Goal: Transaction & Acquisition: Obtain resource

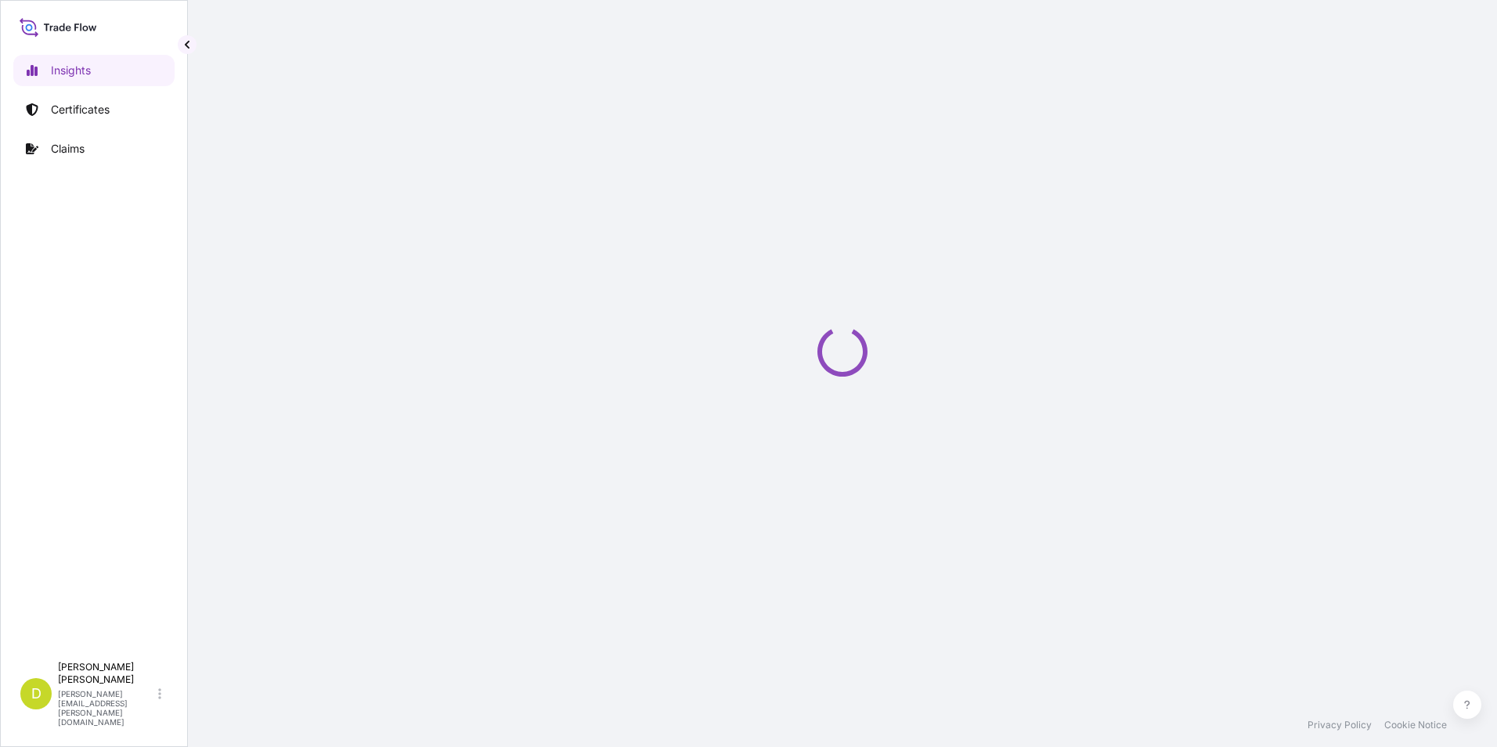
select select "2025"
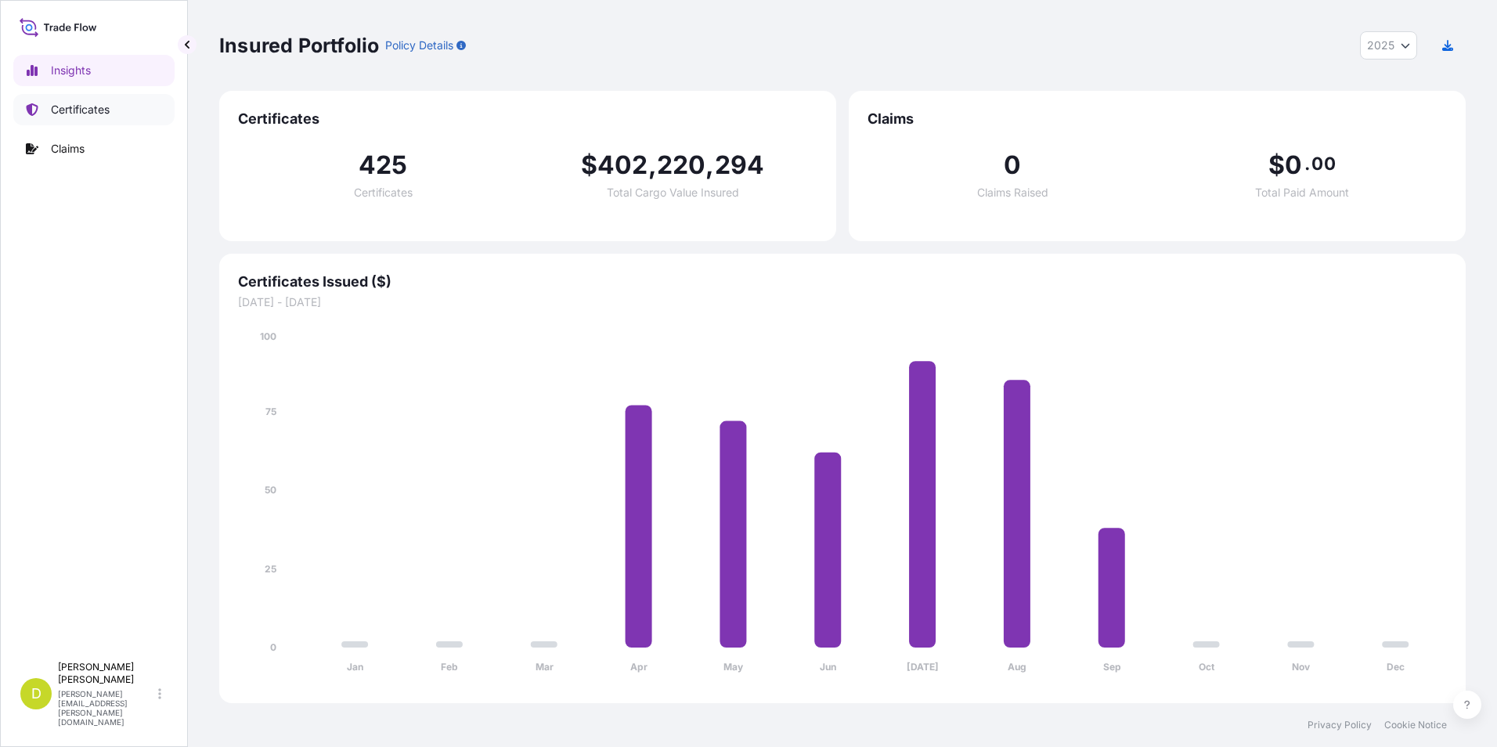
click at [116, 105] on link "Certificates" at bounding box center [93, 109] width 161 height 31
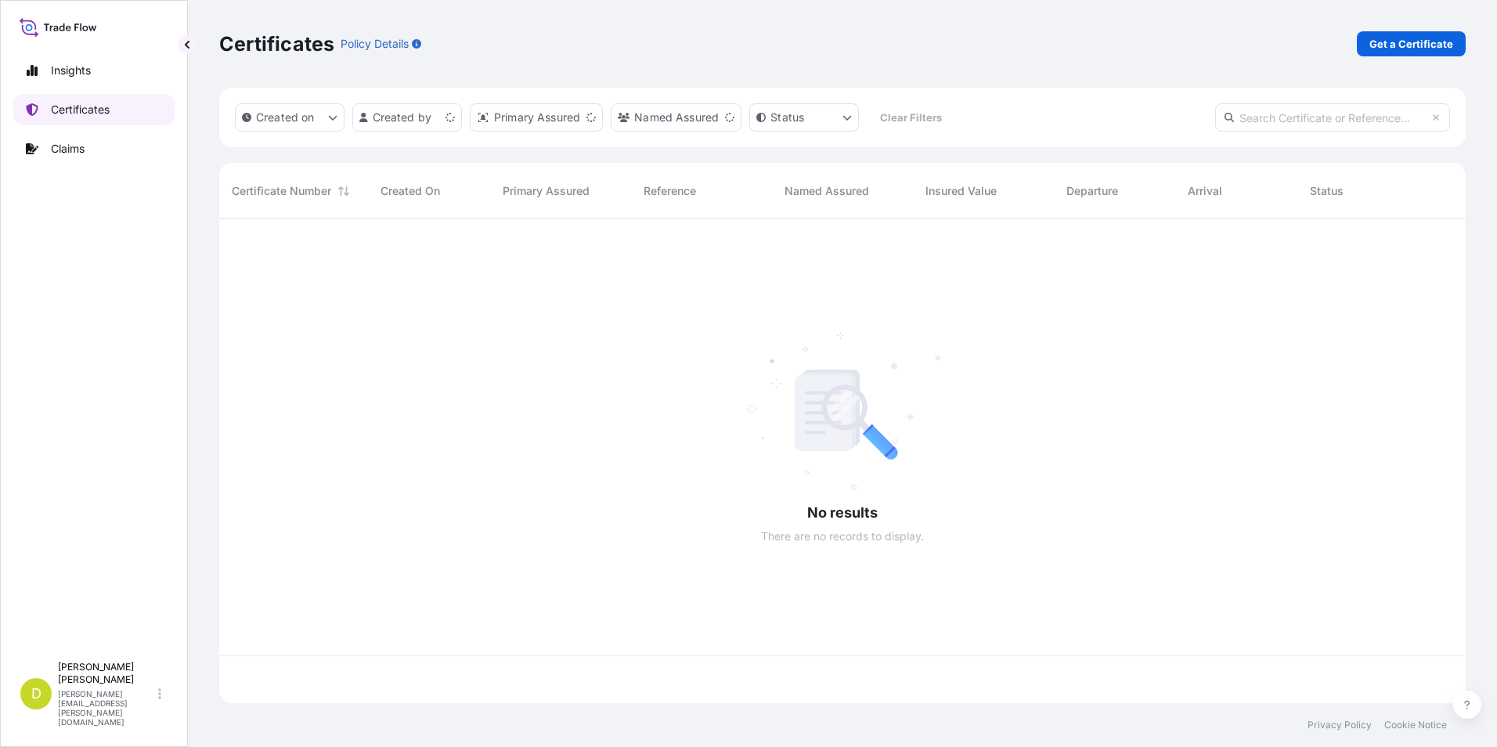
scroll to position [481, 1235]
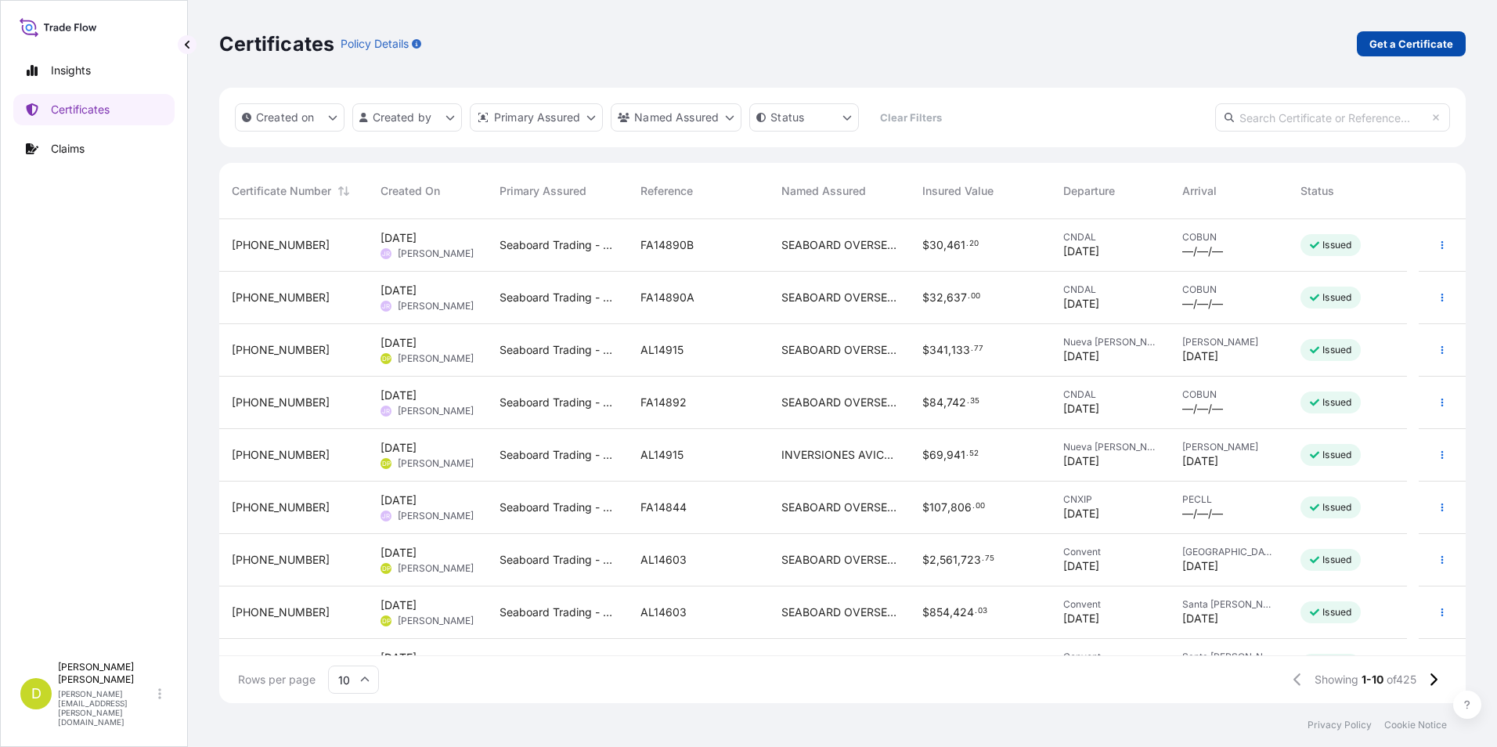
click at [1433, 51] on p "Get a Certificate" at bounding box center [1411, 44] width 84 height 16
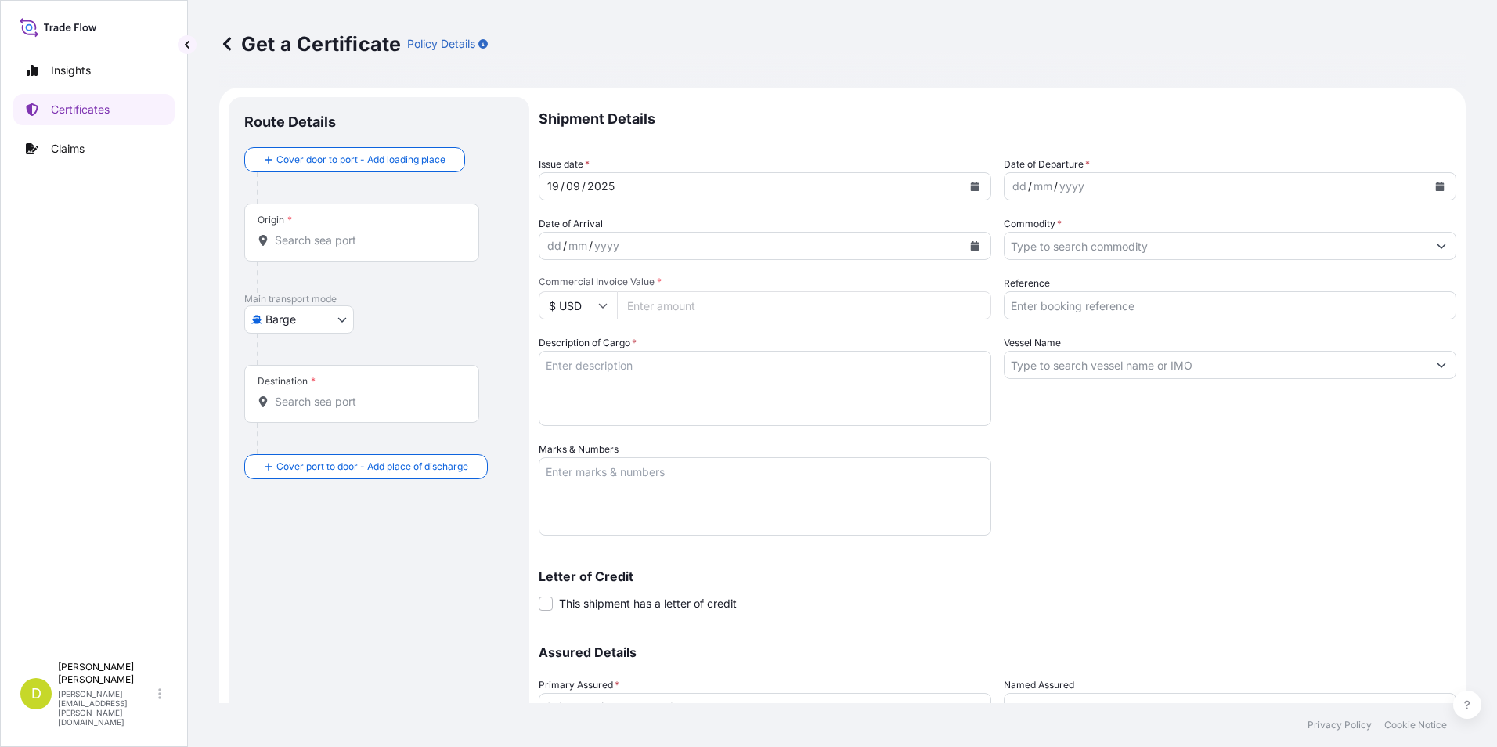
click at [318, 315] on body "Insights Certificates Claims D [PERSON_NAME] [PERSON_NAME][EMAIL_ADDRESS][PERSO…" at bounding box center [748, 373] width 1497 height 747
click at [337, 444] on span "Ocean Vessel" at bounding box center [309, 445] width 70 height 16
select select "Ocean Vessel"
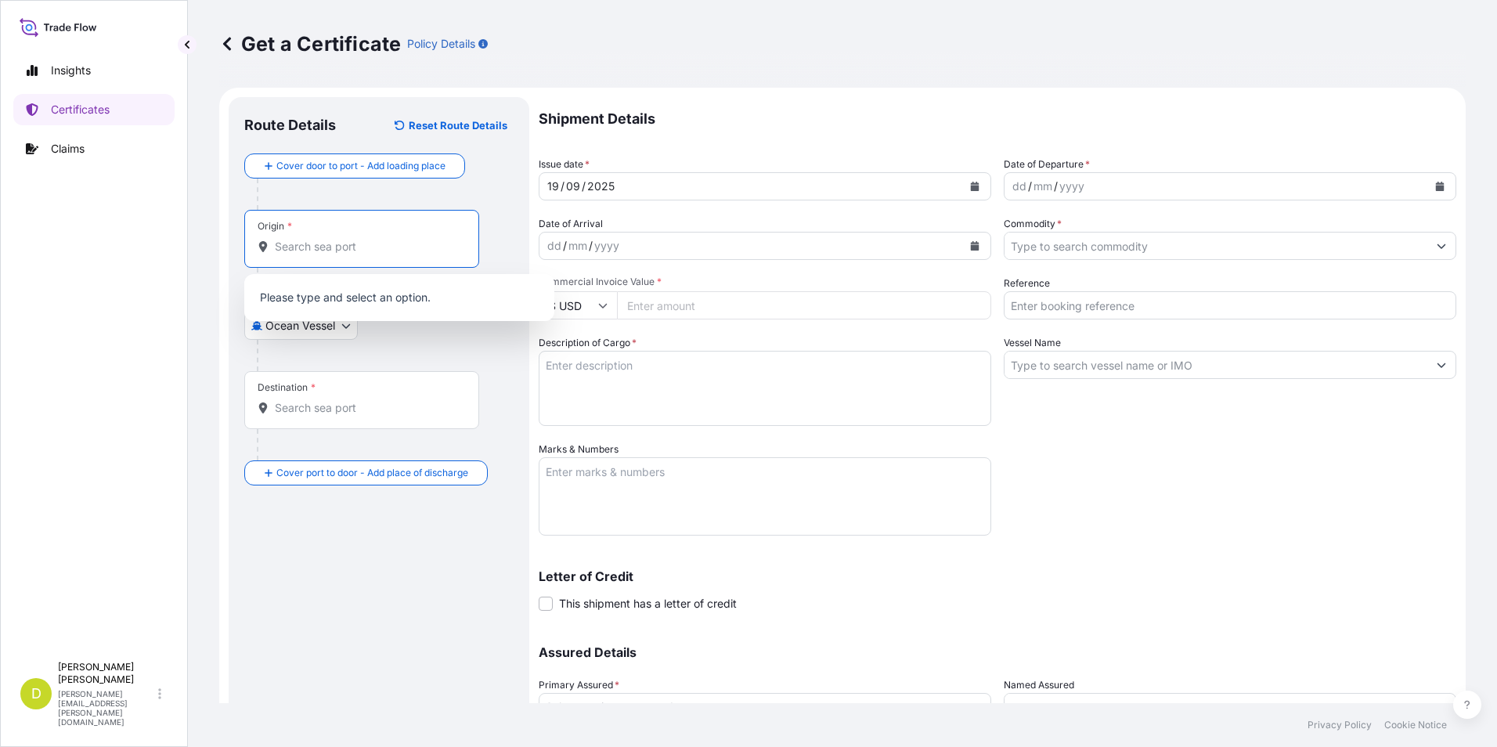
click at [377, 247] on input "Origin *" at bounding box center [367, 247] width 185 height 16
click at [377, 248] on input "Origin *" at bounding box center [367, 247] width 185 height 16
click at [347, 239] on input "Origin * Please select an origin" at bounding box center [367, 247] width 185 height 16
paste input "[GEOGRAPHIC_DATA][US_STATE], [GEOGRAPHIC_DATA]"
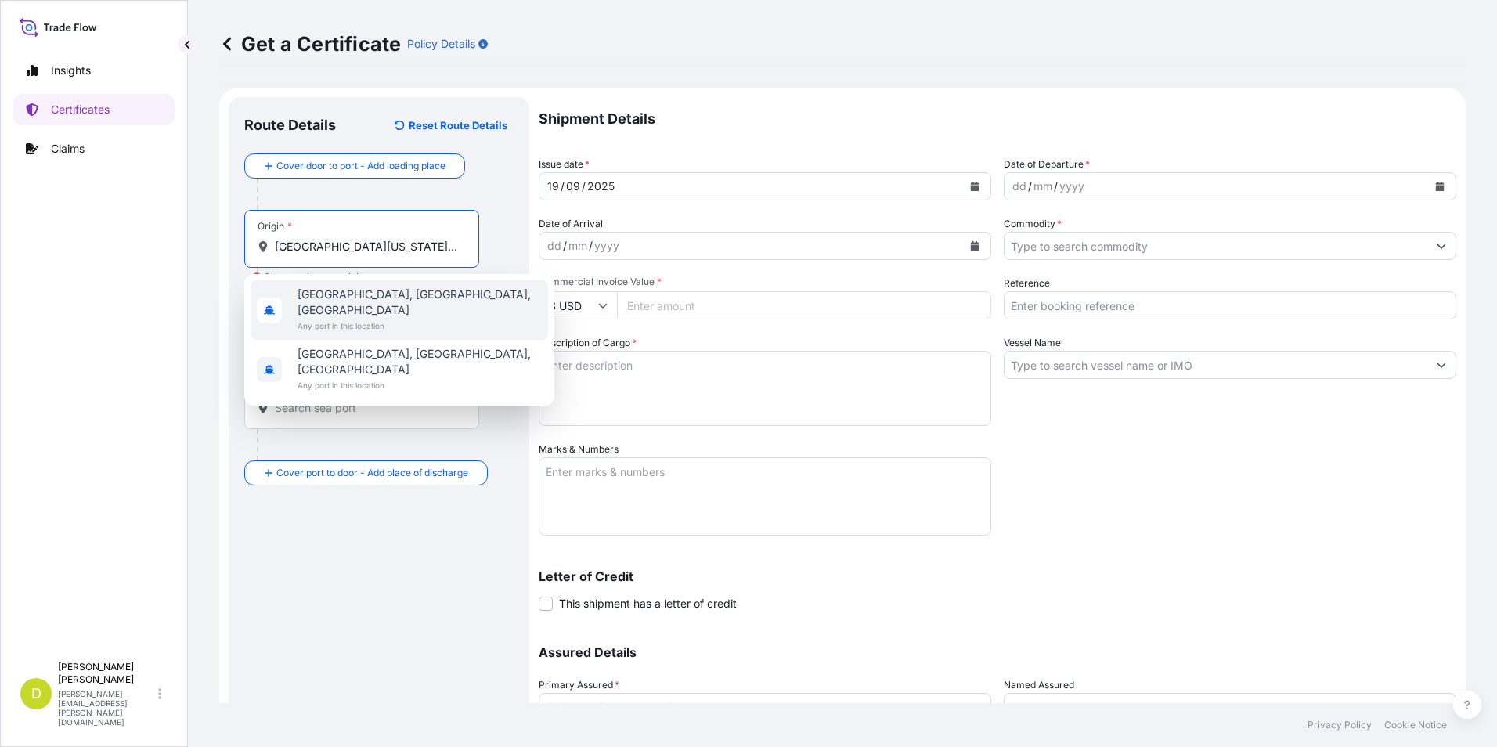
click at [428, 301] on div "[GEOGRAPHIC_DATA], [GEOGRAPHIC_DATA], [GEOGRAPHIC_DATA] Any port in this locati…" at bounding box center [400, 310] width 298 height 60
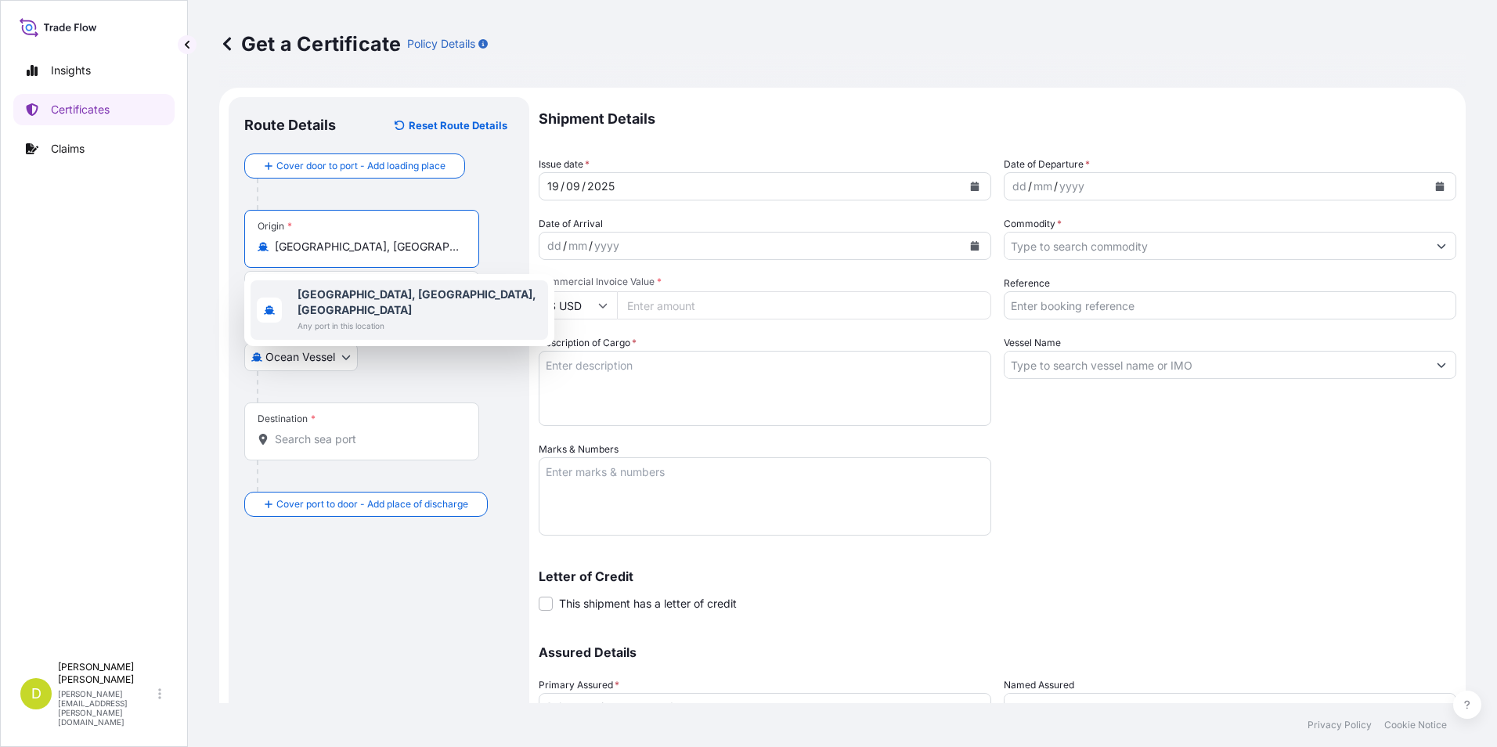
click at [315, 287] on b "[GEOGRAPHIC_DATA], [GEOGRAPHIC_DATA], [GEOGRAPHIC_DATA]" at bounding box center [417, 301] width 239 height 29
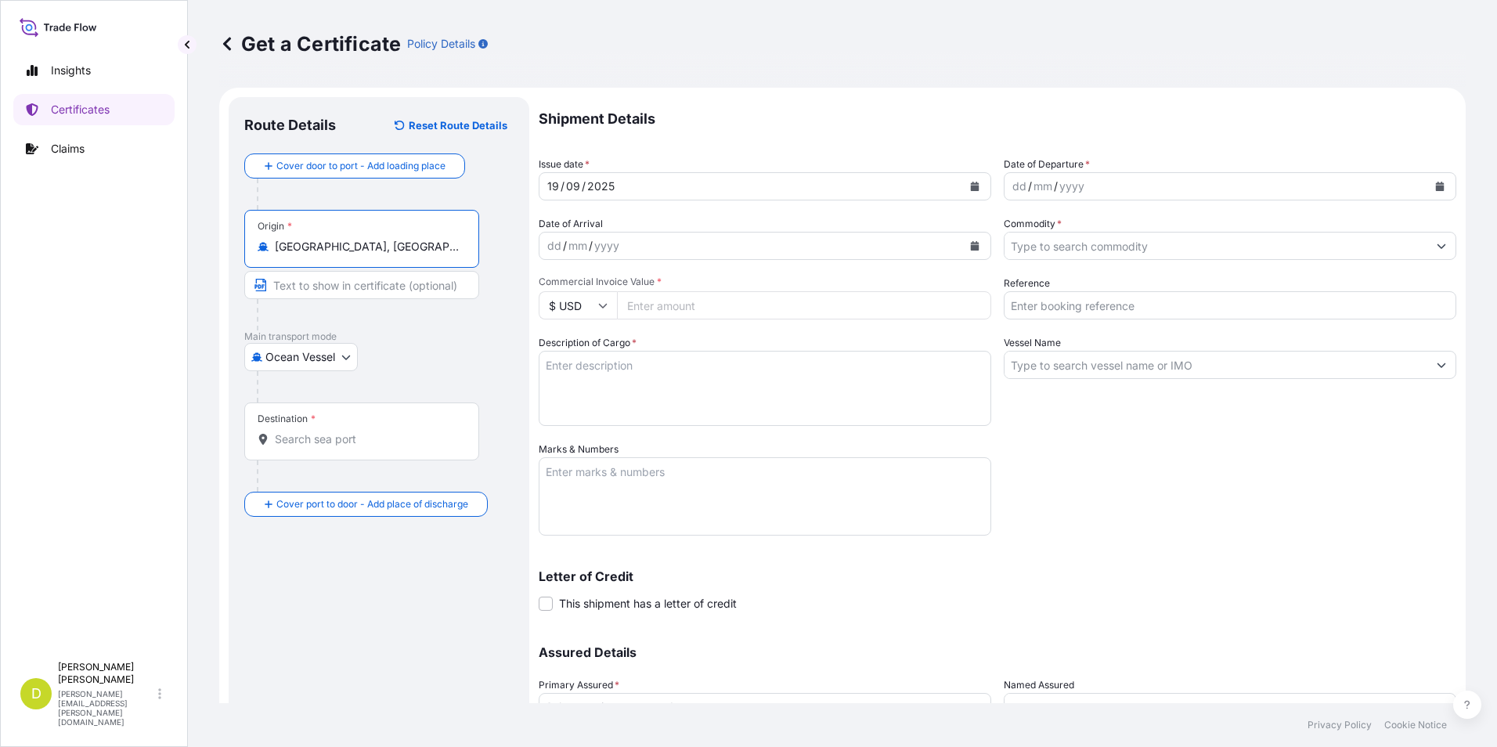
paste input "[GEOGRAPHIC_DATA][US_STATE], [GEOGRAPHIC_DATA]"
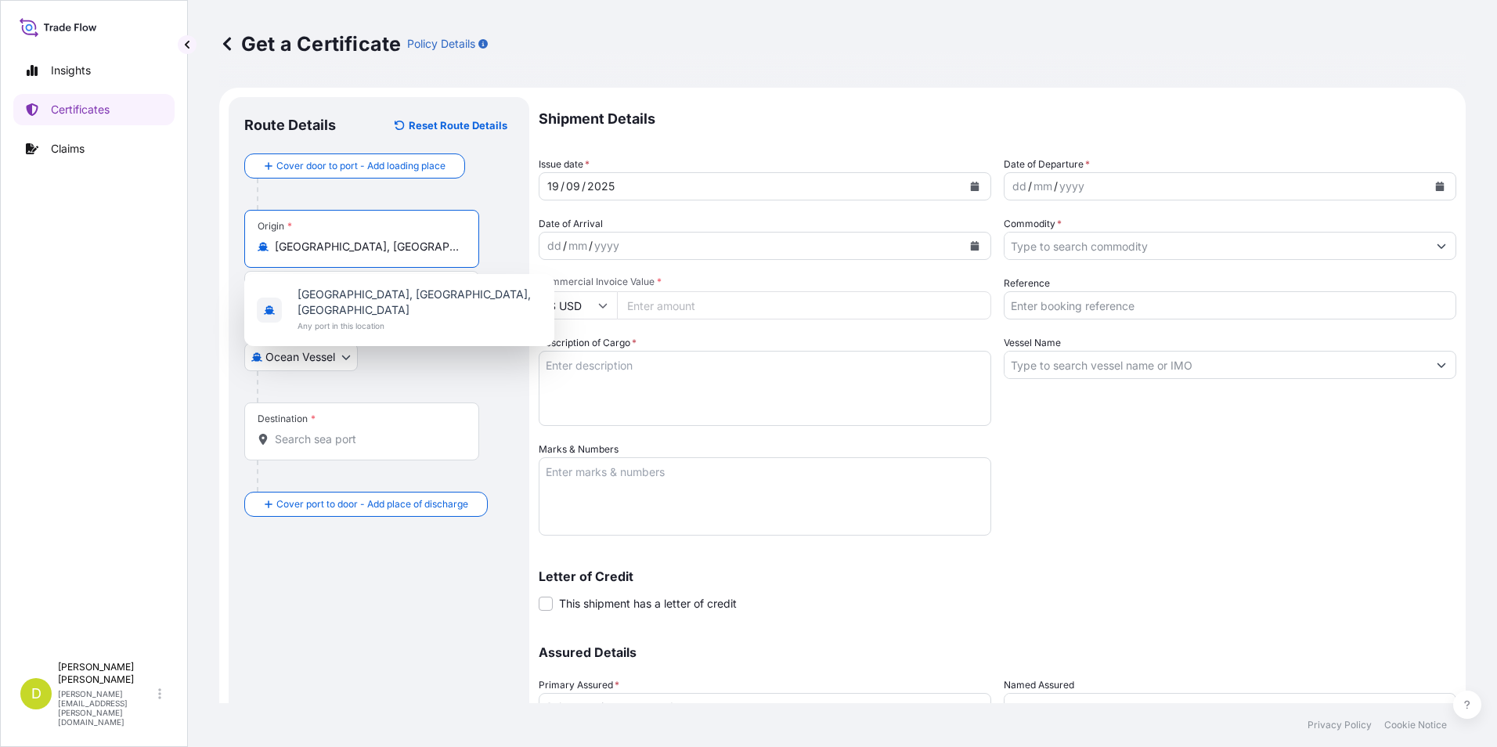
scroll to position [0, 88]
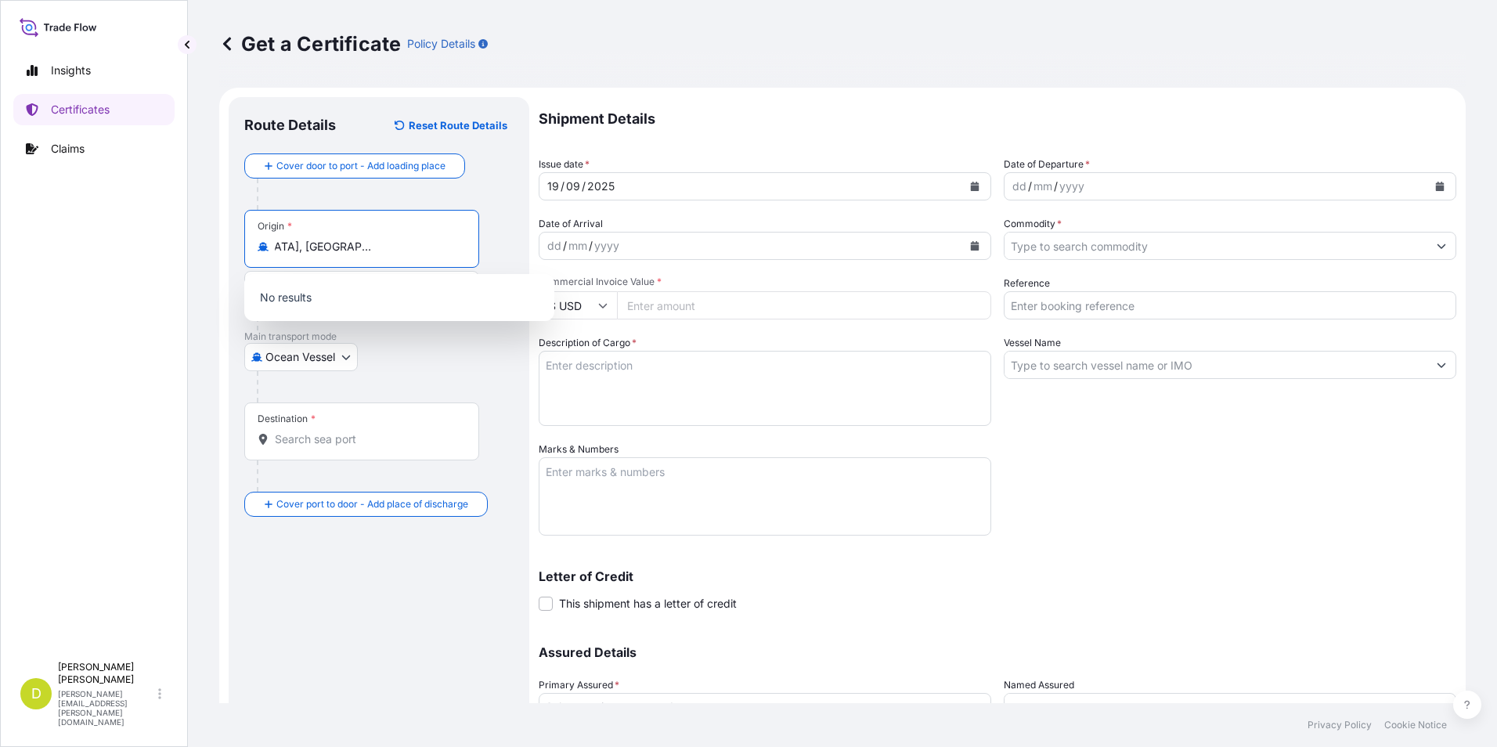
type input "[GEOGRAPHIC_DATA], [GEOGRAPHIC_DATA], [GEOGRAPHIC_DATA]"
click at [419, 388] on div at bounding box center [385, 386] width 257 height 31
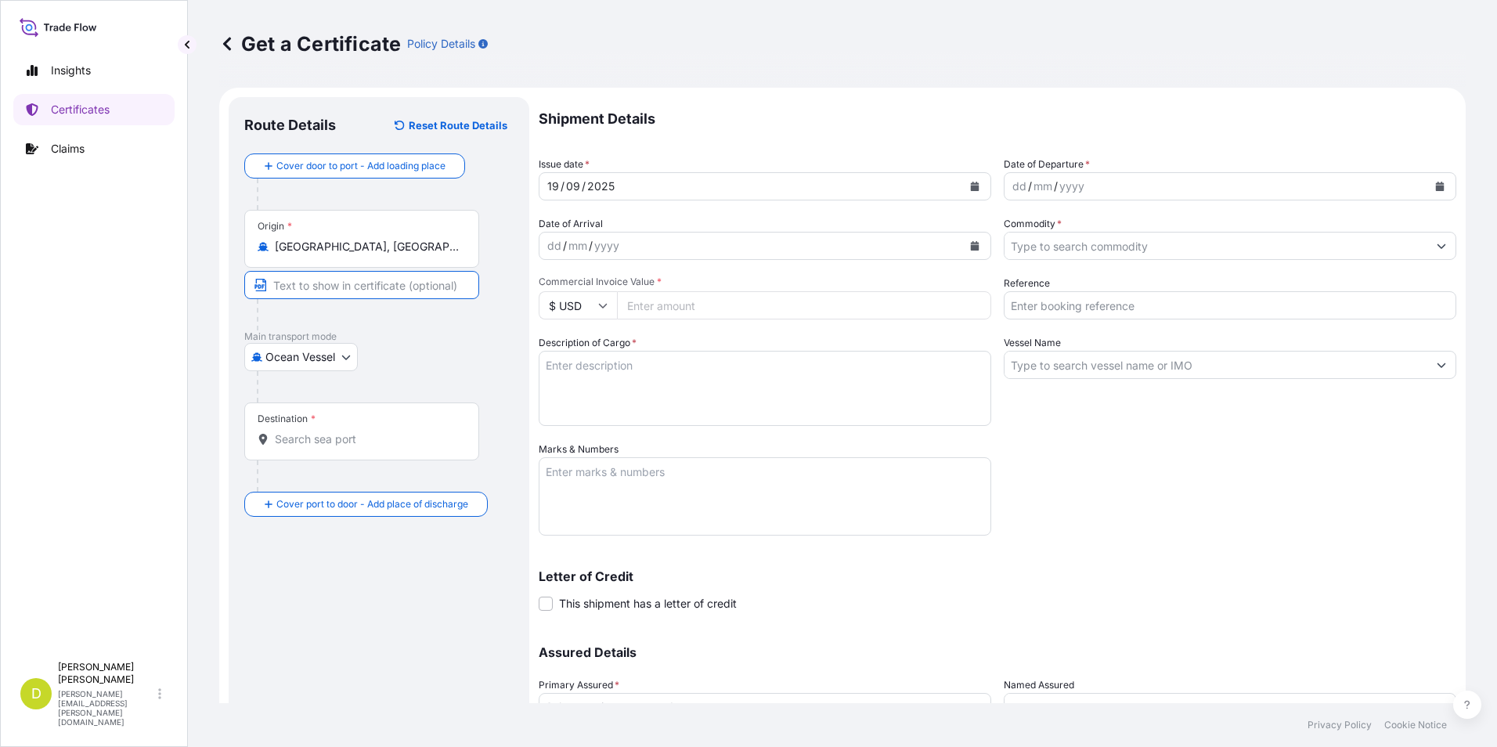
click at [368, 294] on input "Text to appear on certificate" at bounding box center [361, 285] width 235 height 28
paste input "[GEOGRAPHIC_DATA][US_STATE], [GEOGRAPHIC_DATA]"
type input "[GEOGRAPHIC_DATA][US_STATE], [GEOGRAPHIC_DATA]"
click at [316, 438] on input "Destination *" at bounding box center [367, 439] width 185 height 16
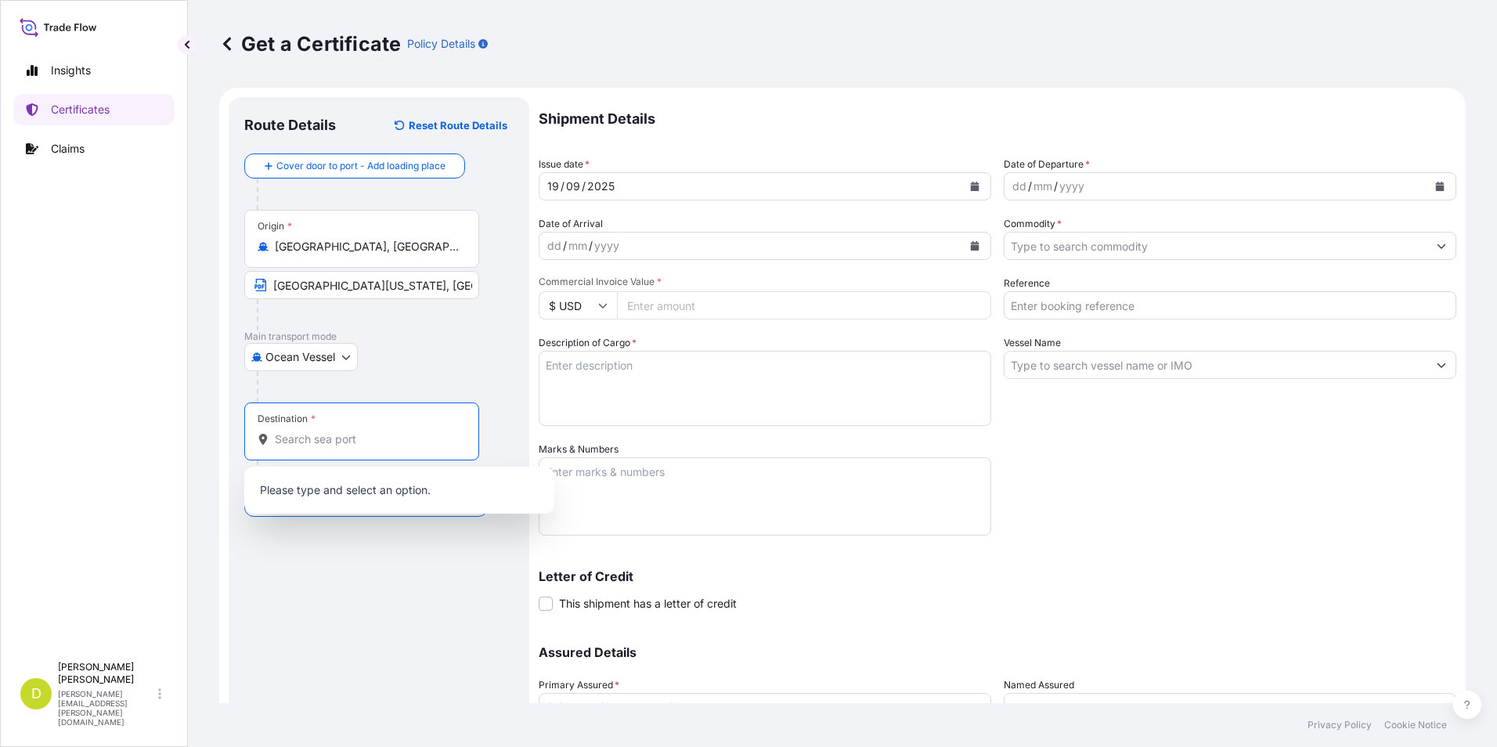
paste input "[GEOGRAPHIC_DATA][PERSON_NAME], [GEOGRAPHIC_DATA]"
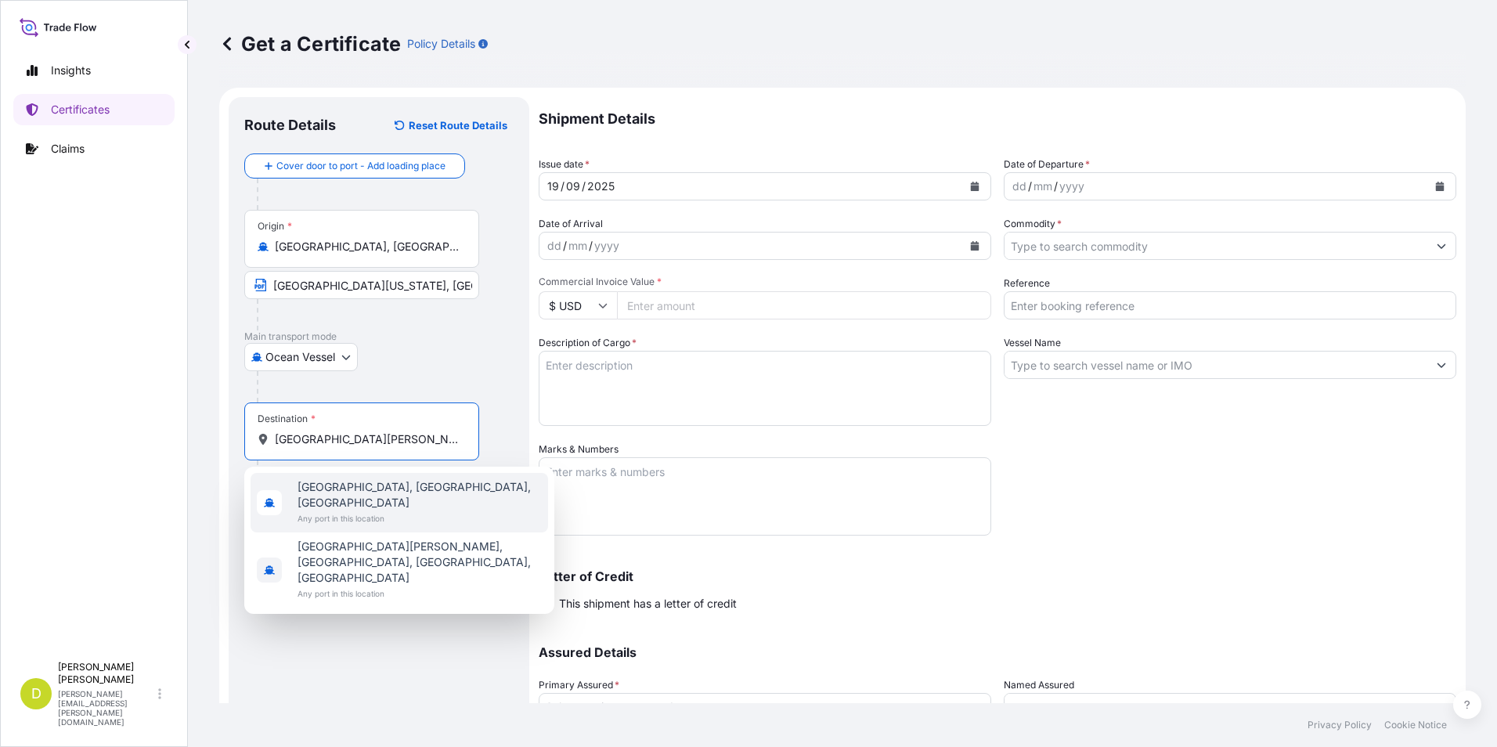
click at [367, 484] on span "[GEOGRAPHIC_DATA], [GEOGRAPHIC_DATA], [GEOGRAPHIC_DATA]" at bounding box center [420, 494] width 244 height 31
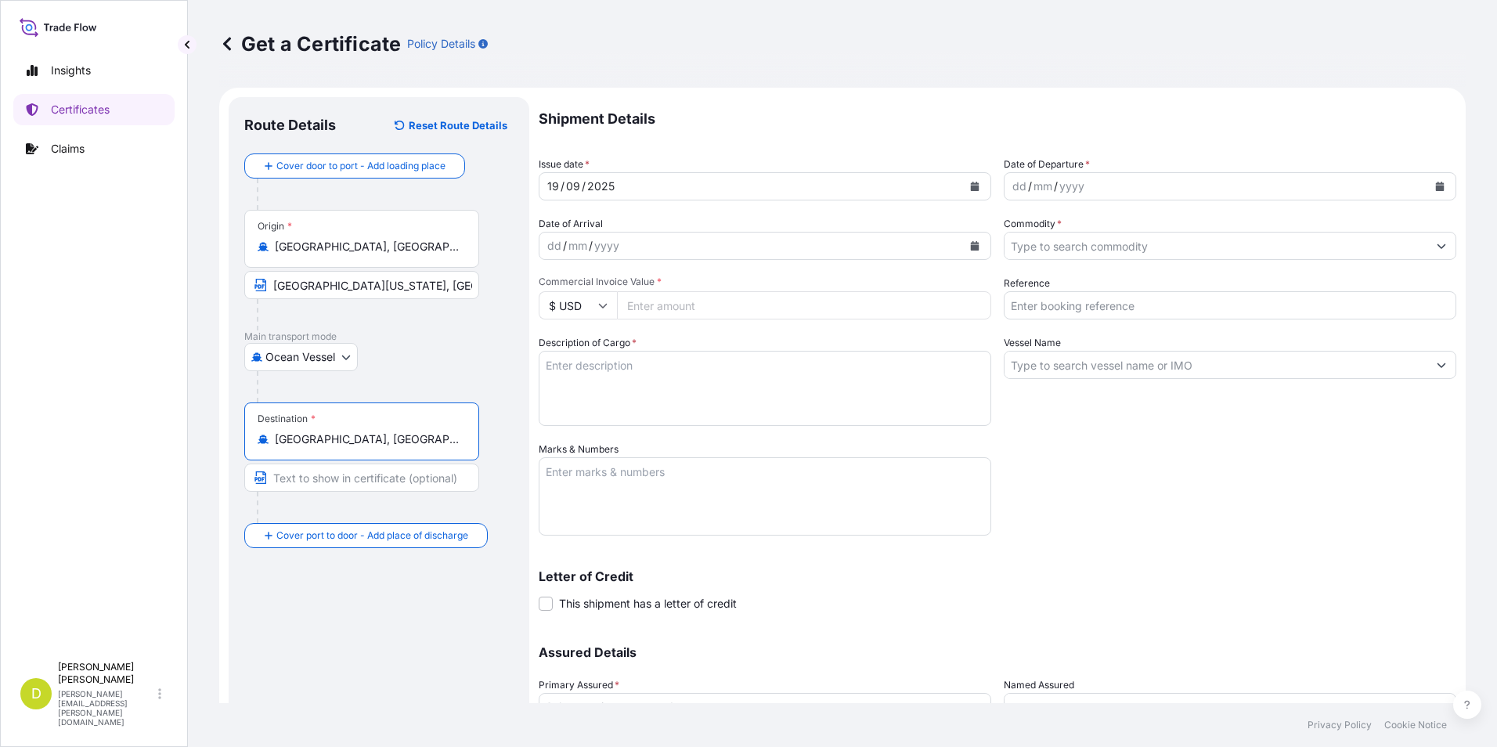
type input "[GEOGRAPHIC_DATA], [GEOGRAPHIC_DATA], [GEOGRAPHIC_DATA]"
click at [388, 482] on input "Text to appear on certificate" at bounding box center [361, 477] width 235 height 28
paste input "[GEOGRAPHIC_DATA][PERSON_NAME], [GEOGRAPHIC_DATA]"
type input "[GEOGRAPHIC_DATA][PERSON_NAME], [GEOGRAPHIC_DATA]"
click at [1012, 189] on div "dd" at bounding box center [1019, 186] width 17 height 19
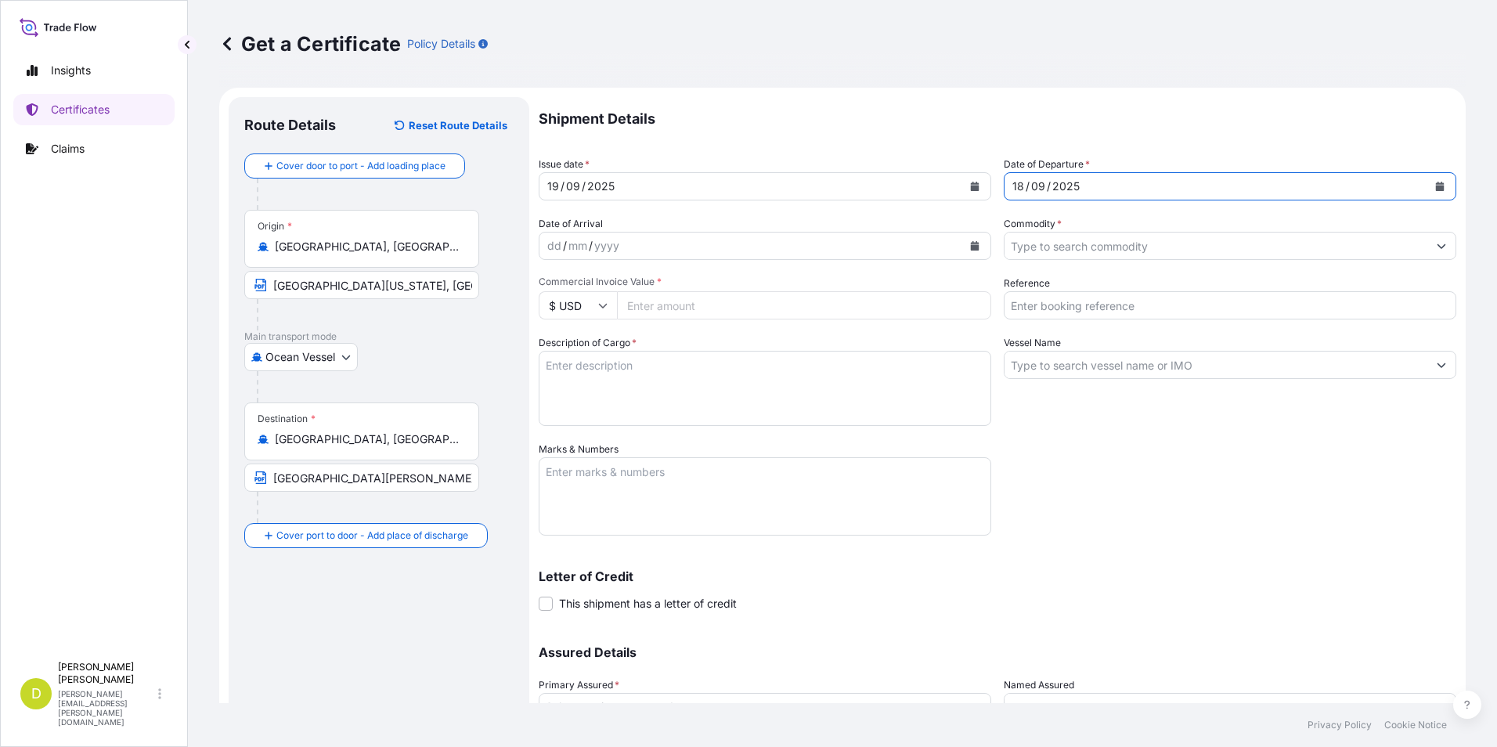
click at [1051, 235] on input "Commodity *" at bounding box center [1215, 246] width 423 height 28
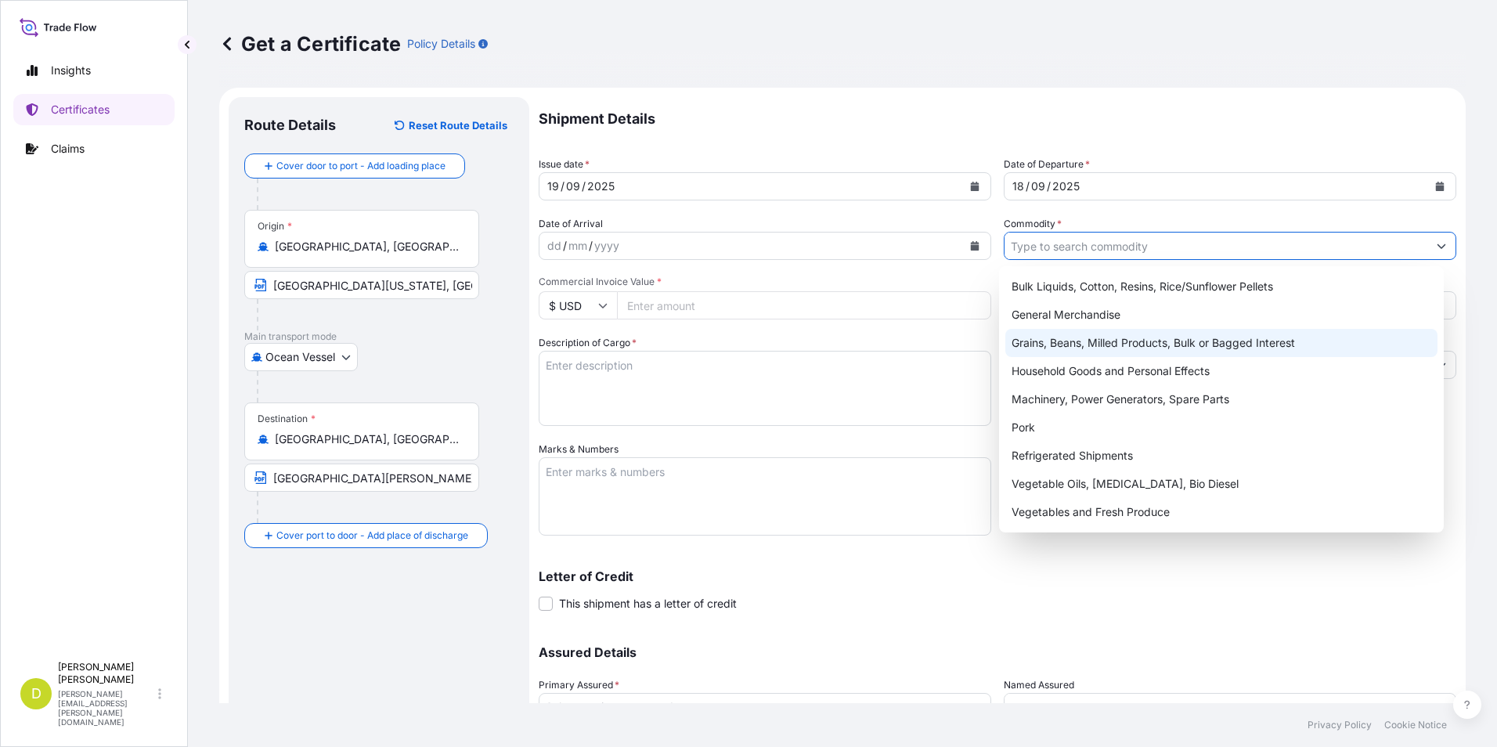
click at [1069, 345] on div "Grains, Beans, Milled Products, Bulk or Bagged Interest" at bounding box center [1221, 343] width 433 height 28
type input "Grains, Beans, Milled Products, Bulk or Bagged Interest"
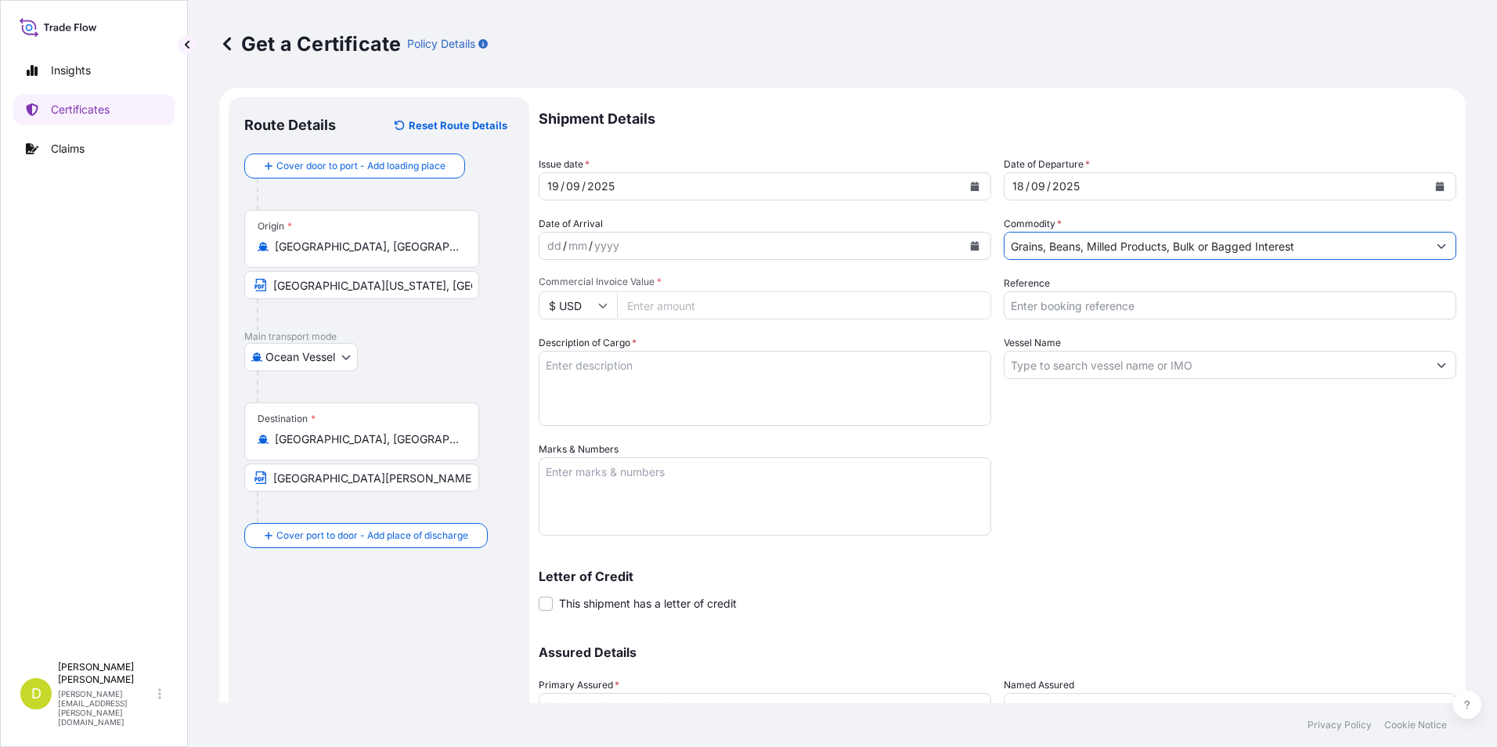
click at [1079, 300] on input "Reference" at bounding box center [1230, 305] width 453 height 28
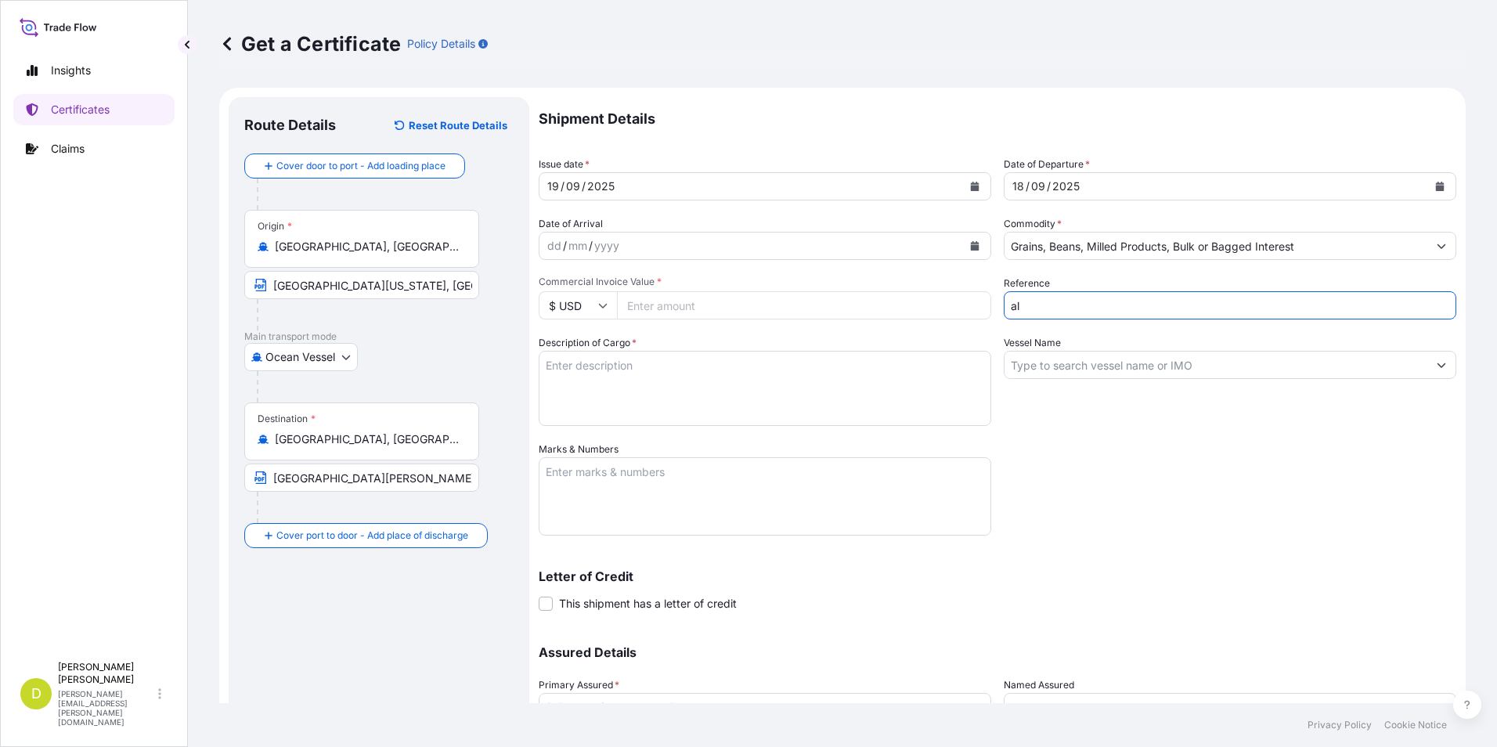
type input "a"
type input "AL14792"
click at [1107, 359] on input "Vessel Name" at bounding box center [1215, 365] width 423 height 28
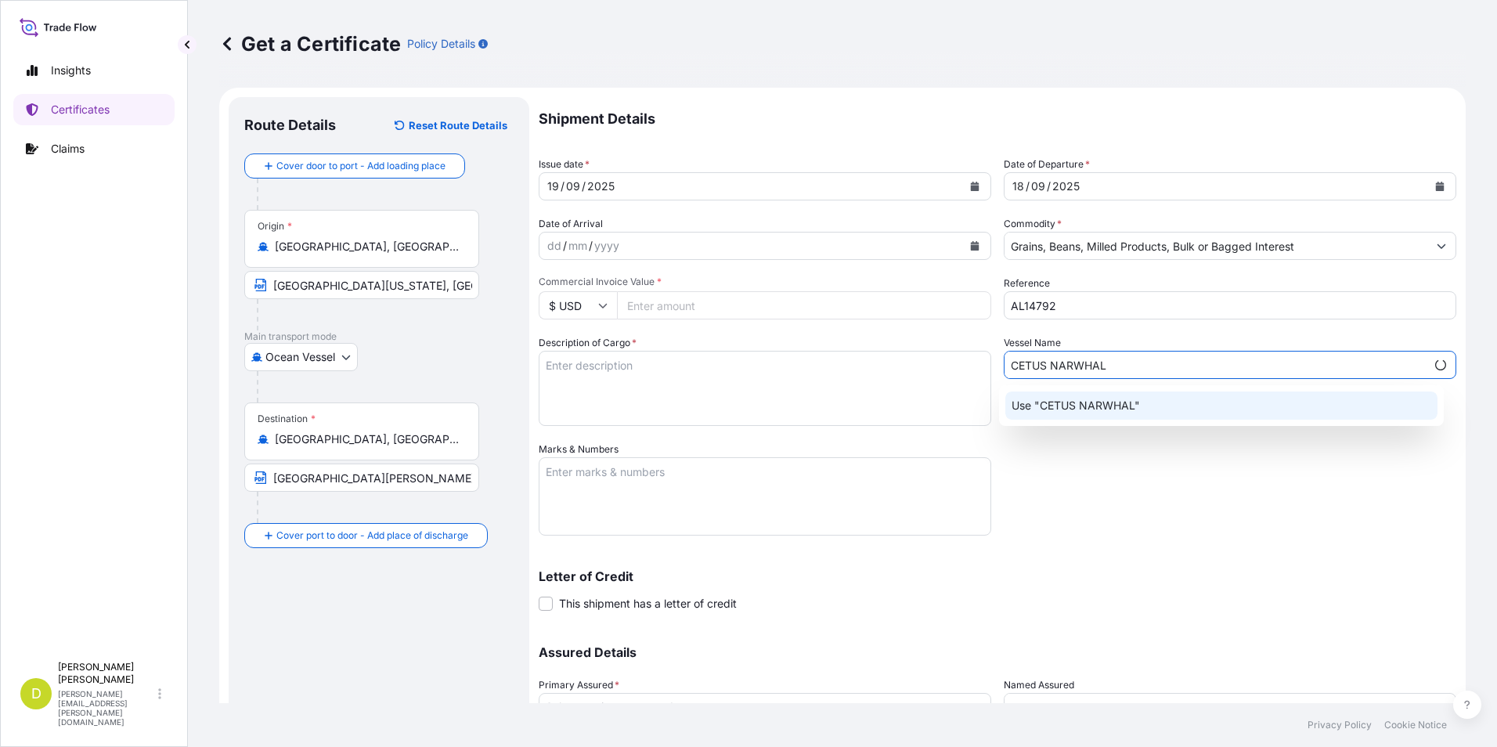
type input "CETUS NARWHAL"
click at [1114, 421] on div "Use "CETUS NARWHAL"" at bounding box center [1221, 405] width 445 height 41
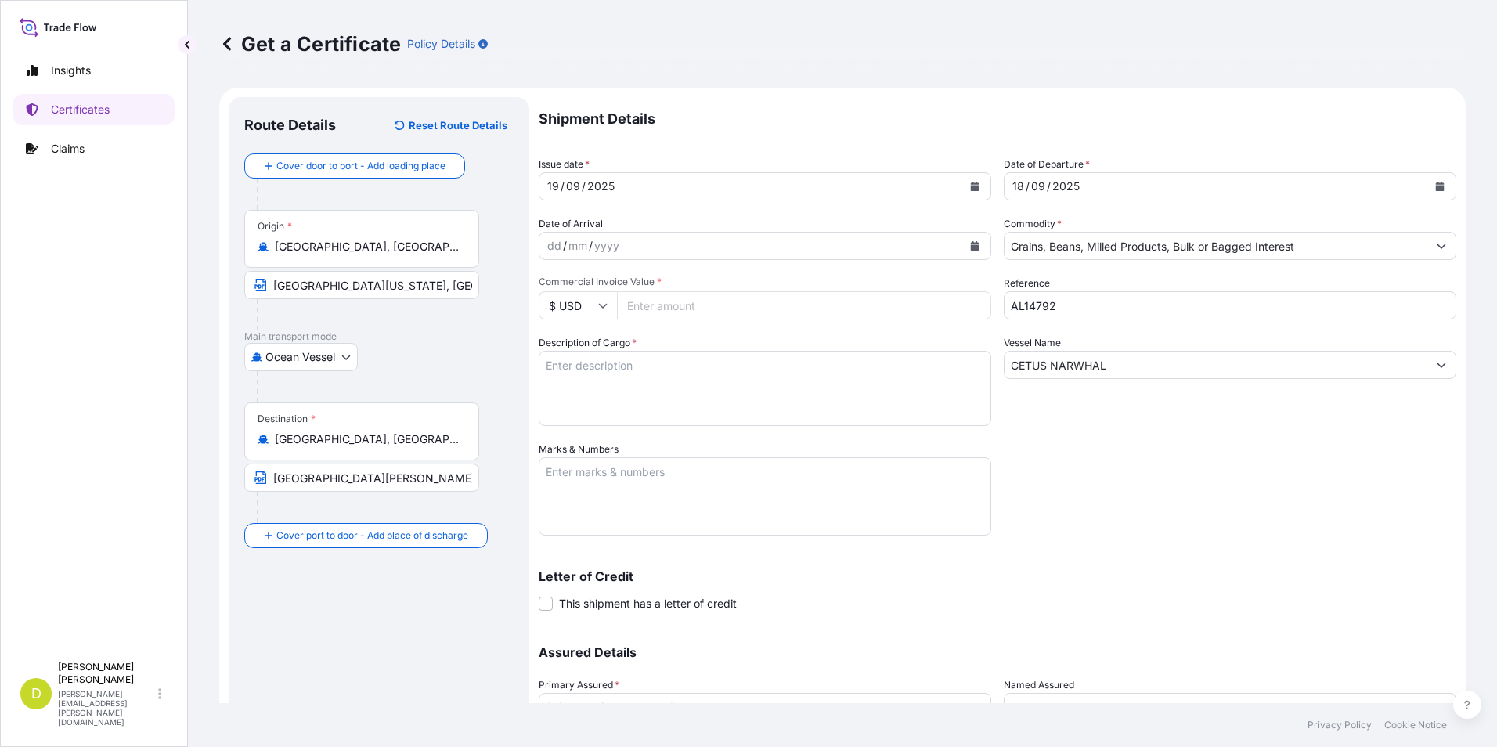
click at [1124, 413] on div "Vessel Name CETUS NARWHAL" at bounding box center [1230, 380] width 453 height 91
click at [880, 388] on textarea "Description of Cargo *" at bounding box center [765, 388] width 453 height 75
click at [842, 313] on input "Commercial Invoice Value *" at bounding box center [804, 305] width 374 height 28
click at [718, 312] on input "Commercial Invoice Value *" at bounding box center [804, 305] width 374 height 28
type input "29434"
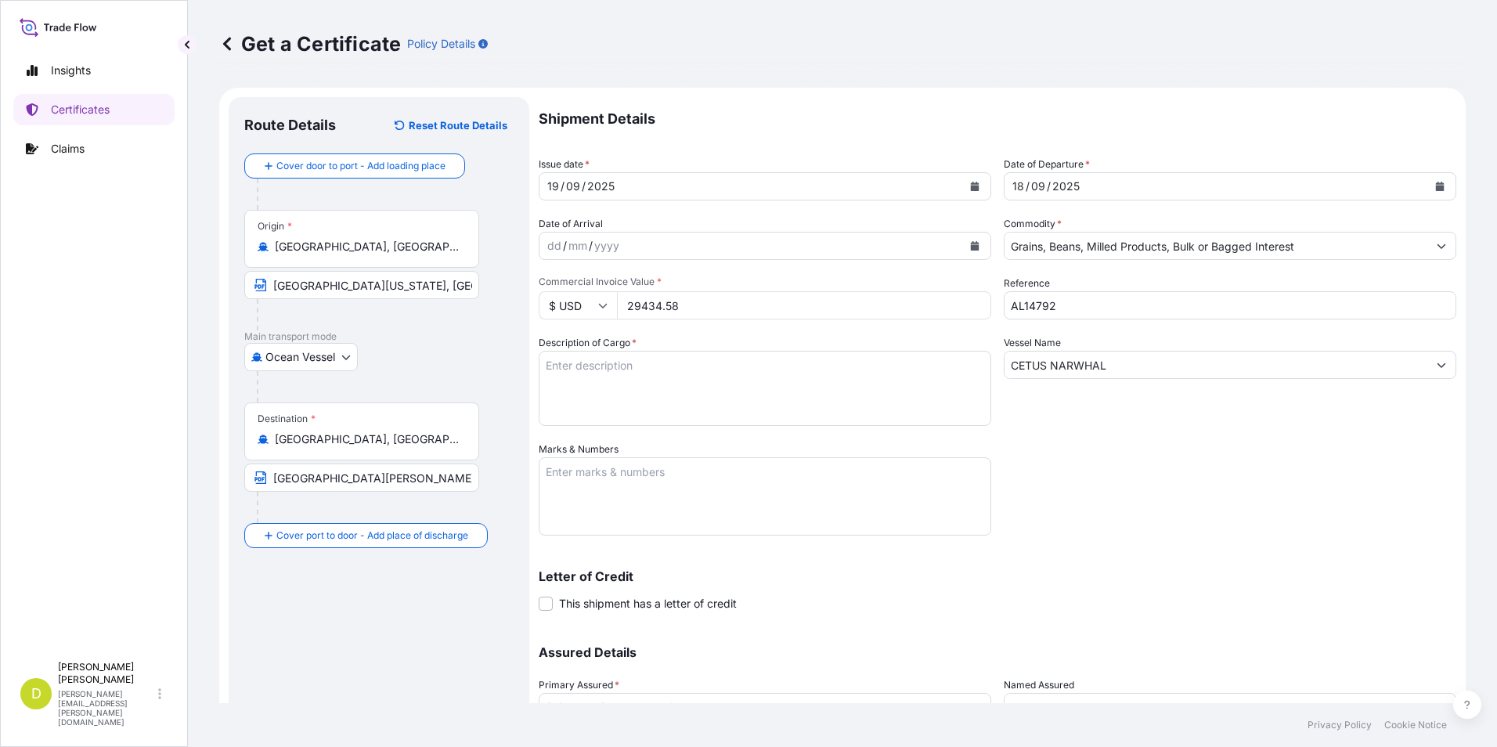
type input "29434.58"
click at [720, 394] on textarea "Description of Cargo *" at bounding box center [765, 388] width 453 height 75
click at [883, 381] on textarea "Description of Cargo *" at bounding box center [765, 388] width 453 height 75
click at [722, 381] on textarea "Description of Cargo *" at bounding box center [765, 388] width 453 height 75
paste textarea "279,000"
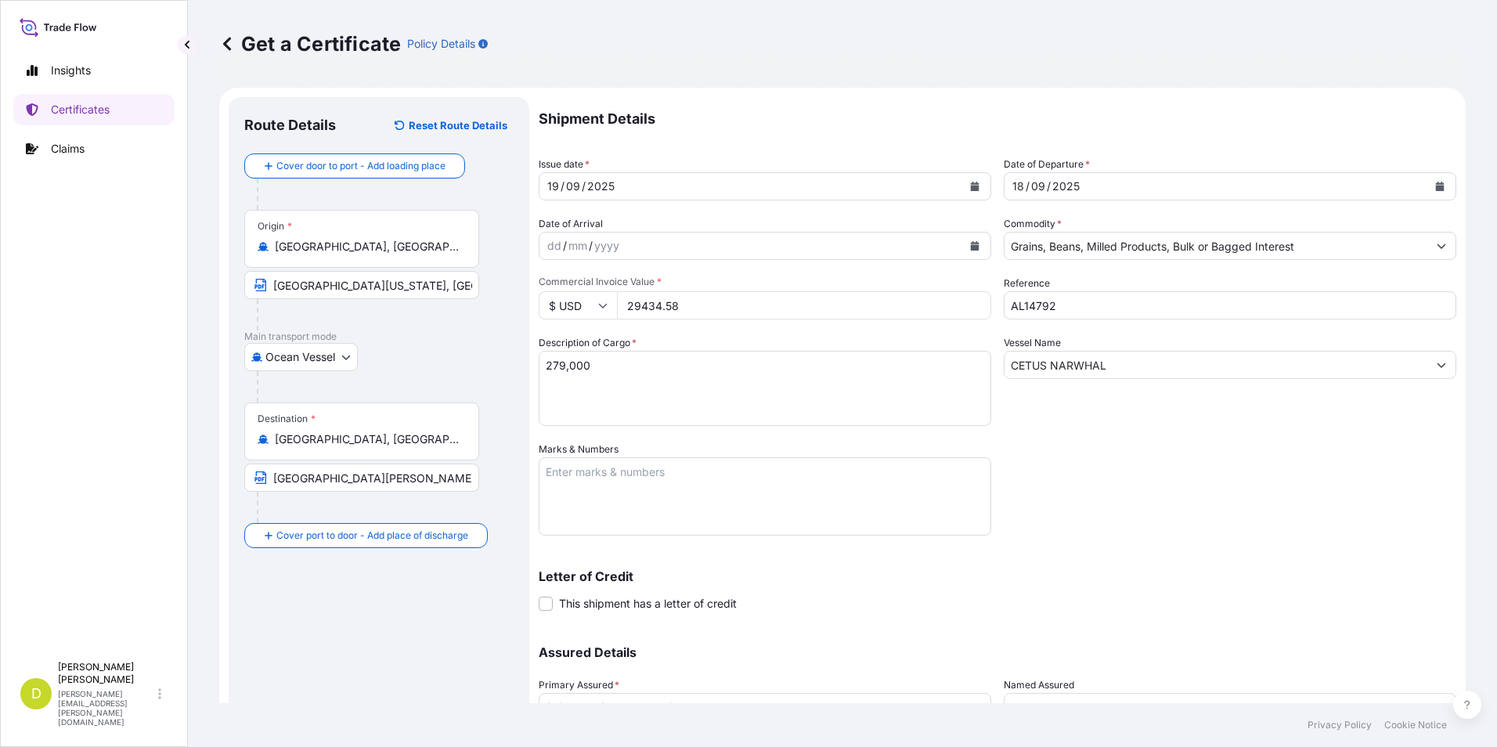
click at [586, 389] on textarea "279,000" at bounding box center [765, 388] width 453 height 75
paste textarea "945,655"
click at [620, 368] on textarea "279,000 945,655" at bounding box center [765, 388] width 453 height 75
click at [598, 385] on textarea "279,000 MT, 945,655" at bounding box center [765, 388] width 453 height 75
click at [774, 366] on textarea "279,000 MT, 945,655 MT," at bounding box center [765, 388] width 453 height 75
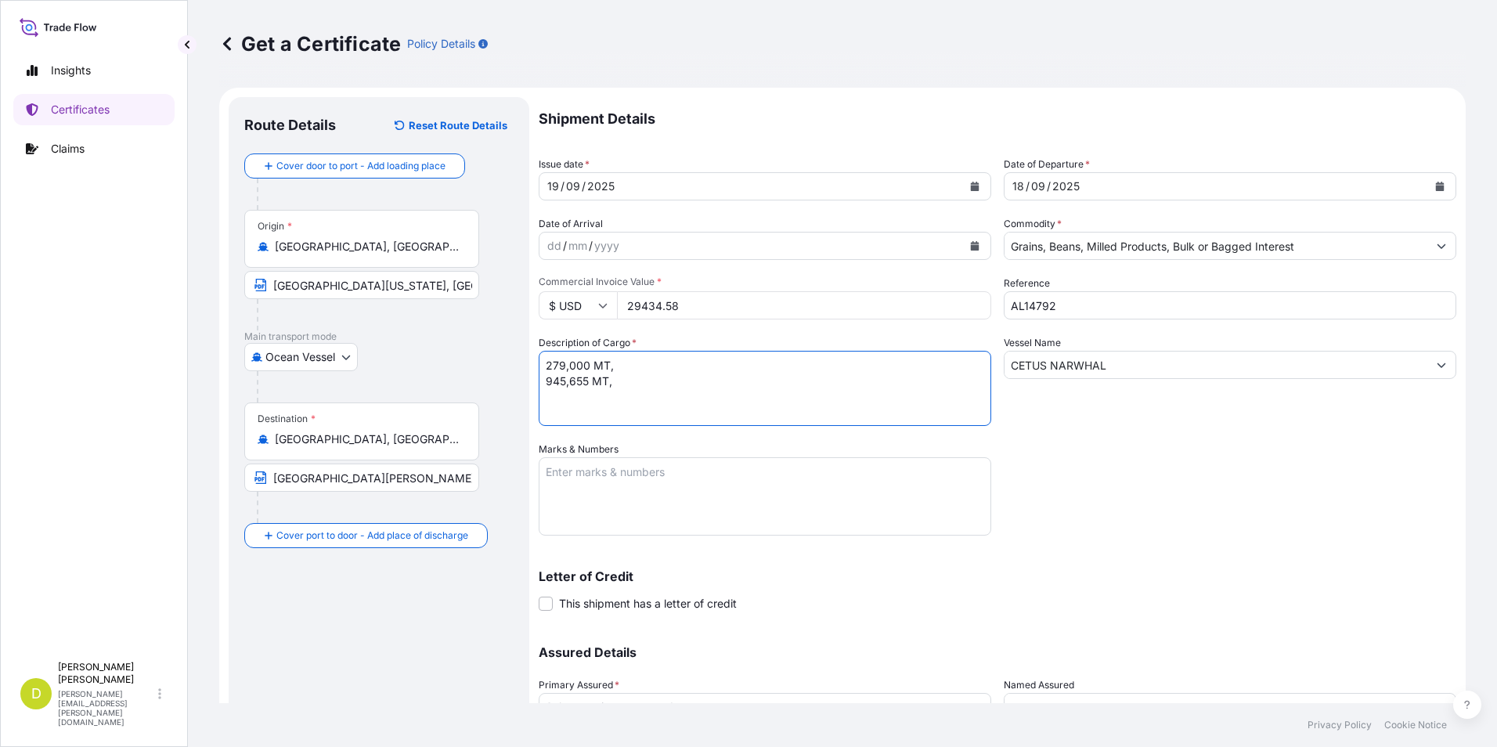
paste textarea "U.S YELLOW CORN #2 OR BETTER, IN BULK"
click at [720, 393] on textarea "279,000 MT, U.S YELLOW CORN #2 OR BETTER, IN BULK 945,655 MT," at bounding box center [765, 388] width 453 height 75
paste textarea "U.S YELLOW CORN #2 OR BETTER, IN BULK"
click at [907, 363] on textarea "279,000 MT, U.S YELLOW CORN #2 OR BETTER, IN BULK 945,655 MT, [DEMOGRAPHIC_DATA…" at bounding box center [765, 388] width 453 height 75
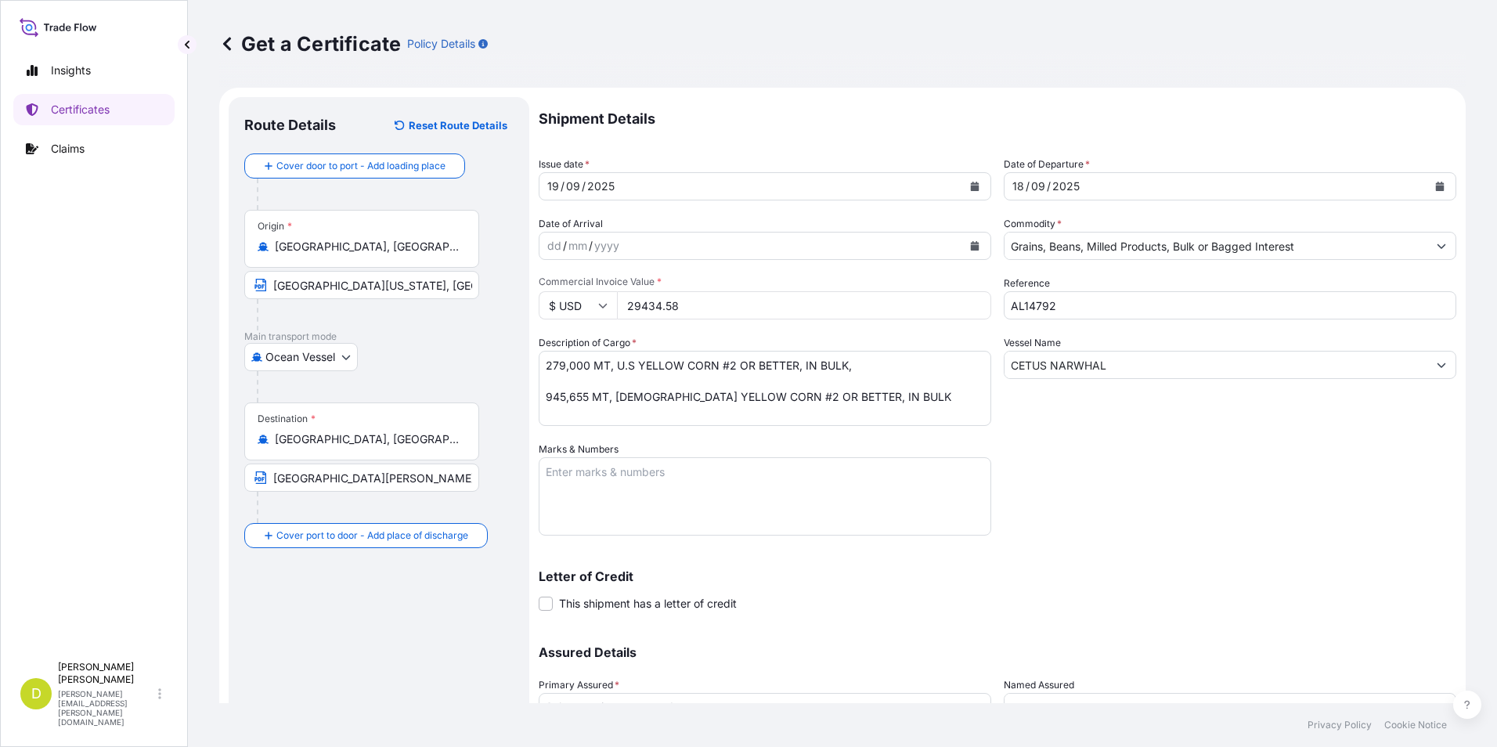
click at [873, 368] on textarea "279,000 MT, U.S YELLOW CORN #2 OR BETTER, IN BULK, 945,655 MT, [DEMOGRAPHIC_DAT…" at bounding box center [765, 388] width 453 height 75
paste textarea "BL# 6"
click at [887, 401] on textarea "279,000 MT, U.S YELLOW CORN #2 OR BETTER, IN BULK, BL# 6 945,655 MT, [DEMOGRAPH…" at bounding box center [765, 388] width 453 height 75
paste textarea "BL# 7"
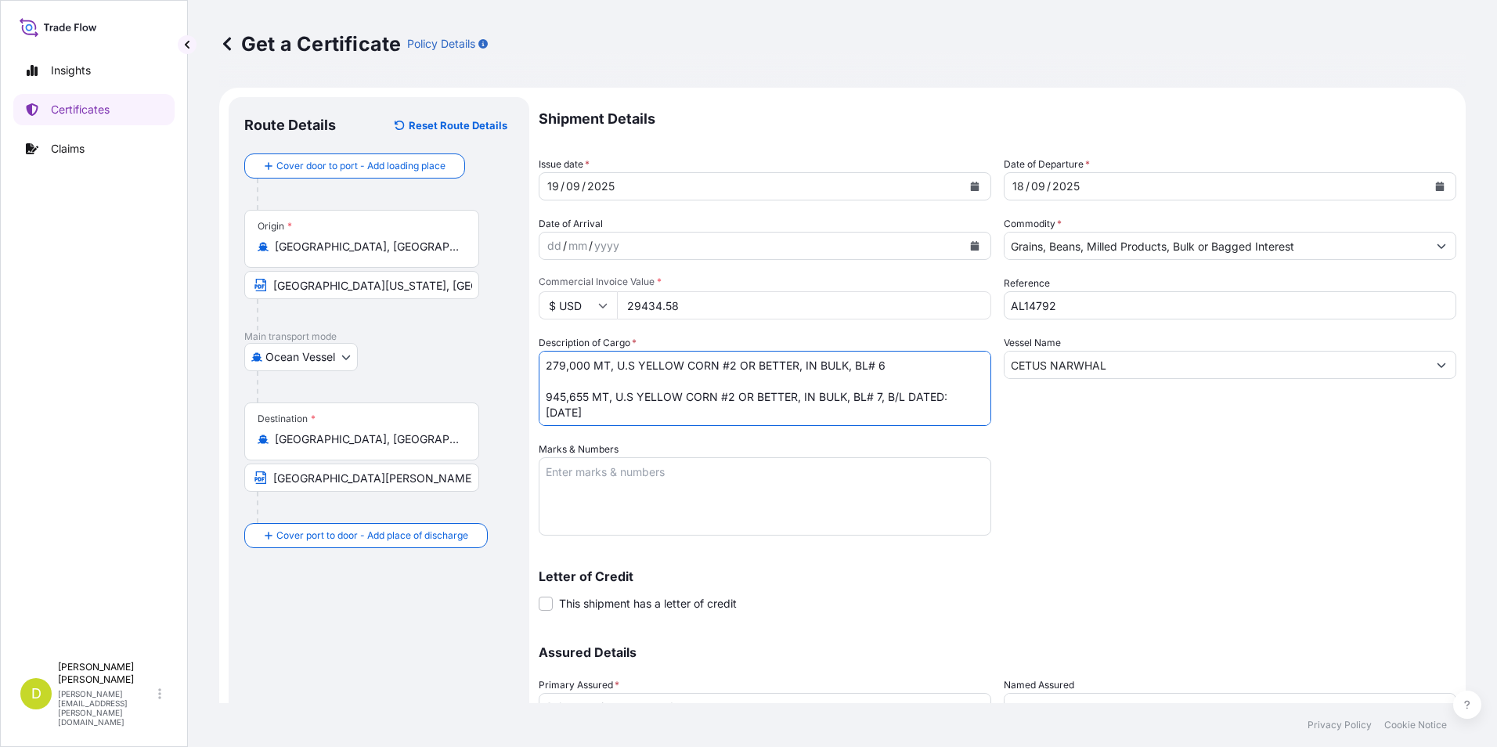
click at [929, 365] on textarea "279,000 MT, U.S YELLOW CORN #2 OR BETTER, IN BULK, BL# 6 945,655 MT, U.S YELLOW…" at bounding box center [765, 388] width 453 height 75
type textarea "279,000 MT, U.S YELLOW CORN #2 OR BETTER, IN BULK, BL# 6, B/L DATED: [DATE] 945…"
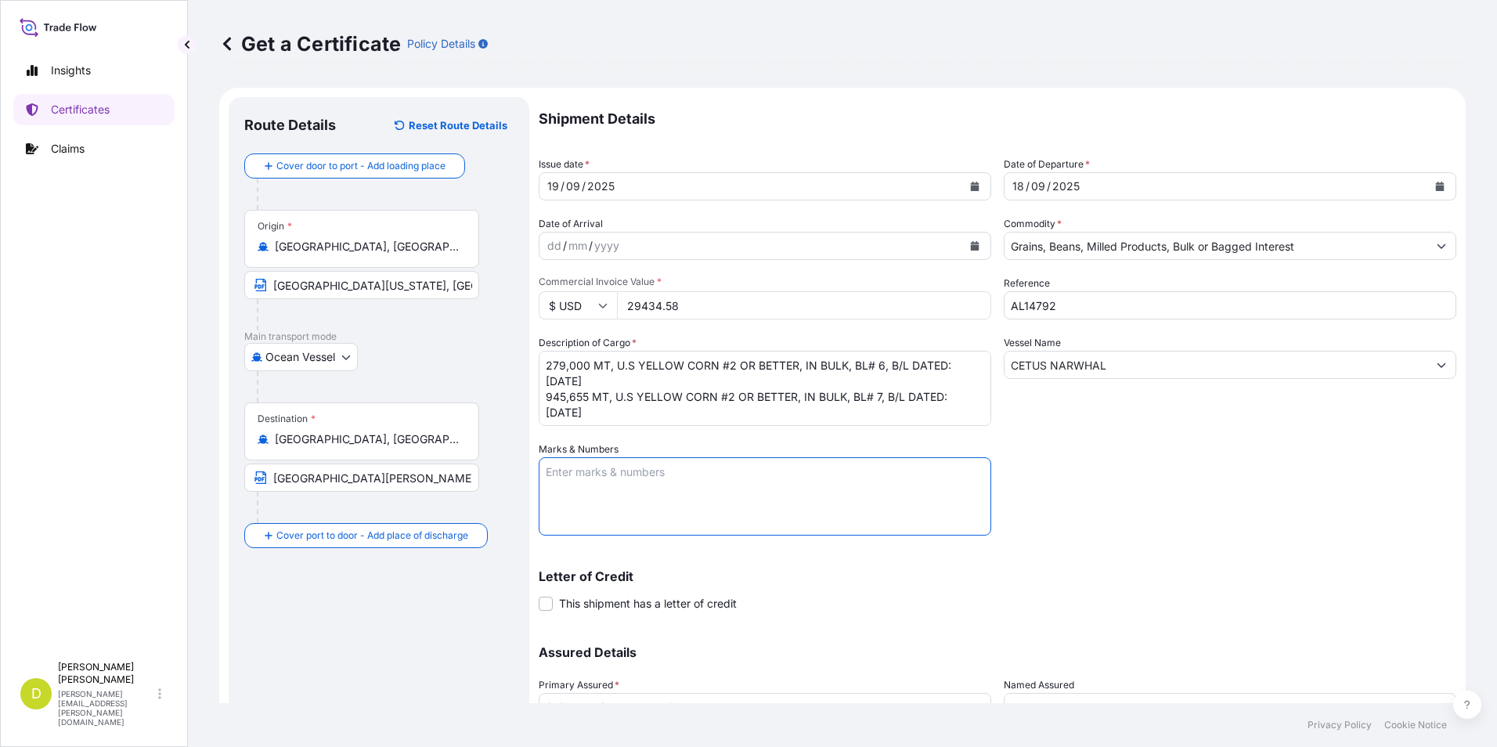
click at [923, 471] on textarea "Marks & Numbers" at bounding box center [765, 496] width 453 height 78
click at [708, 508] on textarea "CONSIGNEE/NOTIFY:" at bounding box center [765, 496] width 453 height 78
paste textarea "SEABOARD OVERSEAS [GEOGRAPHIC_DATA] S.A.S., [STREET_ADDRESS], NIT 900.219.353-1"
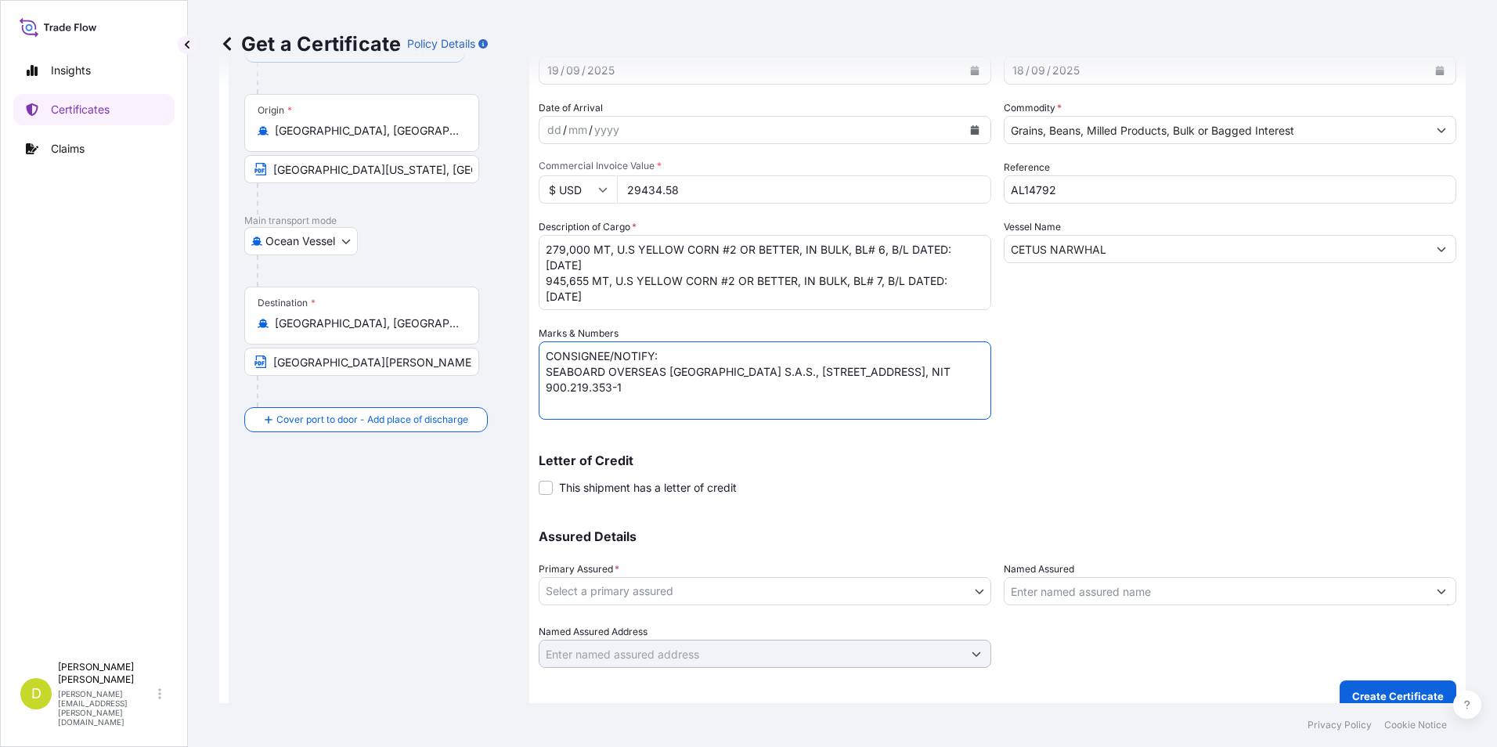
scroll to position [134, 0]
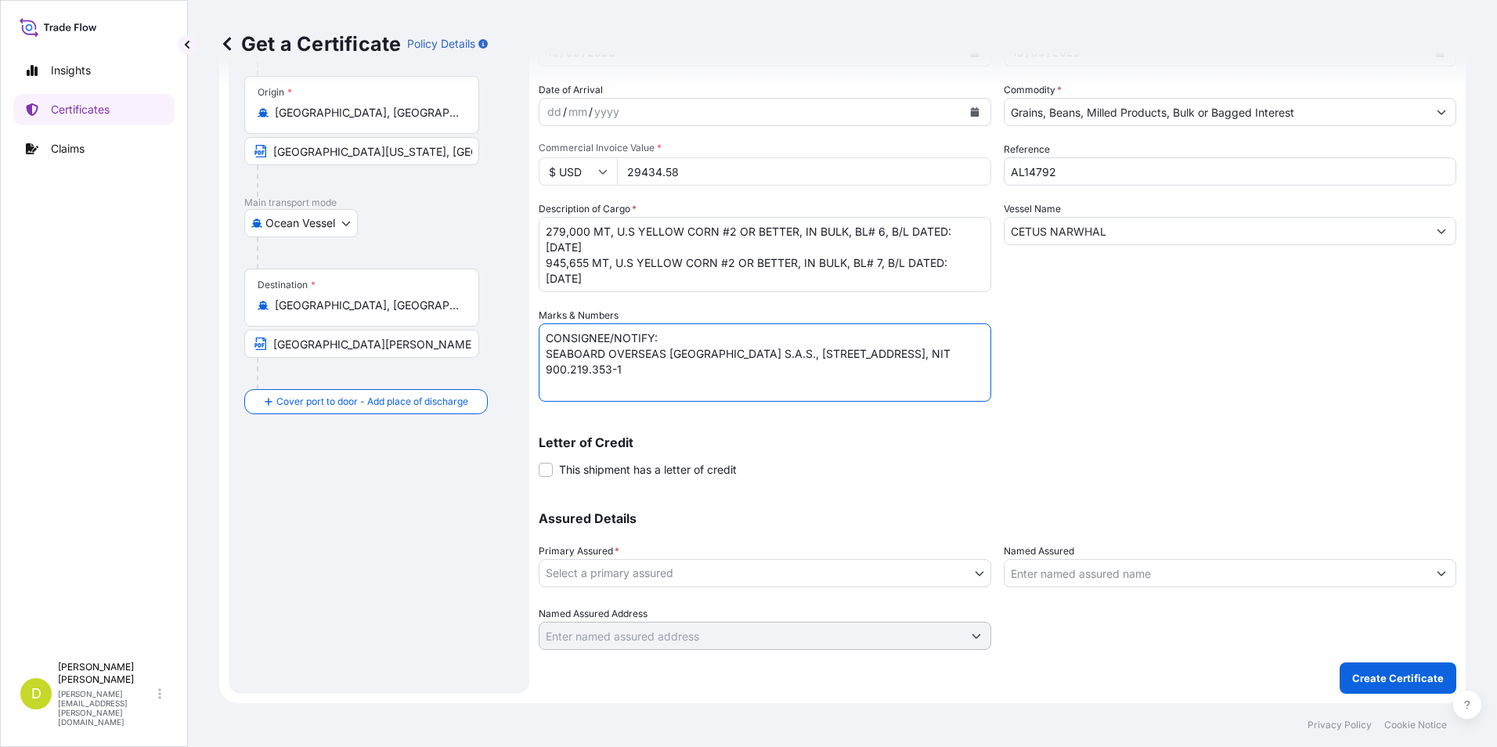
type textarea "CONSIGNEE/NOTIFY: SEABOARD OVERSEAS [GEOGRAPHIC_DATA] S.A.S., [STREET_ADDRESS],…"
click at [896, 567] on body "Insights Certificates Claims D [PERSON_NAME] [PERSON_NAME][EMAIL_ADDRESS][PERSO…" at bounding box center [748, 373] width 1497 height 747
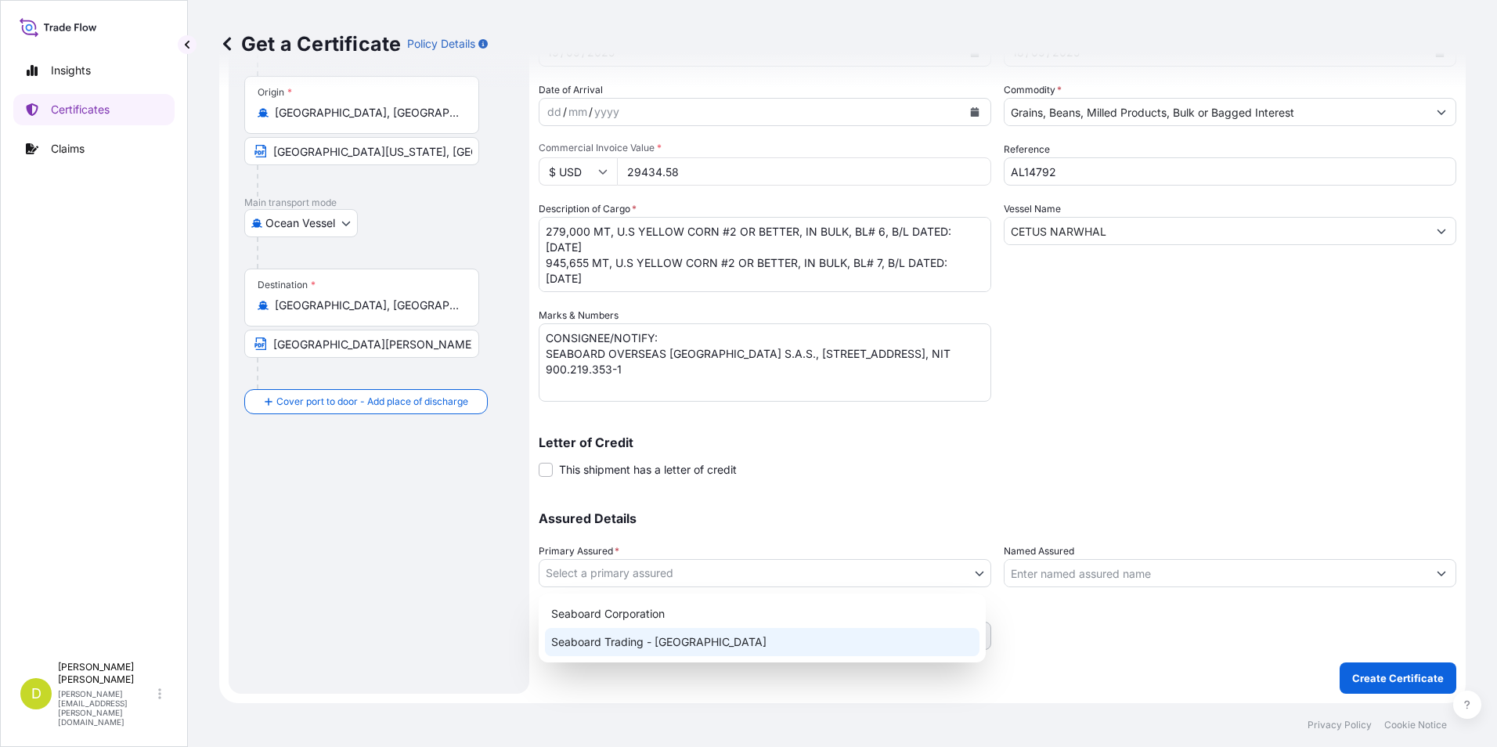
click at [883, 644] on div "Seaboard Trading - [GEOGRAPHIC_DATA]" at bounding box center [762, 642] width 435 height 28
select select "31639"
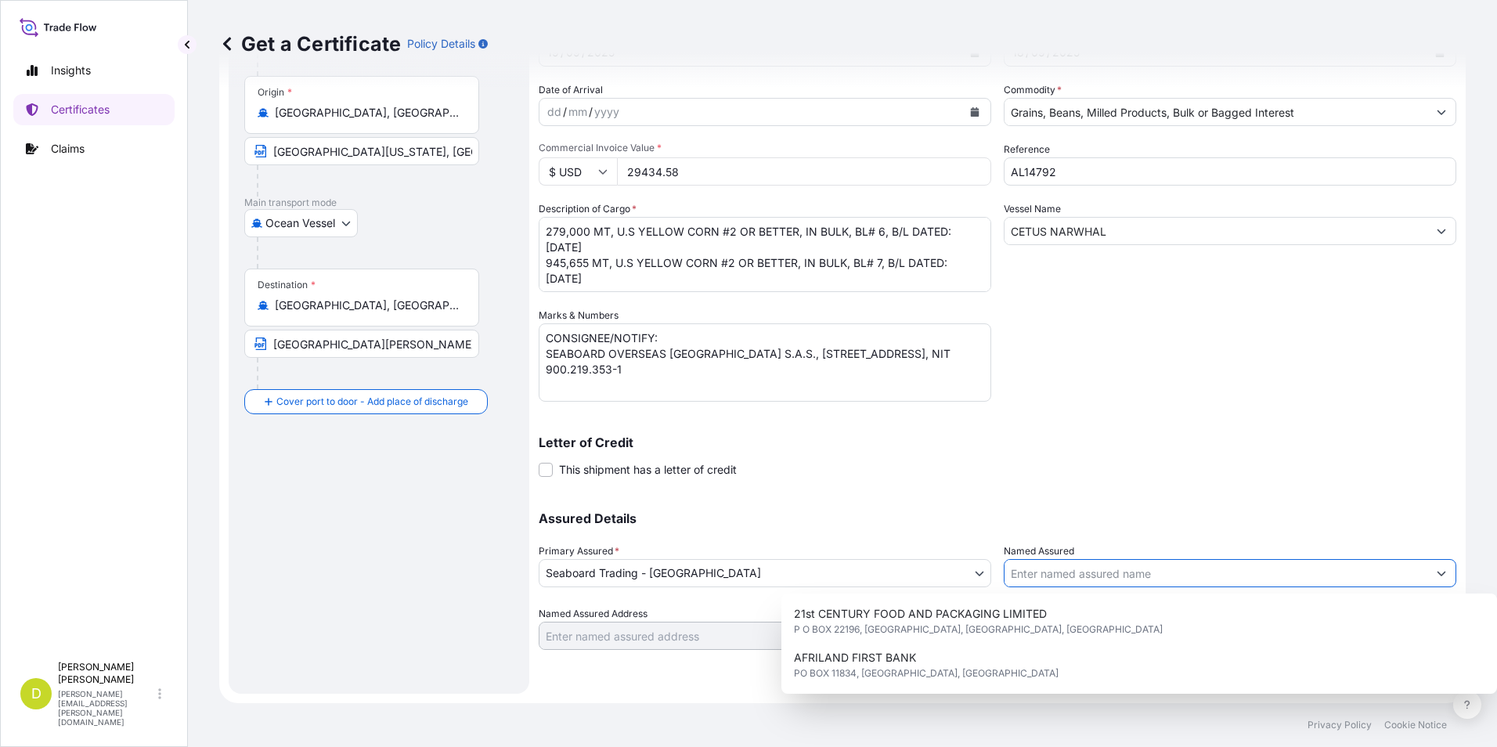
click at [1134, 573] on input "Named Assured" at bounding box center [1215, 573] width 423 height 28
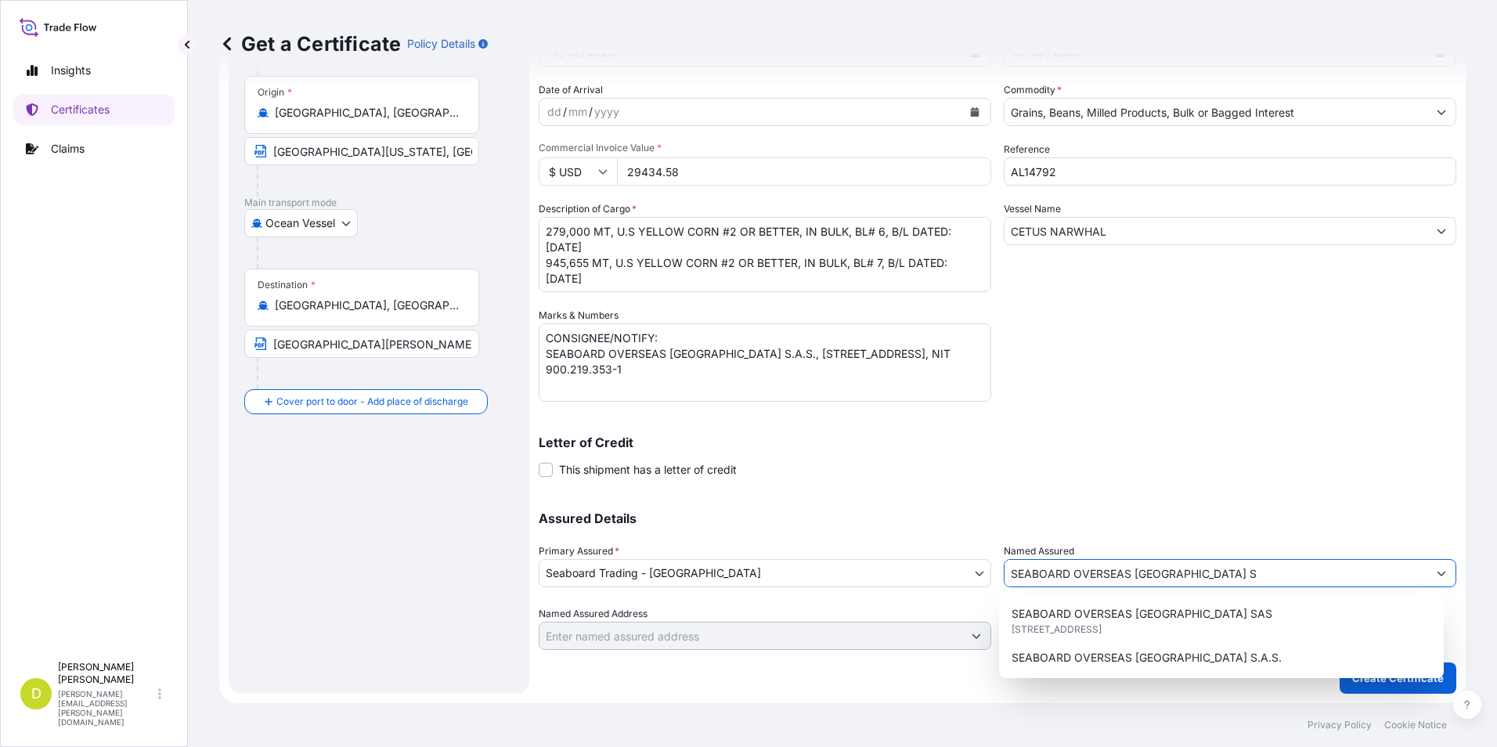
scroll to position [0, 0]
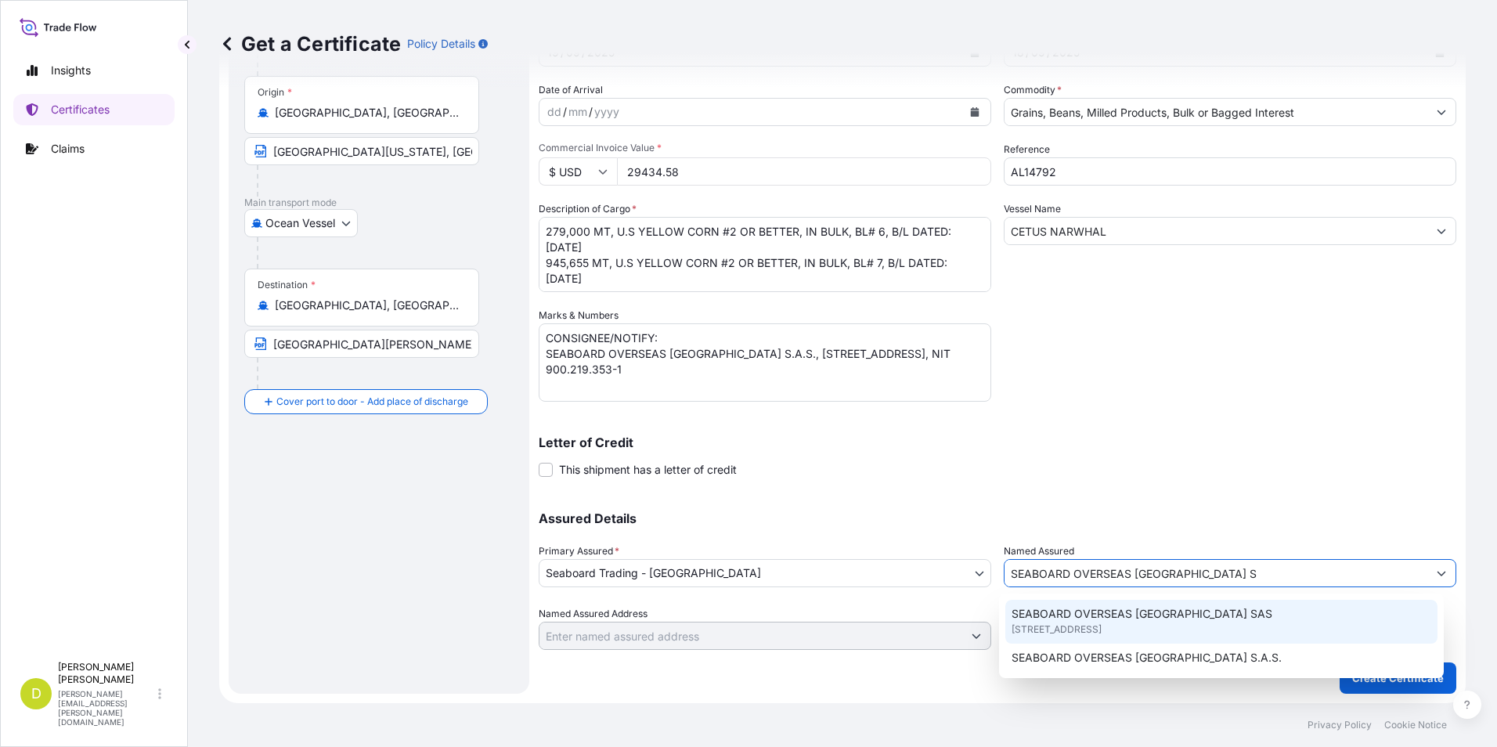
click at [1102, 636] on span "[STREET_ADDRESS]" at bounding box center [1057, 630] width 90 height 16
type input "SEABOARD OVERSEAS [GEOGRAPHIC_DATA] SAS"
type input "CARRERA 11 NO 77A-49 OF.902"
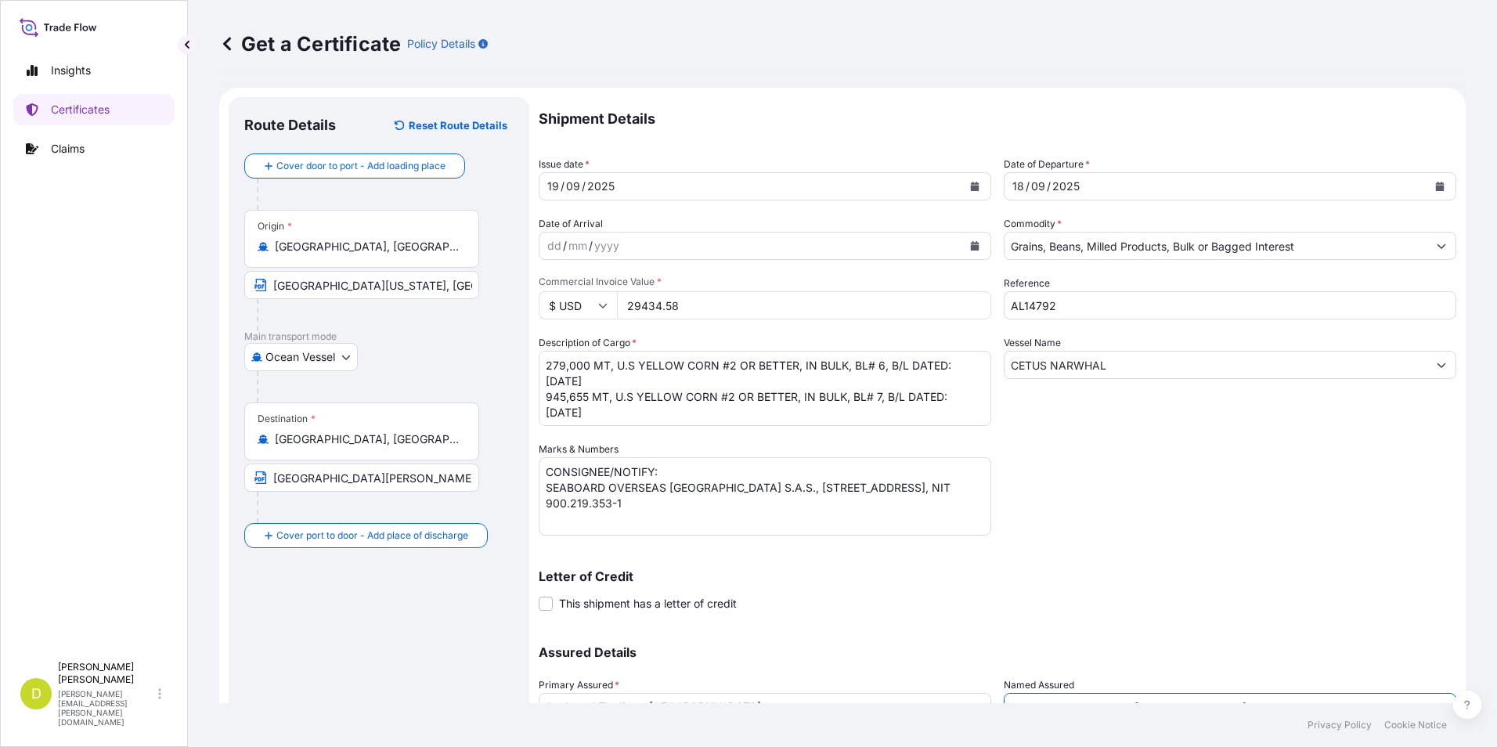
type input "SEABOARD OVERSEAS [GEOGRAPHIC_DATA] SAS"
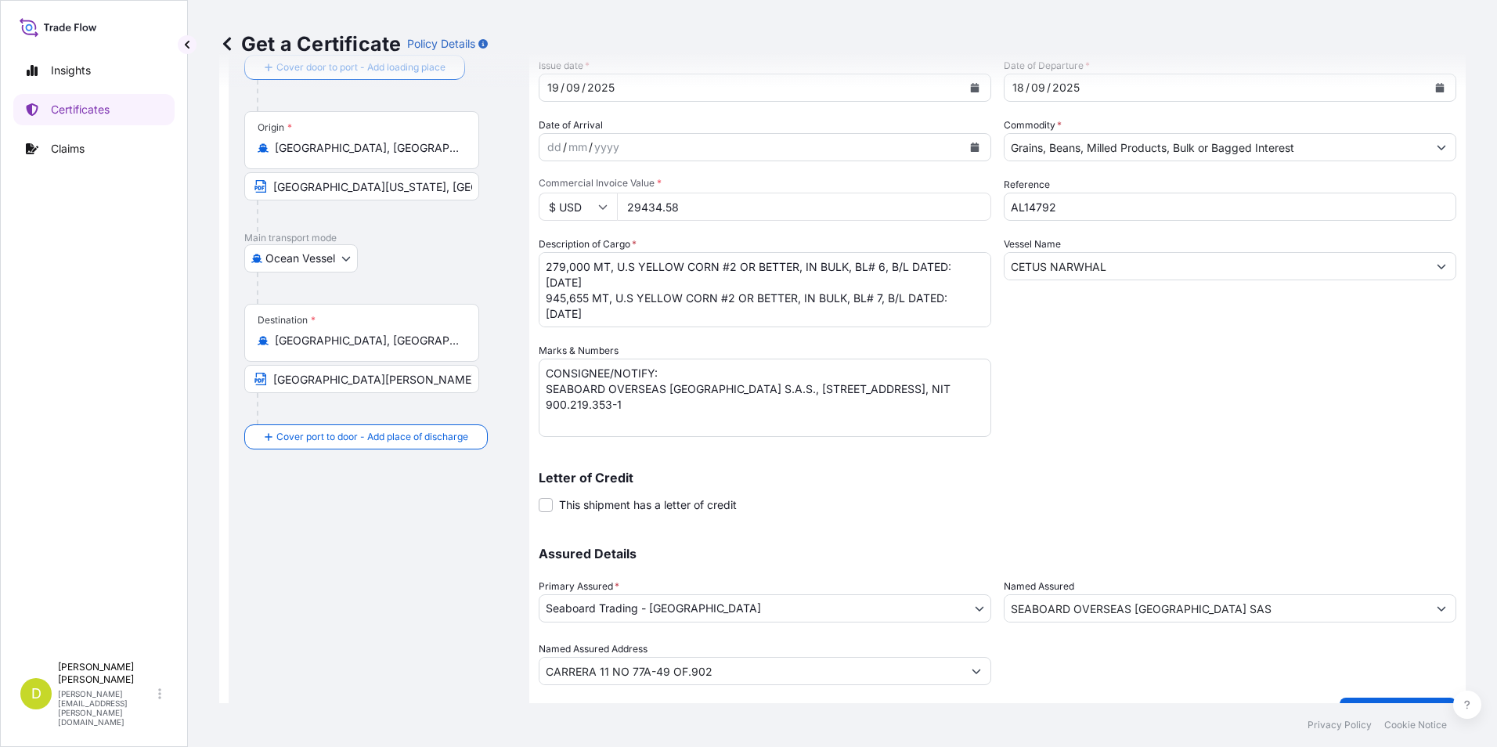
scroll to position [134, 0]
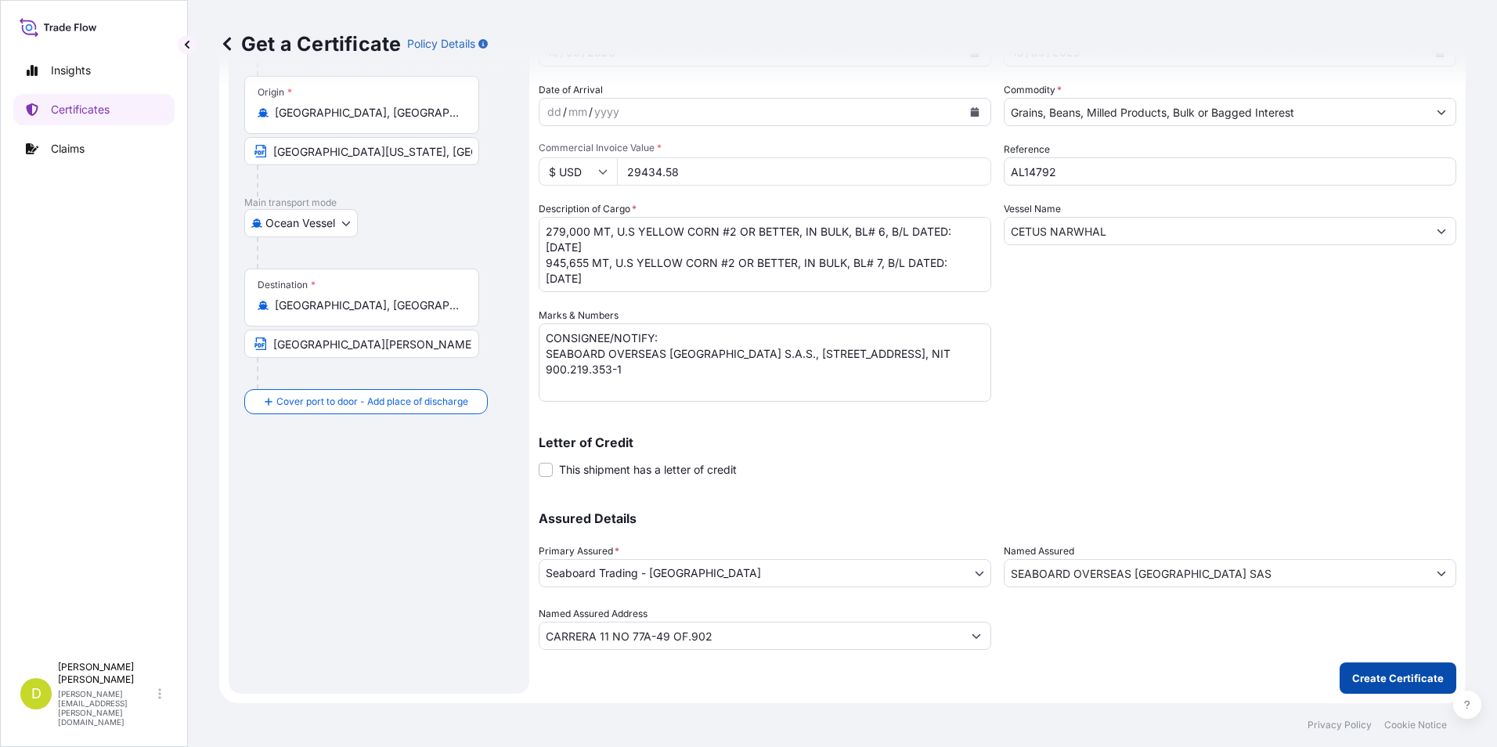
click at [1389, 665] on button "Create Certificate" at bounding box center [1398, 677] width 117 height 31
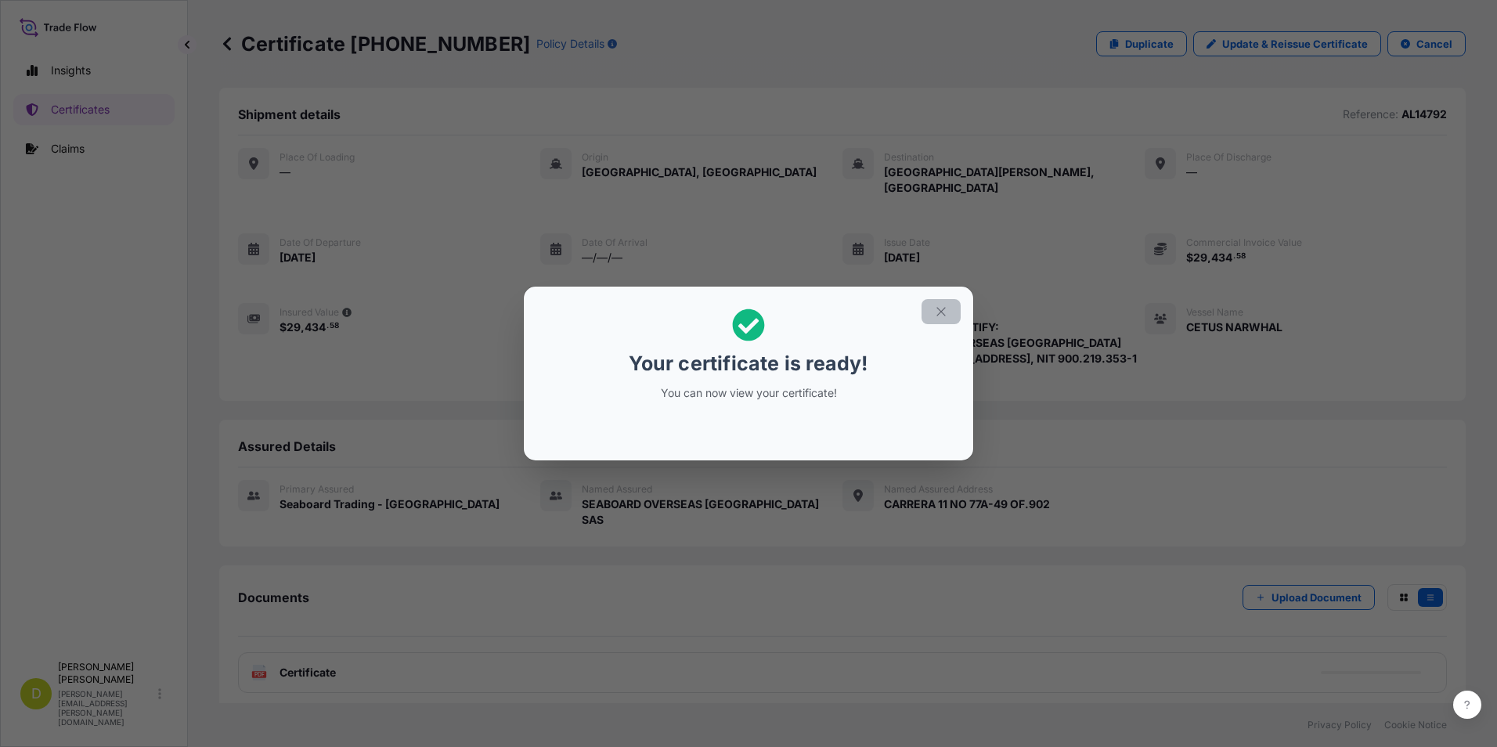
click at [947, 312] on icon "button" at bounding box center [941, 312] width 14 height 14
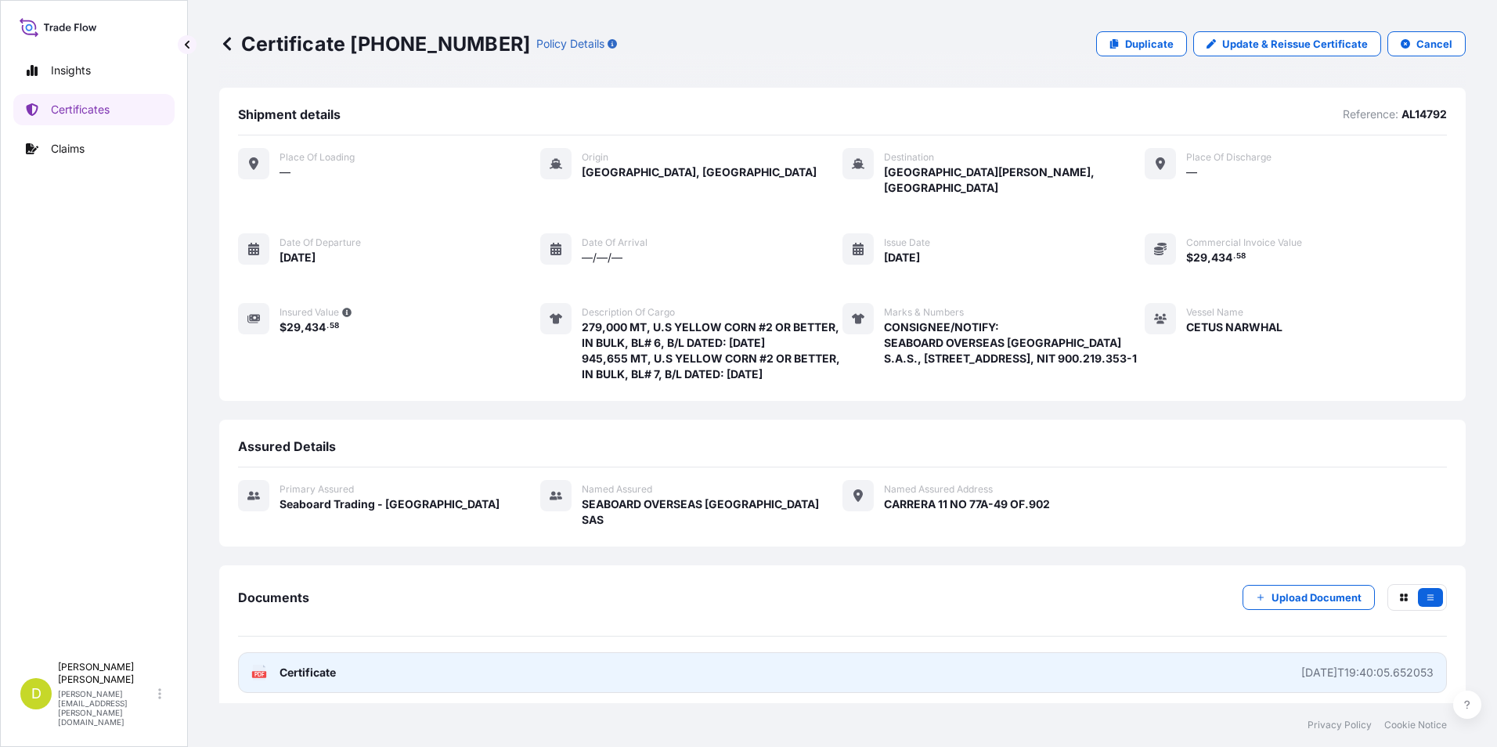
click at [1226, 665] on link "PDF Certificate [DATE]T19:40:05.652053" at bounding box center [842, 672] width 1209 height 41
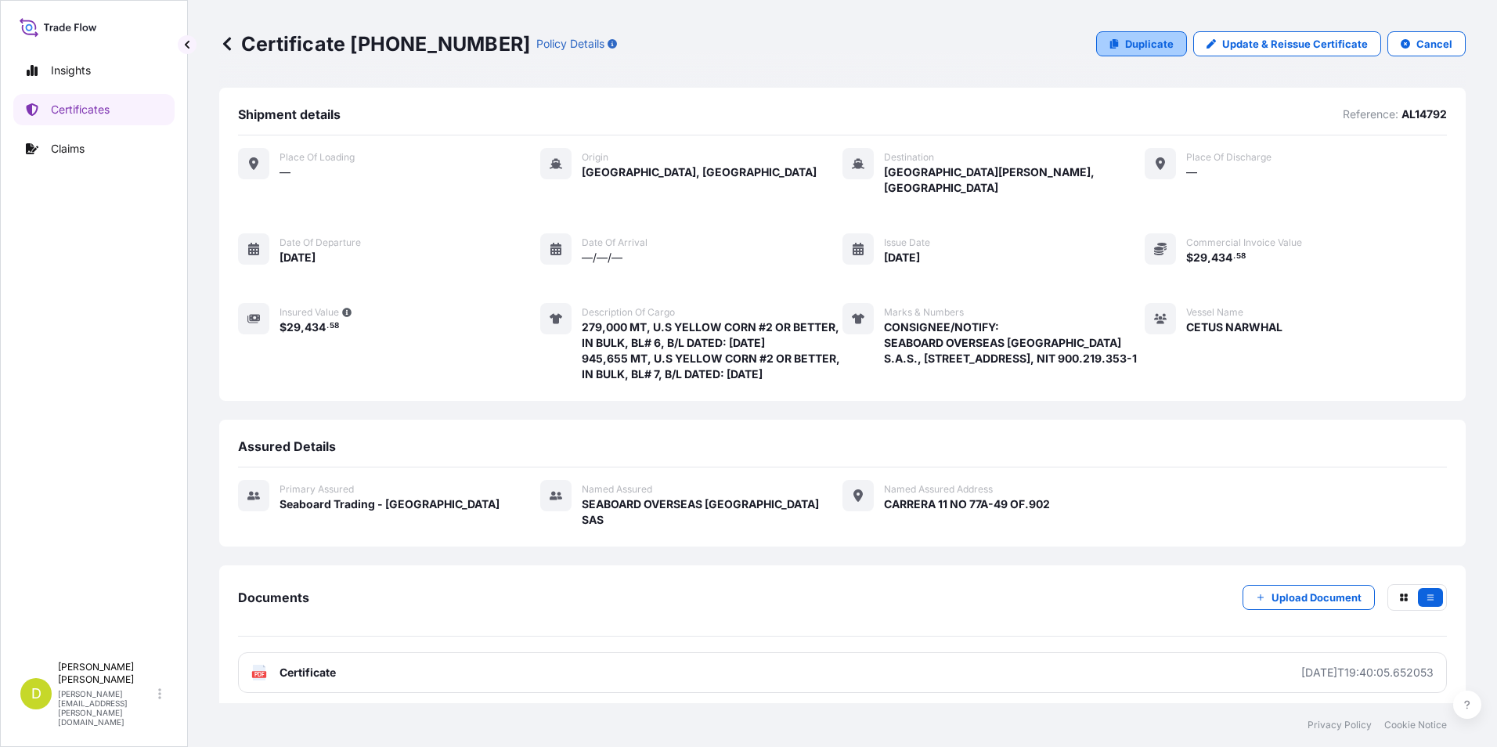
click at [1146, 38] on p "Duplicate" at bounding box center [1149, 44] width 49 height 16
select select "Ocean Vessel"
select select "31639"
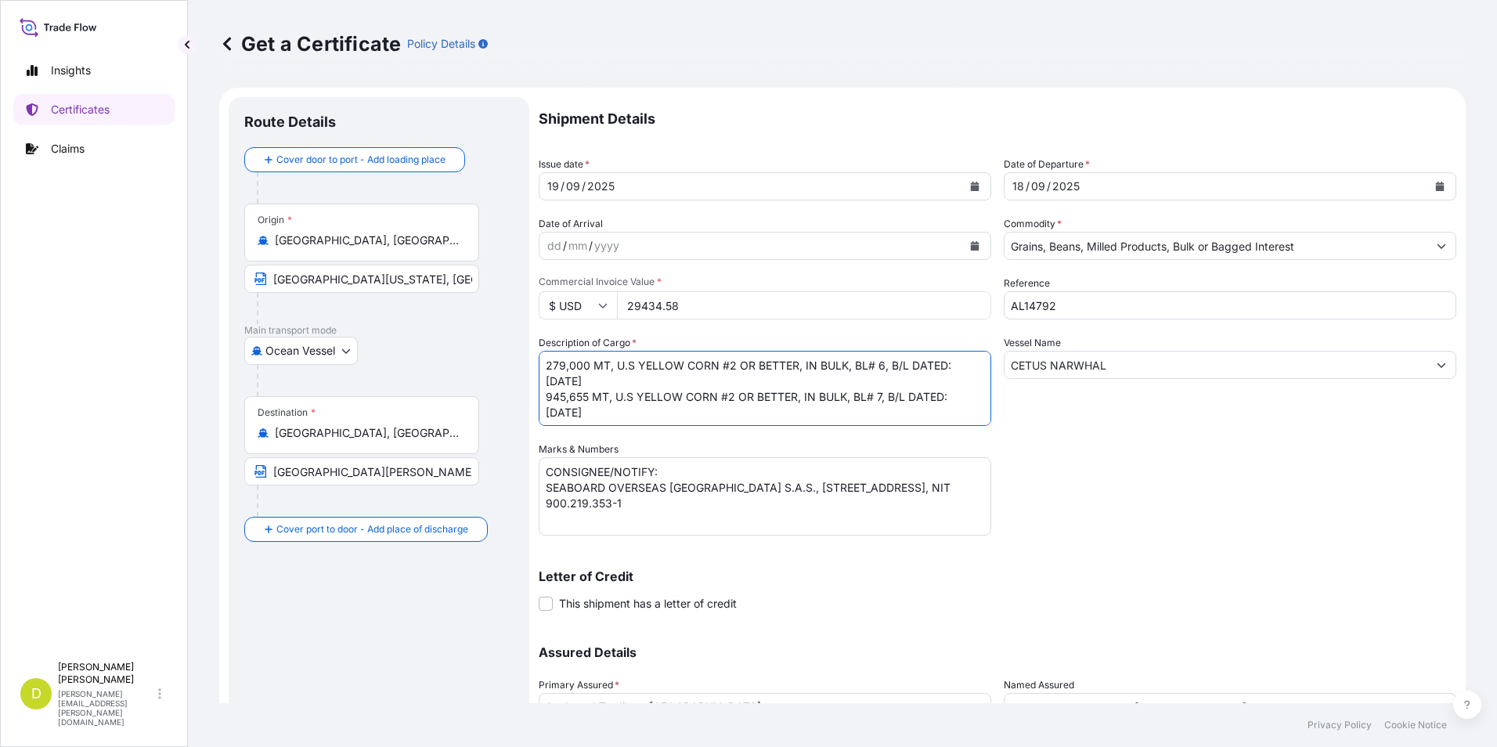
drag, startPoint x: 588, startPoint y: 366, endPoint x: 536, endPoint y: 362, distance: 51.8
click at [536, 362] on form "Route Details Cover door to port - Add loading place Place of loading Road / [G…" at bounding box center [842, 462] width 1246 height 749
paste textarea "250,000"
drag, startPoint x: 586, startPoint y: 396, endPoint x: 525, endPoint y: 394, distance: 61.1
click at [525, 394] on form "Route Details Cover door to port - Add loading place Place of loading Road / [G…" at bounding box center [842, 462] width 1246 height 749
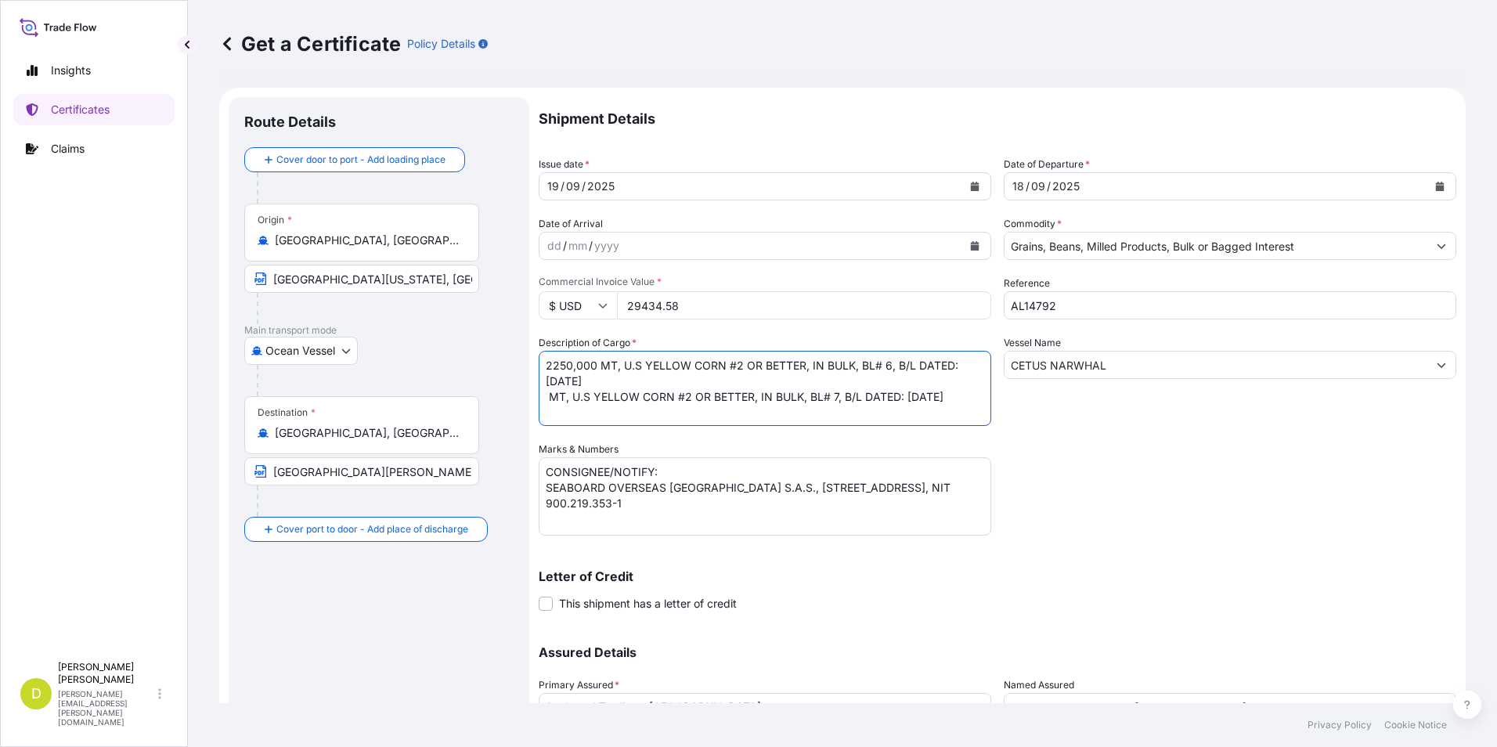
paste textarea "2250,000"
click at [681, 417] on textarea "279,000 MT, U.S YELLOW CORN #2 OR BETTER, IN BULK, BL# 6, B/L DATED: [DATE] 945…" at bounding box center [765, 388] width 453 height 75
click at [561, 415] on textarea "279,000 MT, U.S YELLOW CORN #2 OR BETTER, IN BULK, BL# 6, B/L DATED: [DATE] 945…" at bounding box center [765, 388] width 453 height 75
paste textarea "2700,000"
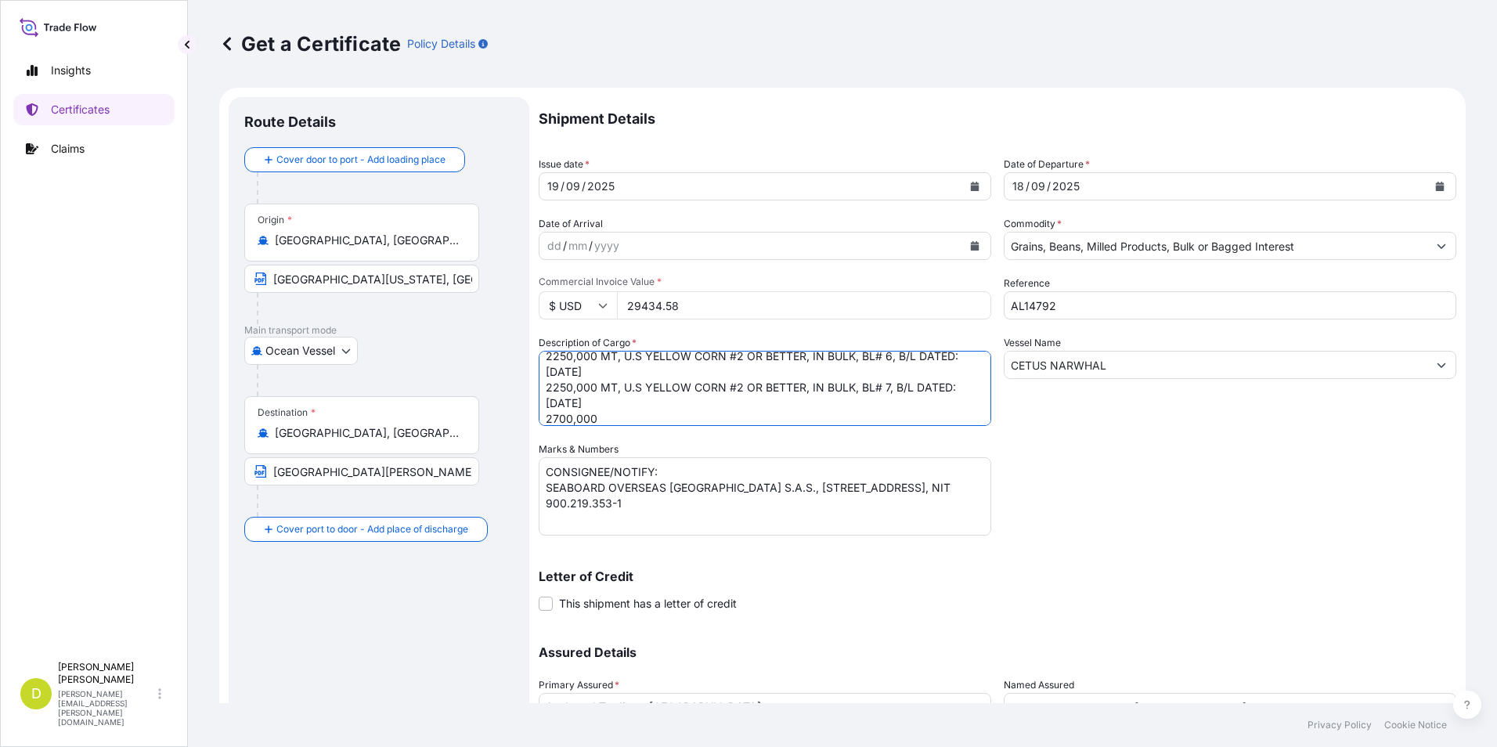
scroll to position [25, 0]
drag, startPoint x: 597, startPoint y: 374, endPoint x: 680, endPoint y: 380, distance: 83.2
click at [680, 380] on textarea "279,000 MT, U.S YELLOW CORN #2 OR BETTER, IN BULK, BL# 6, B/L DATED: [DATE] 945…" at bounding box center [765, 388] width 453 height 75
click at [676, 408] on textarea "279,000 MT, U.S YELLOW CORN #2 OR BETTER, IN BULK, BL# 6, B/L DATED: [DATE] 945…" at bounding box center [765, 388] width 453 height 75
paste textarea "MT, U.S YELLOW CORN #2 OR BETTER, IN BULK, BL# 7, B/L DATED: [DATE]"
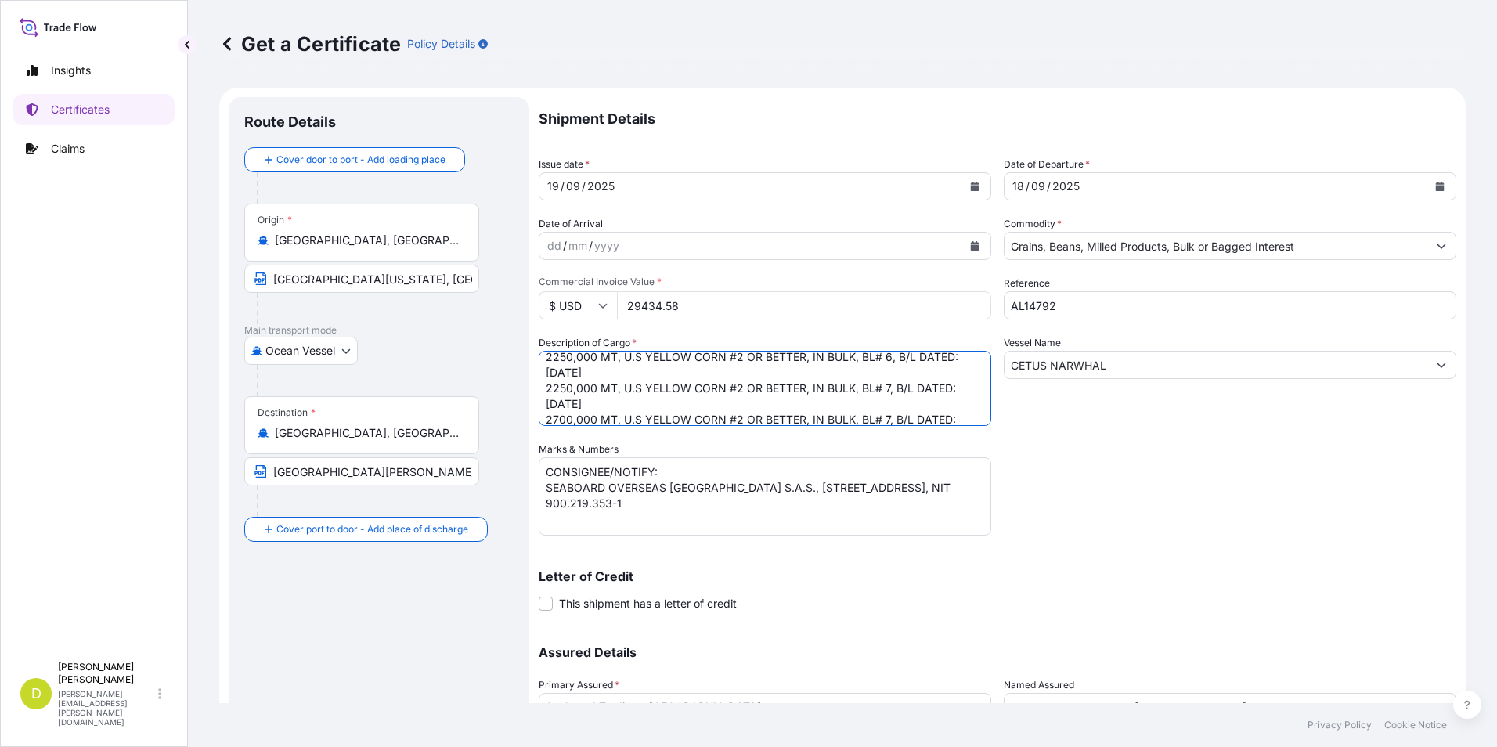
scroll to position [0, 0]
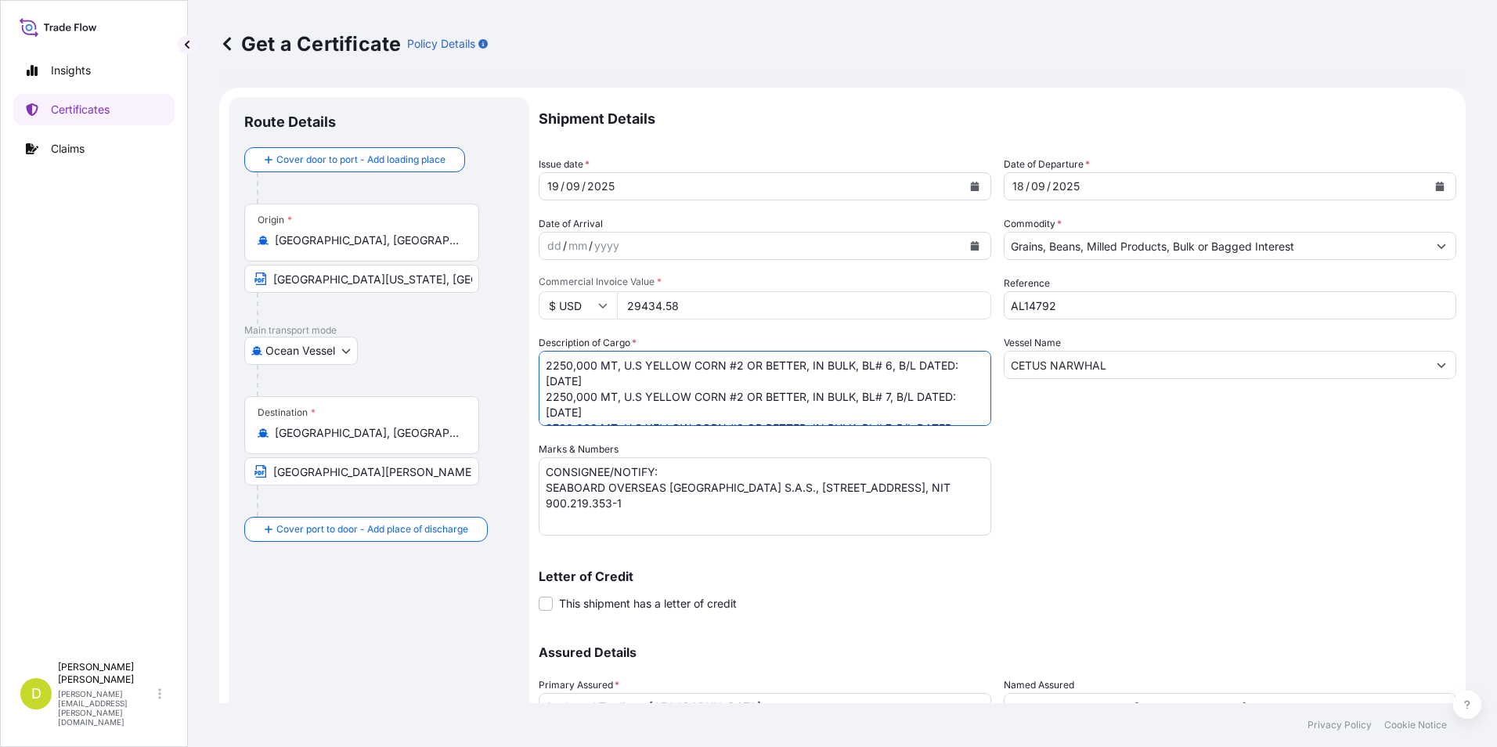
drag, startPoint x: 943, startPoint y: 351, endPoint x: 908, endPoint y: 363, distance: 37.4
click at [943, 351] on textarea "279,000 MT, U.S YELLOW CORN #2 OR BETTER, IN BULK, BL# 6, B/L DATED: [DATE] 945…" at bounding box center [765, 388] width 453 height 75
click at [887, 366] on textarea "279,000 MT, U.S YELLOW CORN #2 OR BETTER, IN BULK, BL# 6, B/L DATED: [DATE] 945…" at bounding box center [765, 388] width 453 height 75
click at [887, 393] on textarea "279,000 MT, U.S YELLOW CORN #2 OR BETTER, IN BULK, BL# 6, B/L DATED: [DATE] 945…" at bounding box center [765, 388] width 453 height 75
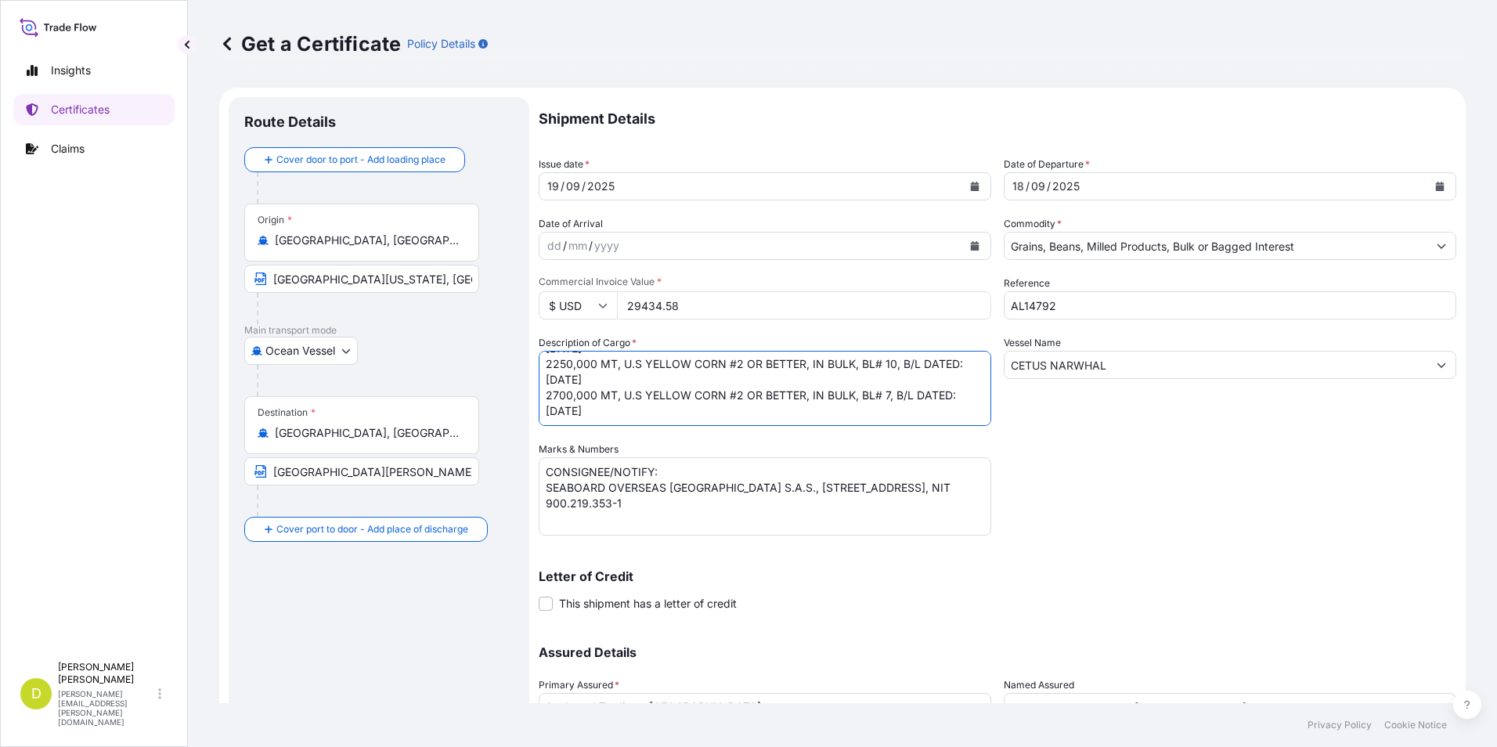
click at [887, 378] on textarea "279,000 MT, U.S YELLOW CORN #2 OR BETTER, IN BULK, BL# 6, B/L DATED: [DATE] 945…" at bounding box center [765, 388] width 453 height 75
type textarea "2250,000 MT, U.S YELLOW CORN #2 OR BETTER, IN BULK, BL# 9, B/L DATED: [DATE] 22…"
click at [750, 311] on input "29434.58" at bounding box center [804, 305] width 374 height 28
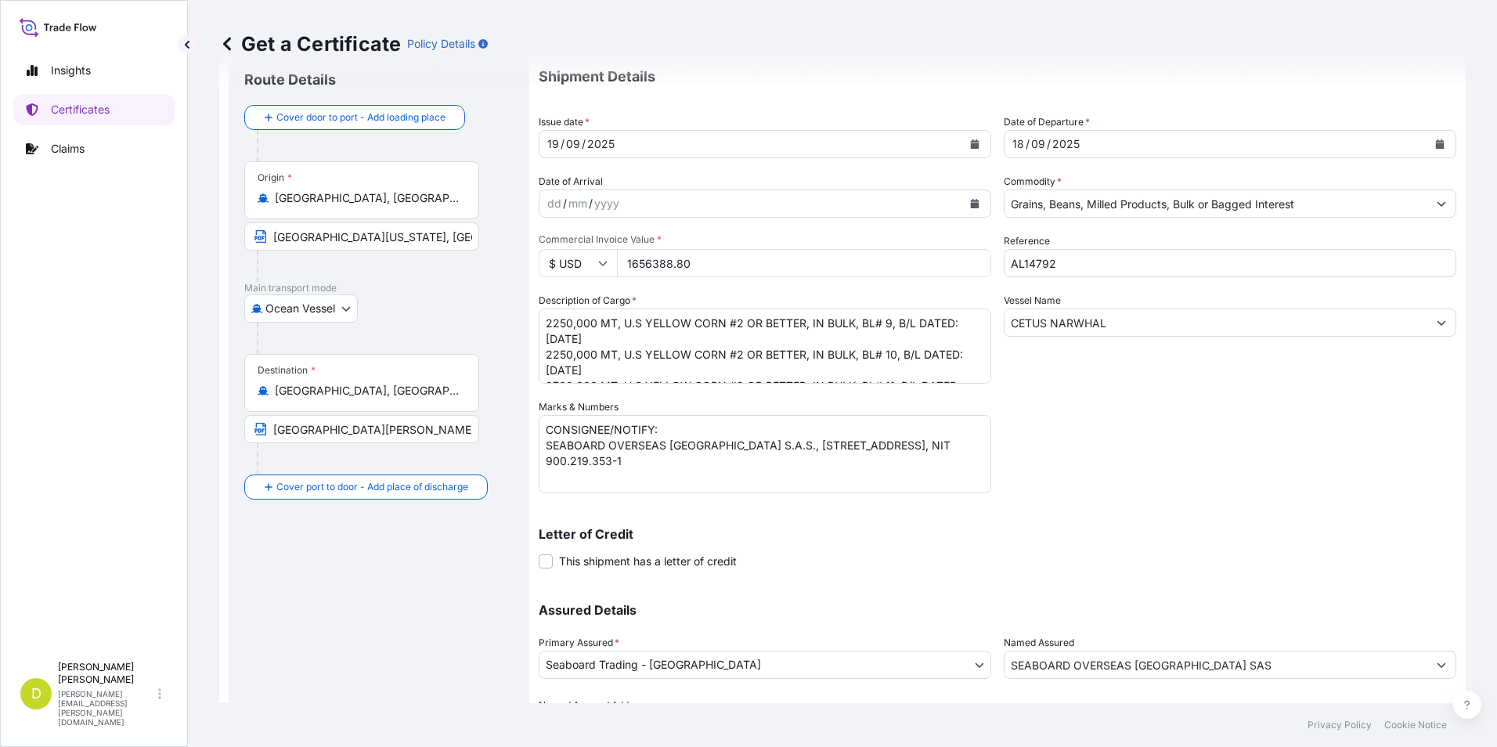
scroll to position [78, 0]
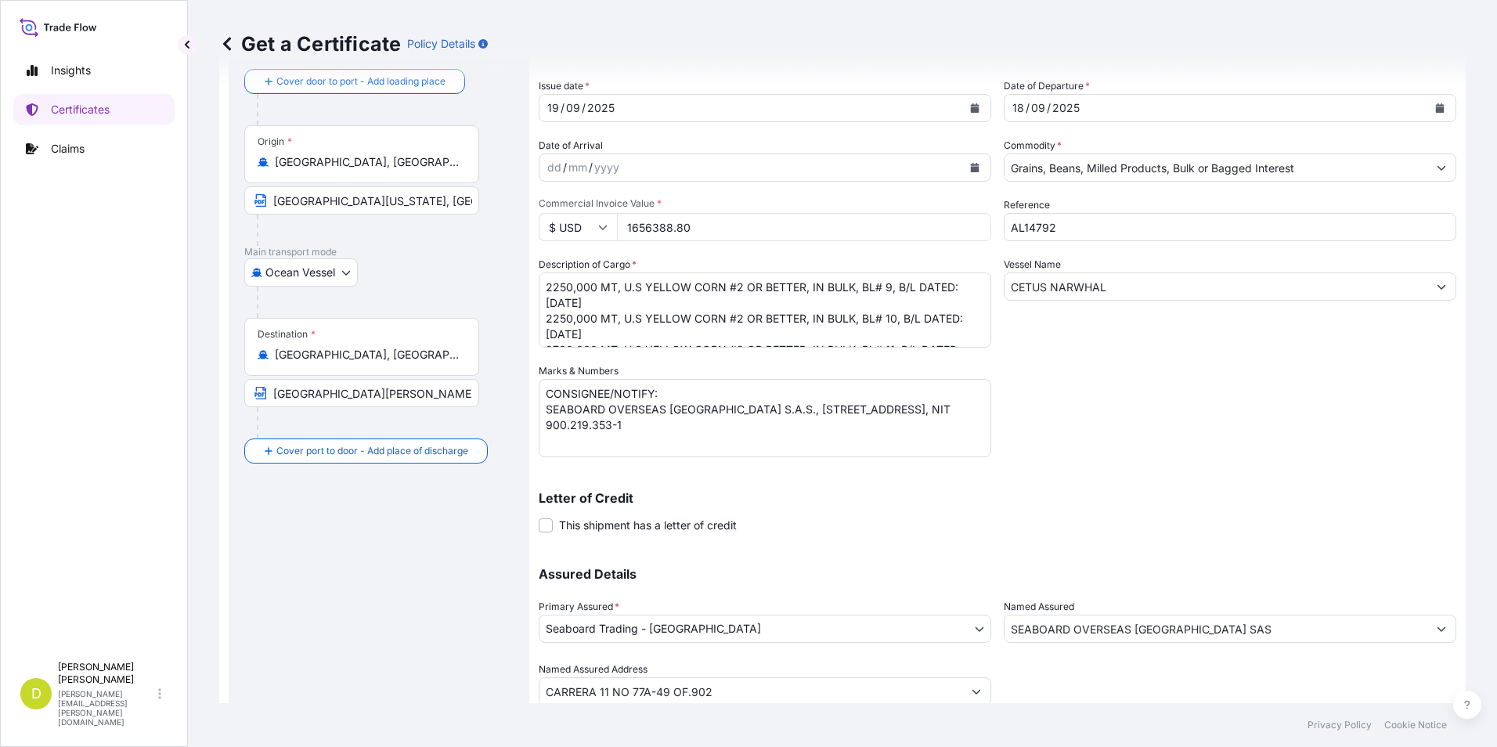
type input "1656388.80"
drag, startPoint x: 790, startPoint y: 434, endPoint x: 540, endPoint y: 400, distance: 252.0
click at [540, 400] on textarea "CONSIGNEE/NOTIFY: SEABOARD OVERSEAS [GEOGRAPHIC_DATA] S.A.S., [STREET_ADDRESS],…" at bounding box center [765, 418] width 453 height 78
click at [545, 409] on textarea "CONSIGNEE/NOTIFY: SEABOARD OVERSEAS [GEOGRAPHIC_DATA] S.A.S., [STREET_ADDRESS],…" at bounding box center [765, 418] width 453 height 78
drag, startPoint x: 546, startPoint y: 409, endPoint x: 762, endPoint y: 435, distance: 217.6
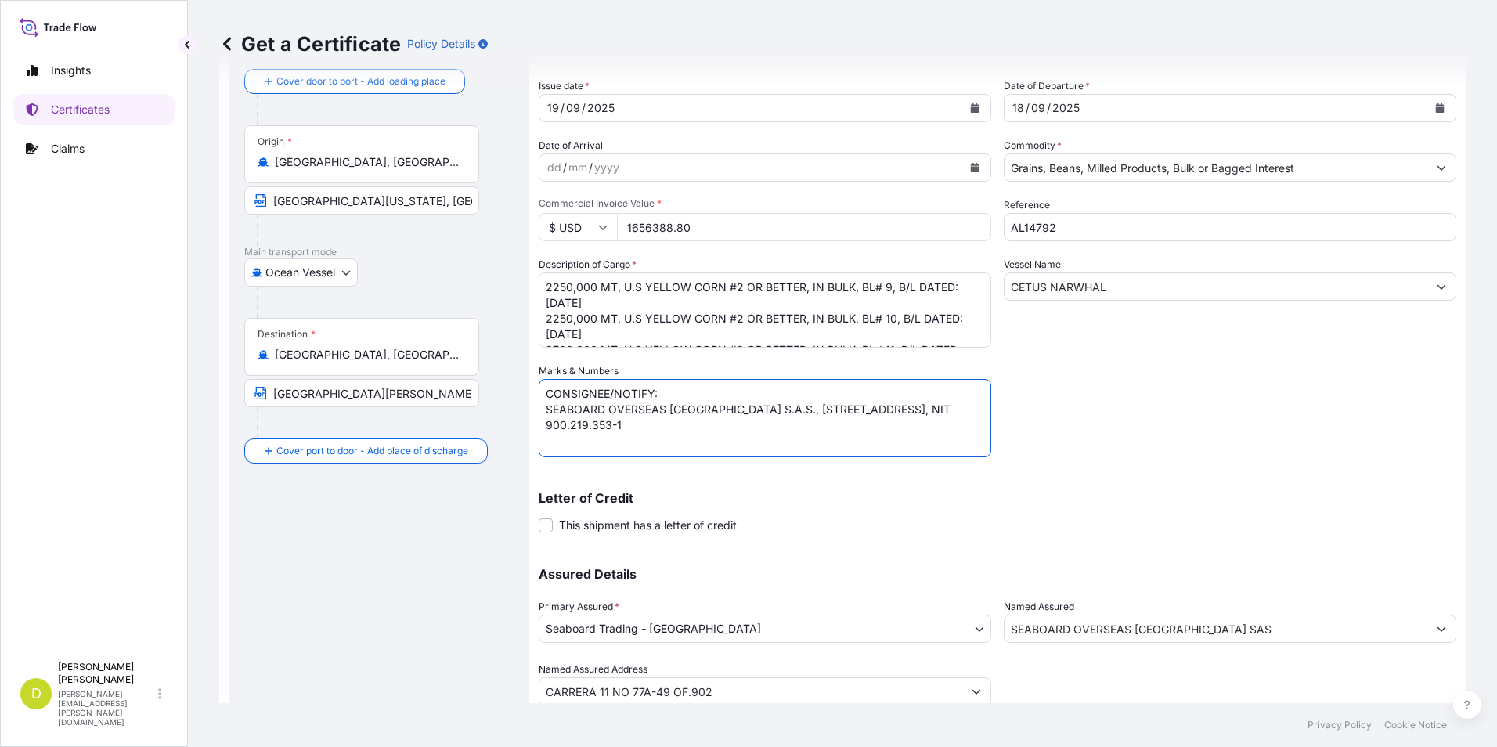
click at [762, 435] on textarea "CONSIGNEE/NOTIFY: SEABOARD OVERSEAS [GEOGRAPHIC_DATA] S.A.S., [STREET_ADDRESS],…" at bounding box center [765, 418] width 453 height 78
paste textarea "COOPERATIVA [PERSON_NAME], [STREET_ADDRESS] 890.904.478-6"
type textarea "CONSIGNEE/NOTIFY: COOPERATIVA [PERSON_NAME], [STREET_ADDRESS] 890.904.478-6"
click at [1218, 624] on input "SEABOARD OVERSEAS [GEOGRAPHIC_DATA] SAS" at bounding box center [1215, 629] width 423 height 28
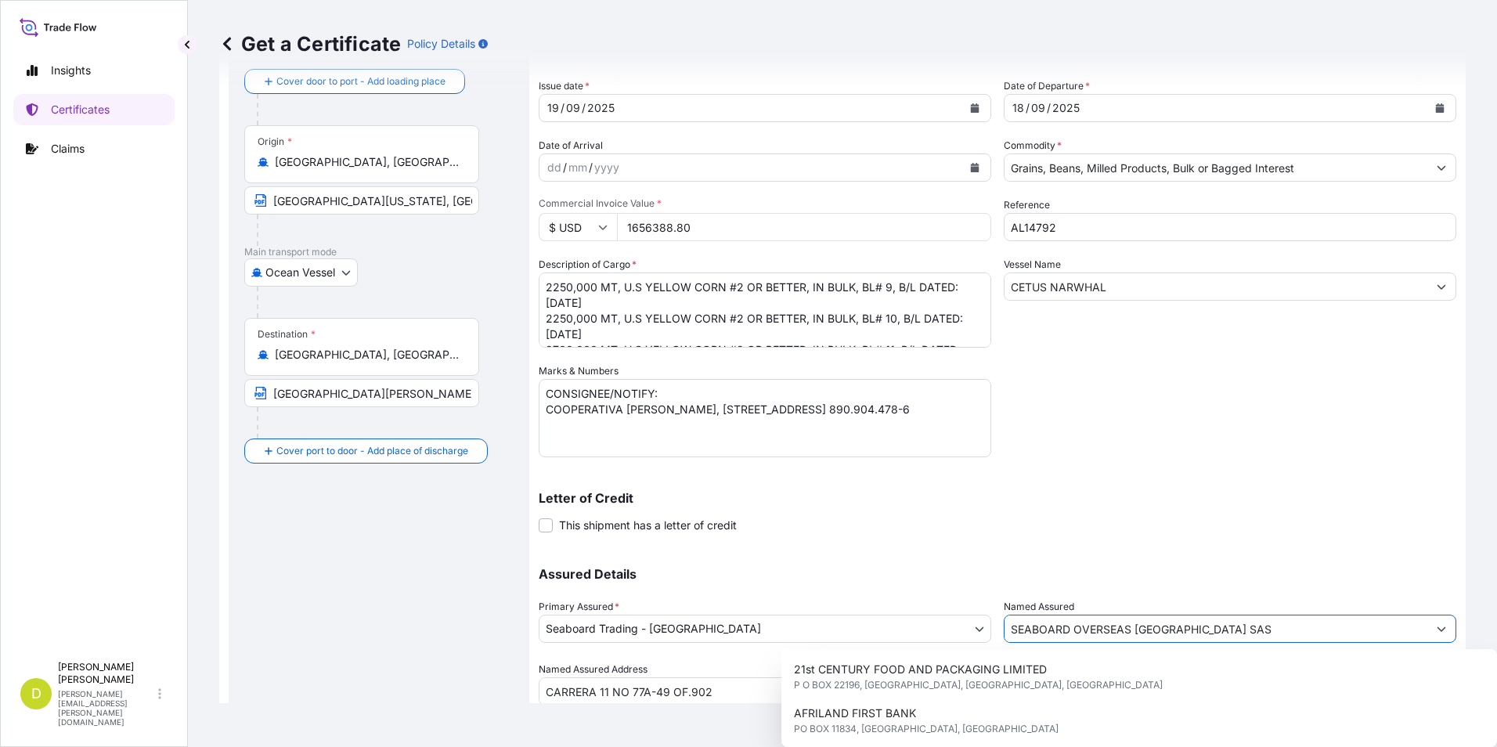
drag, startPoint x: 1218, startPoint y: 624, endPoint x: 1063, endPoint y: 626, distance: 155.0
click at [1077, 625] on input "SEABOARD OVERSEAS [GEOGRAPHIC_DATA] SAS" at bounding box center [1215, 629] width 423 height 28
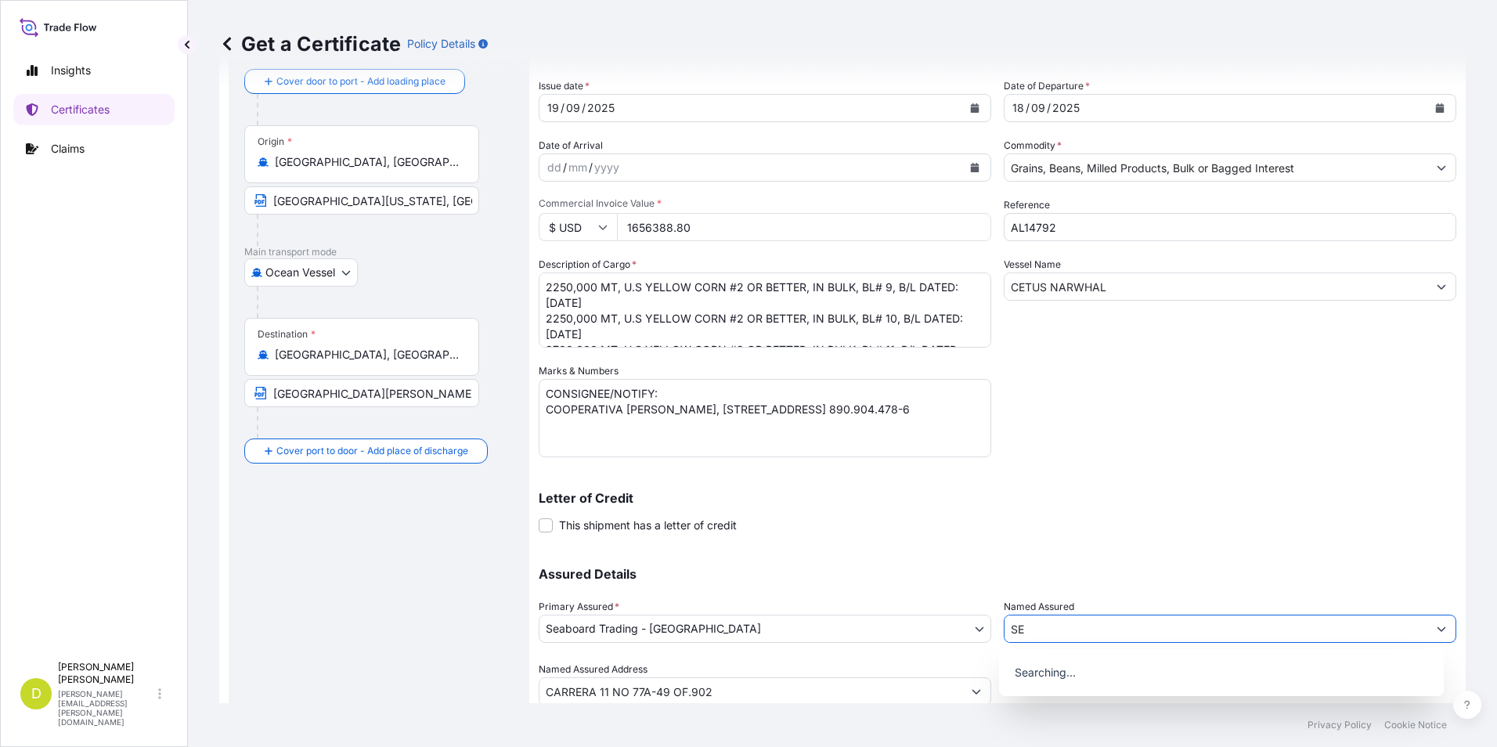
type input "S"
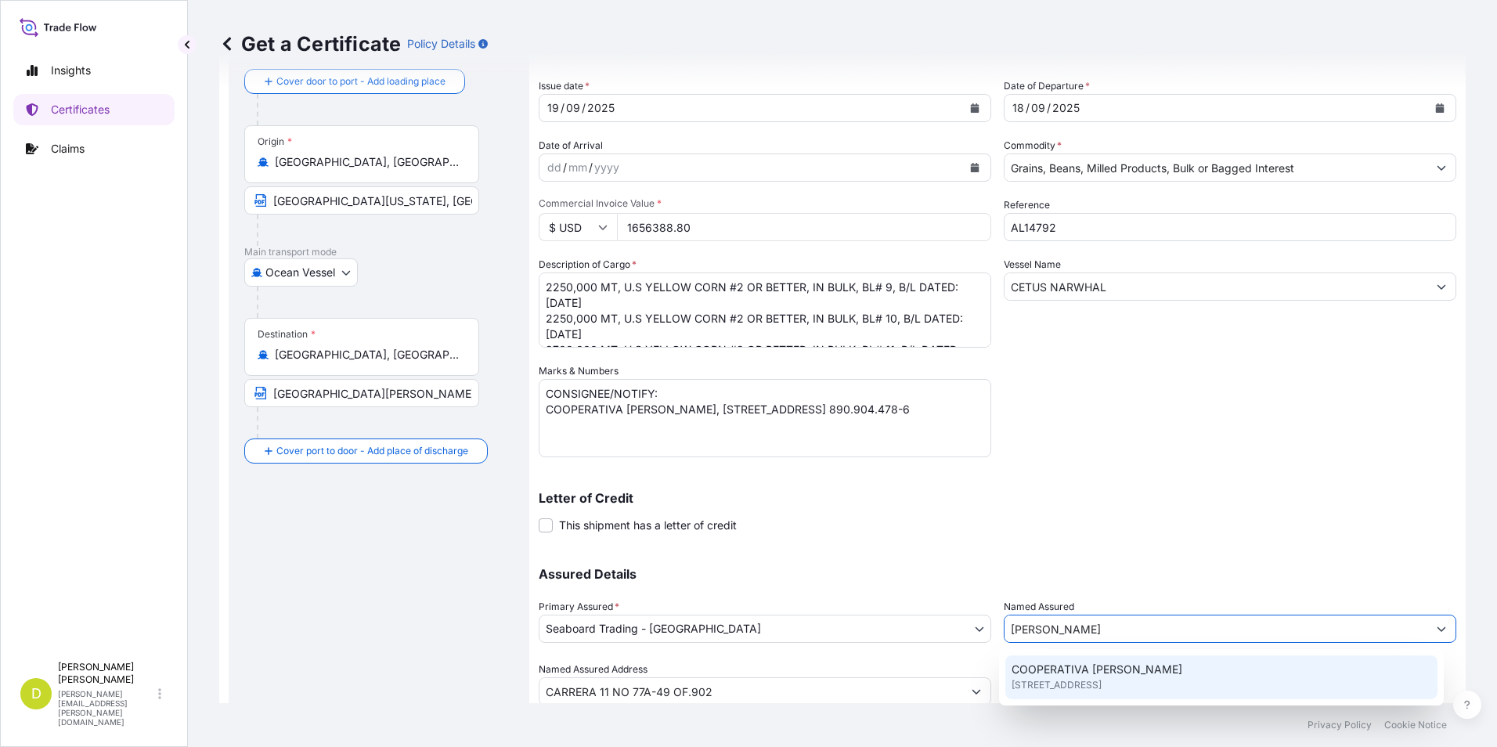
click at [1072, 693] on div "COOPERATIVA [PERSON_NAME] [STREET_ADDRESS]" at bounding box center [1221, 677] width 433 height 44
type input "COOPERATIVA [PERSON_NAME]"
type input "[STREET_ADDRESS]"
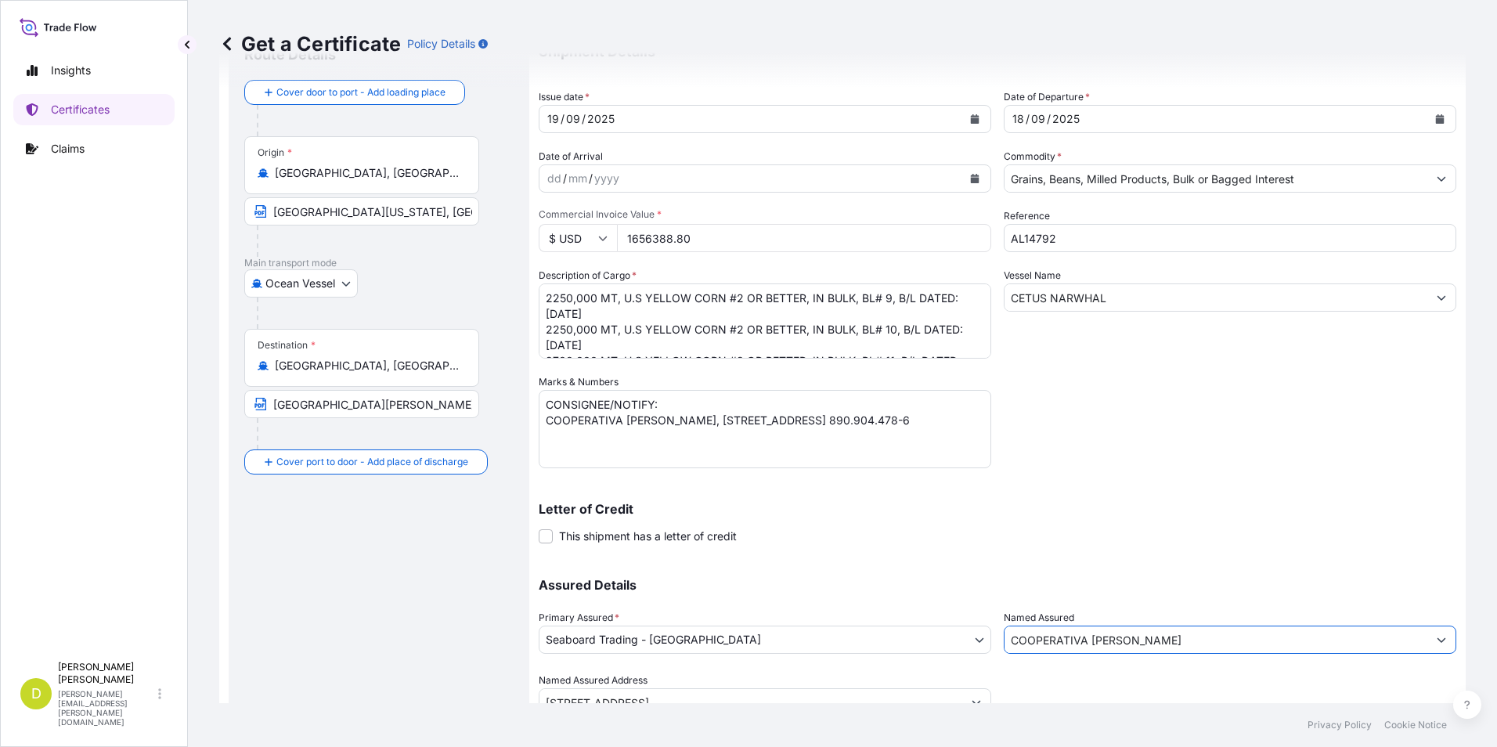
scroll to position [134, 0]
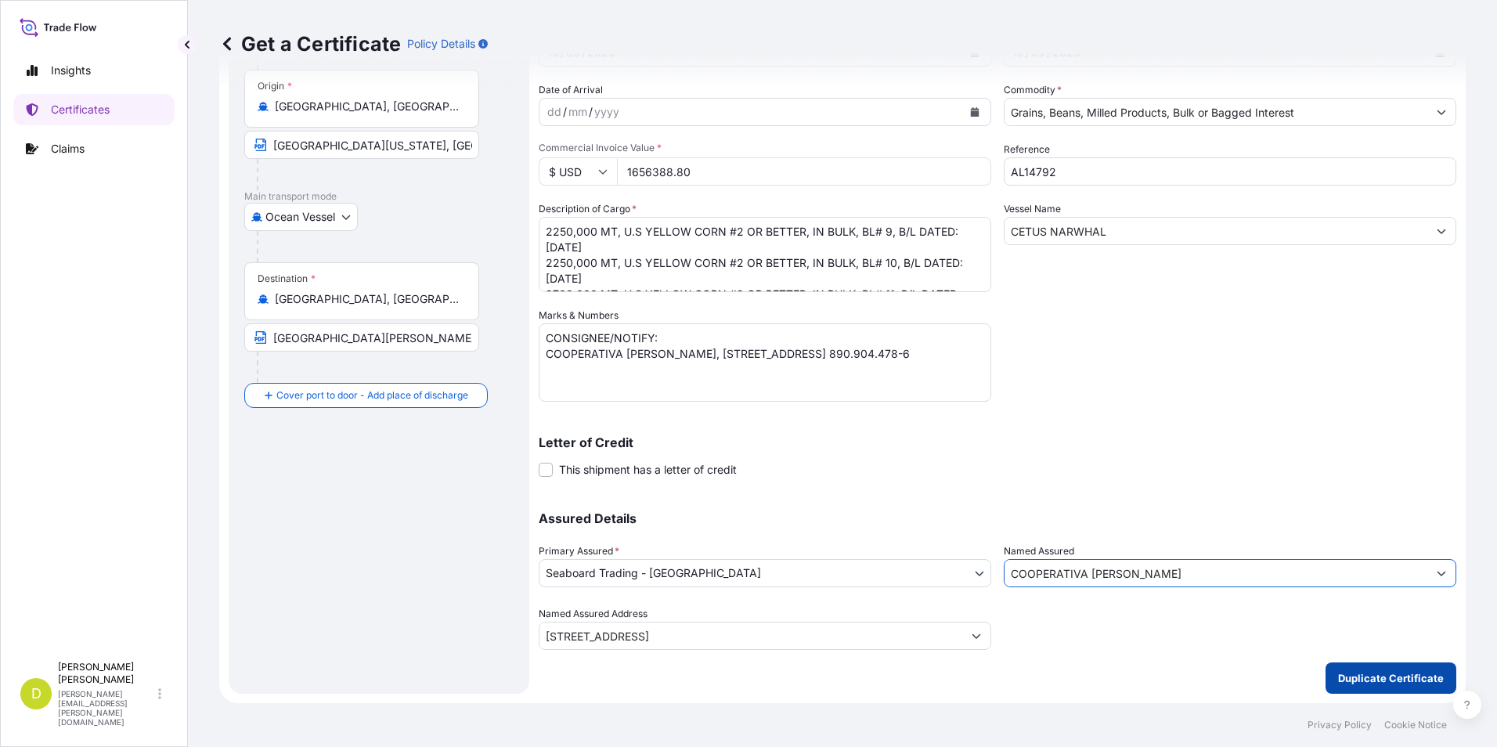
type input "COOPERATIVA [PERSON_NAME]"
click at [1351, 671] on p "Duplicate Certificate" at bounding box center [1391, 678] width 106 height 16
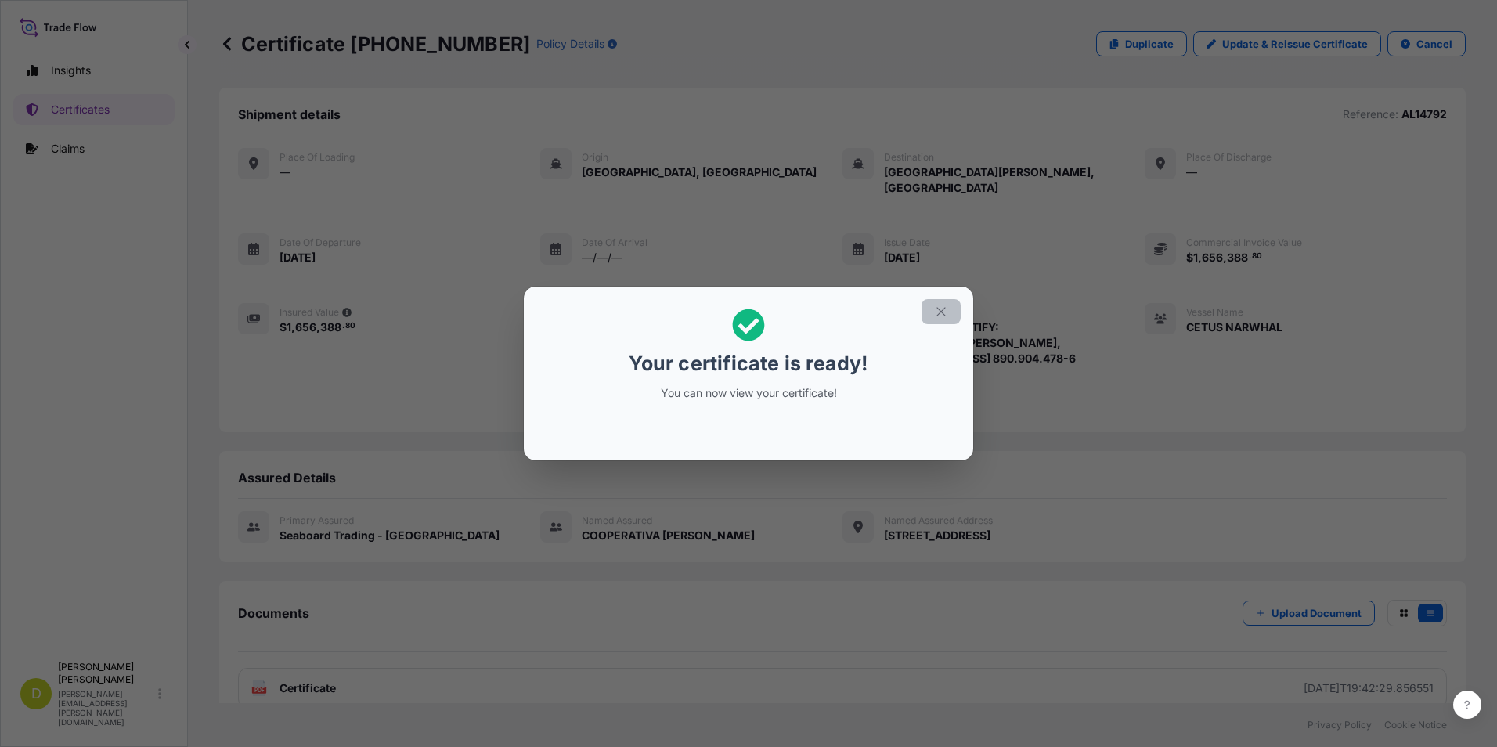
click at [939, 301] on button "button" at bounding box center [941, 311] width 39 height 25
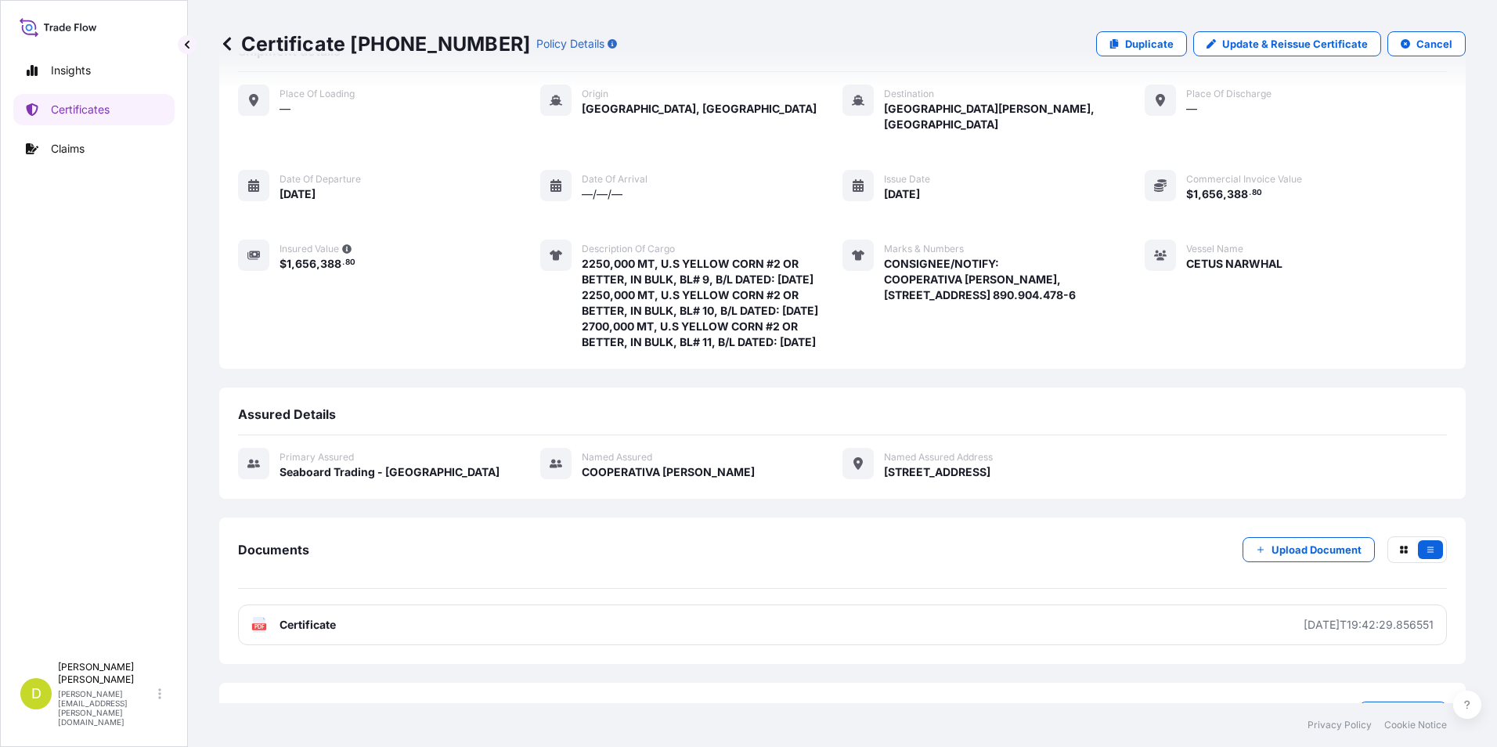
scroll to position [153, 0]
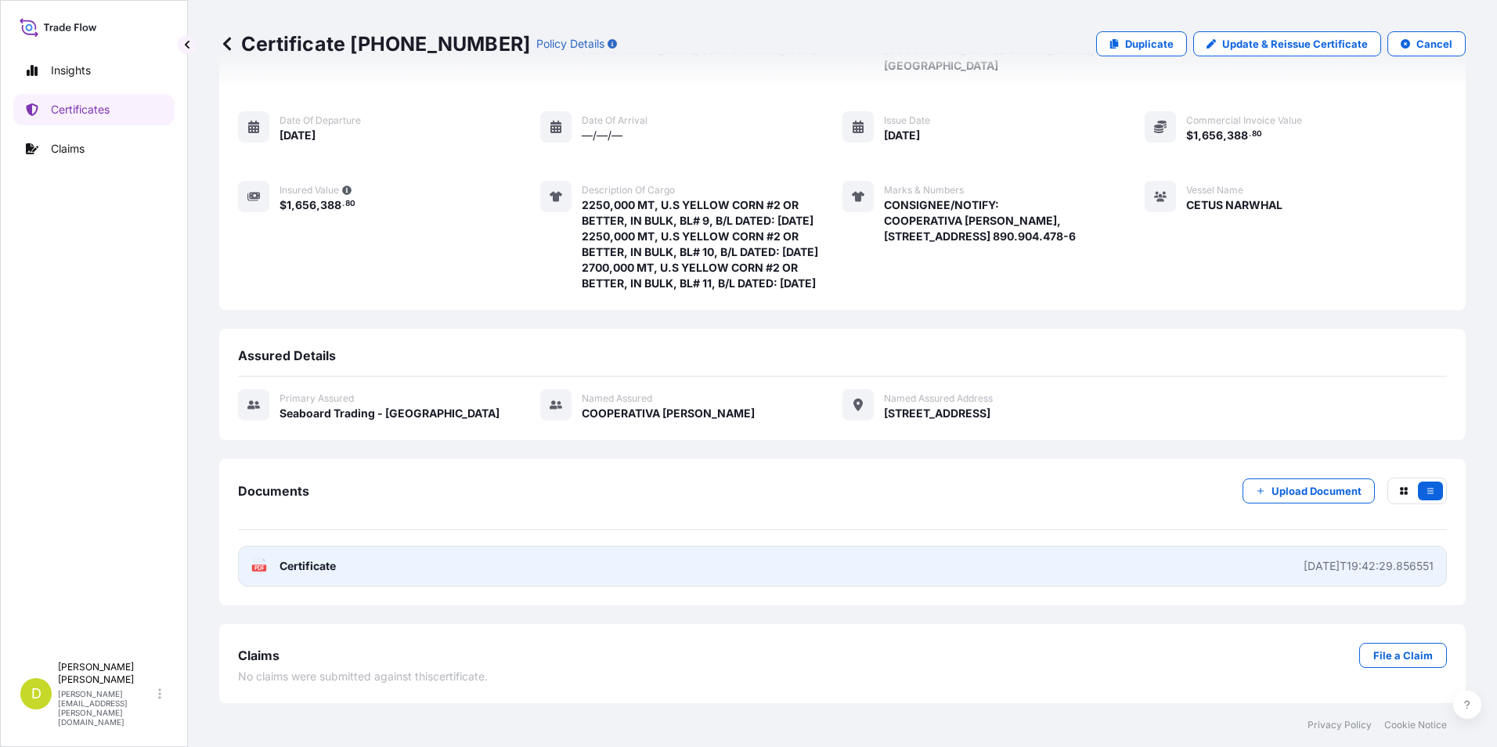
click at [1155, 568] on link "PDF Certificate [DATE]T19:42:29.856551" at bounding box center [842, 566] width 1209 height 41
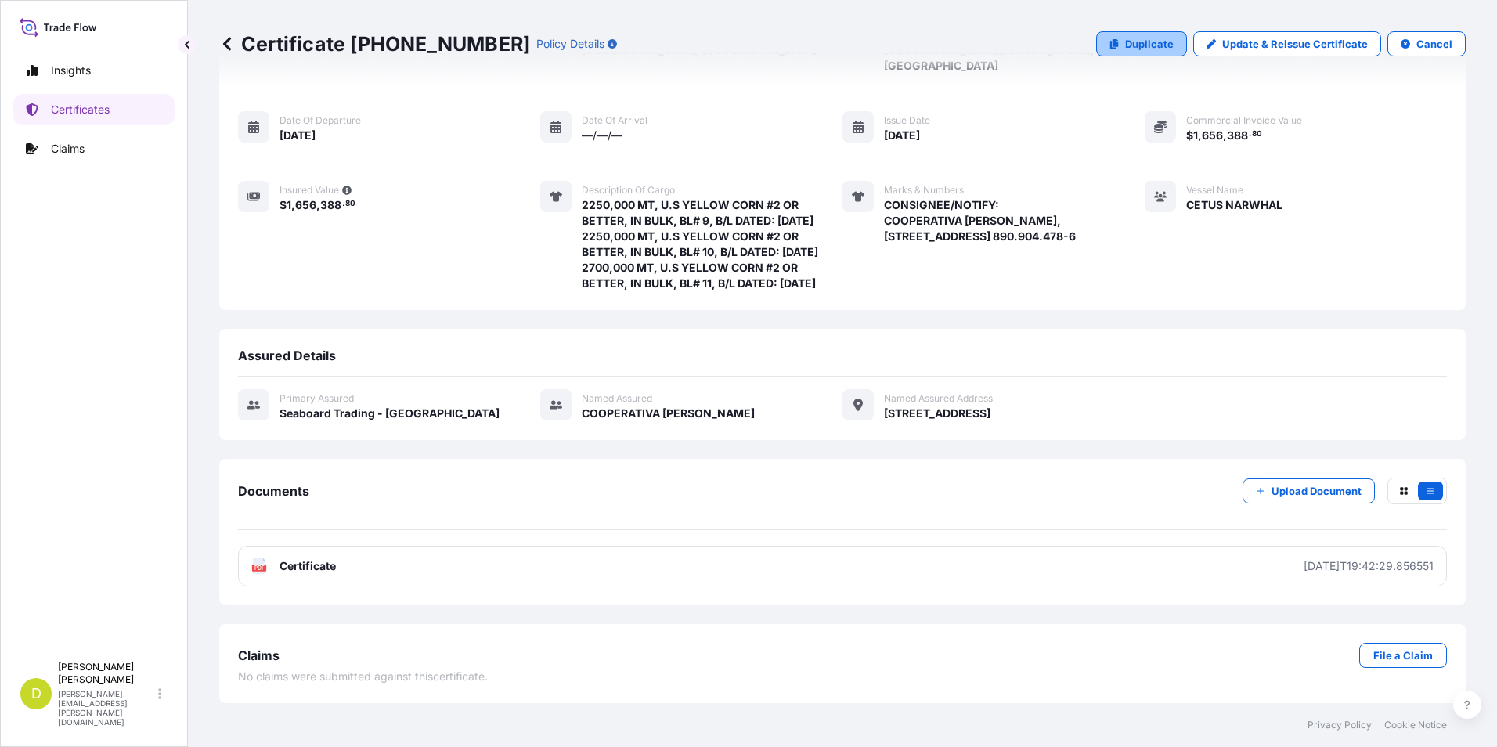
click at [1156, 38] on p "Duplicate" at bounding box center [1149, 44] width 49 height 16
select select "Ocean Vessel"
select select "31639"
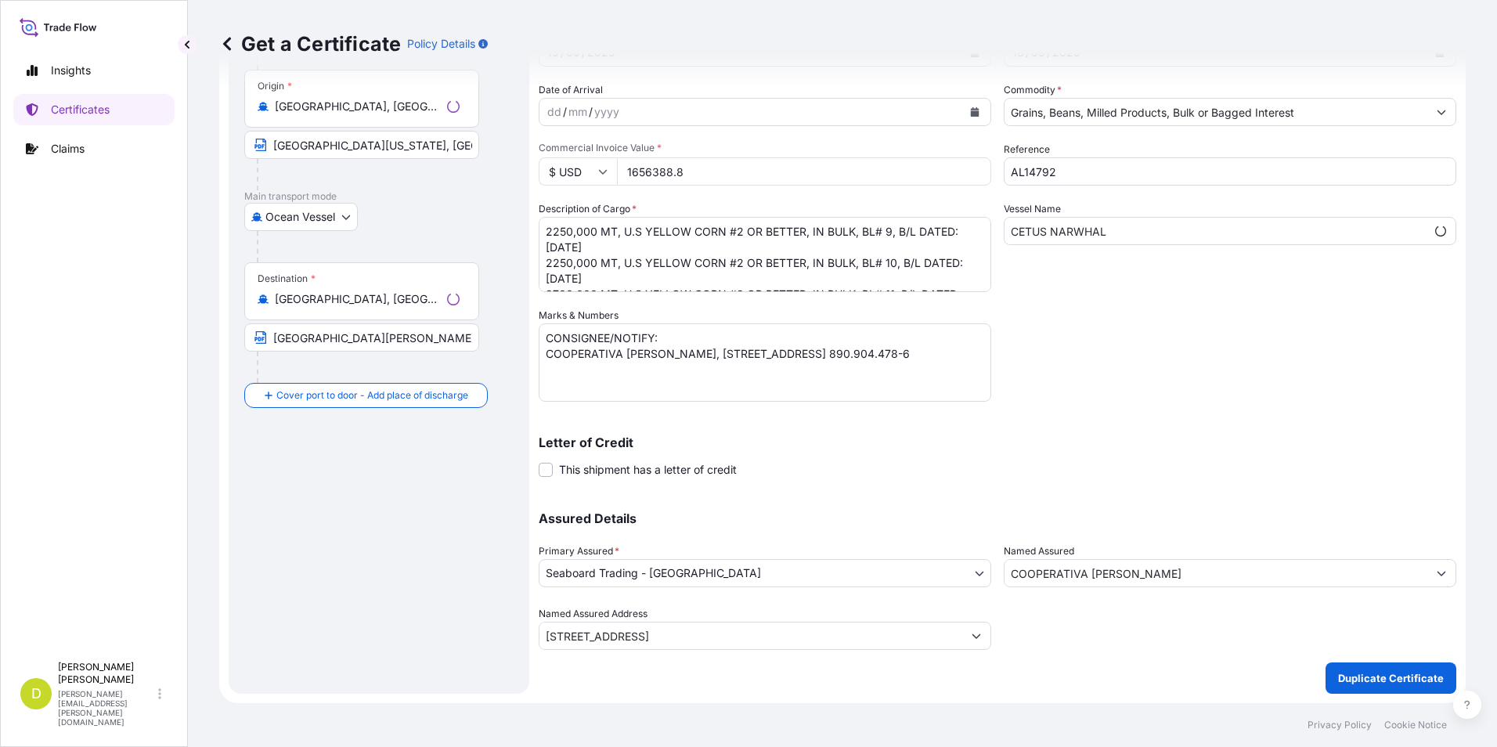
scroll to position [134, 0]
drag, startPoint x: 625, startPoint y: 229, endPoint x: 853, endPoint y: 232, distance: 227.8
click at [853, 232] on textarea "2250,000 MT, U.S YELLOW CORN #2 OR BETTER, IN BULK, BL# 9, B/L DATED: [DATE] 22…" at bounding box center [765, 254] width 453 height 75
paste textarea "SOYBEAN MEAL, IN BULK"
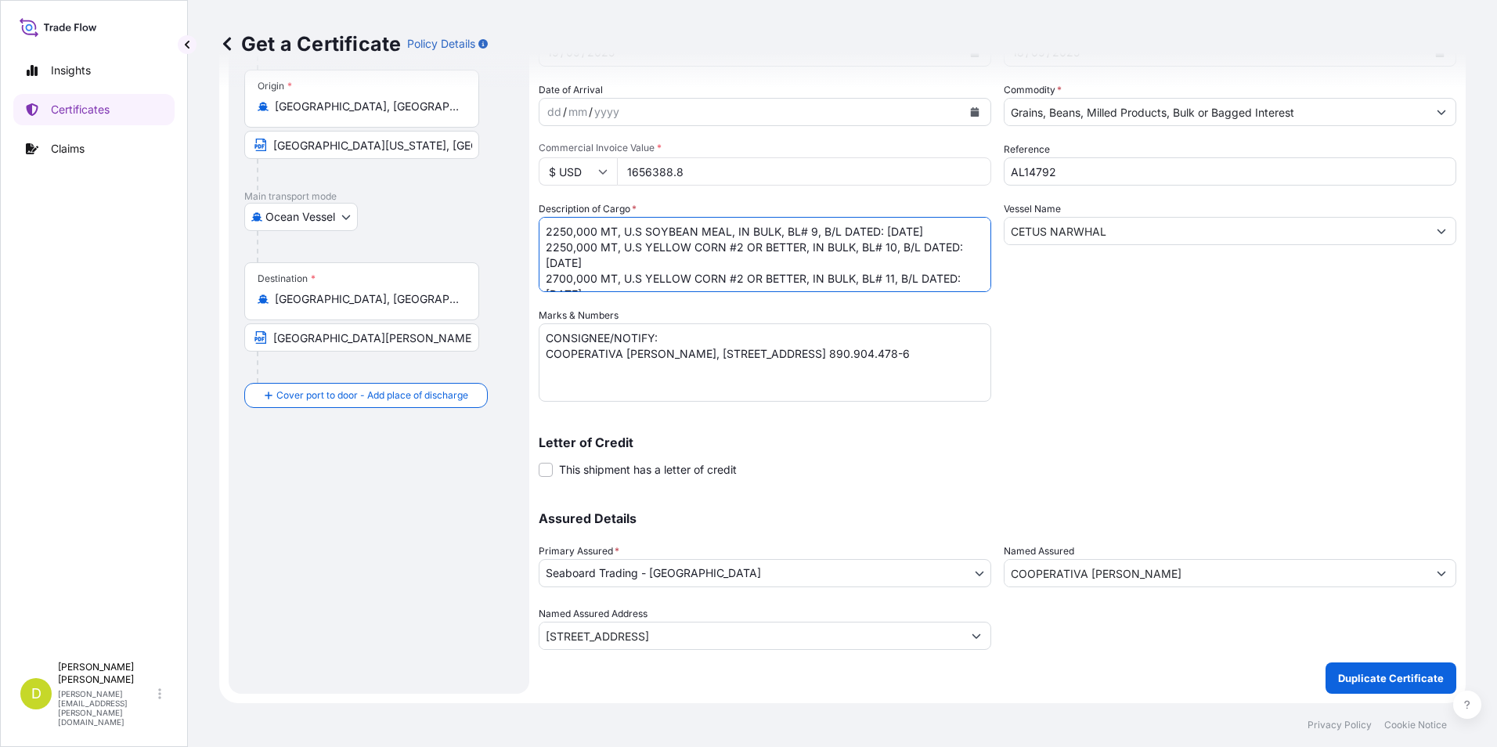
drag, startPoint x: 622, startPoint y: 259, endPoint x: 852, endPoint y: 257, distance: 229.4
click at [852, 257] on textarea "2250,000 MT, U.S YELLOW CORN #2 OR BETTER, IN BULK, BL# 9, B/L DATED: [DATE] 22…" at bounding box center [765, 254] width 453 height 75
paste textarea "SOYBEAN MEAL, IN BULK"
drag, startPoint x: 730, startPoint y: 280, endPoint x: 536, endPoint y: 266, distance: 194.6
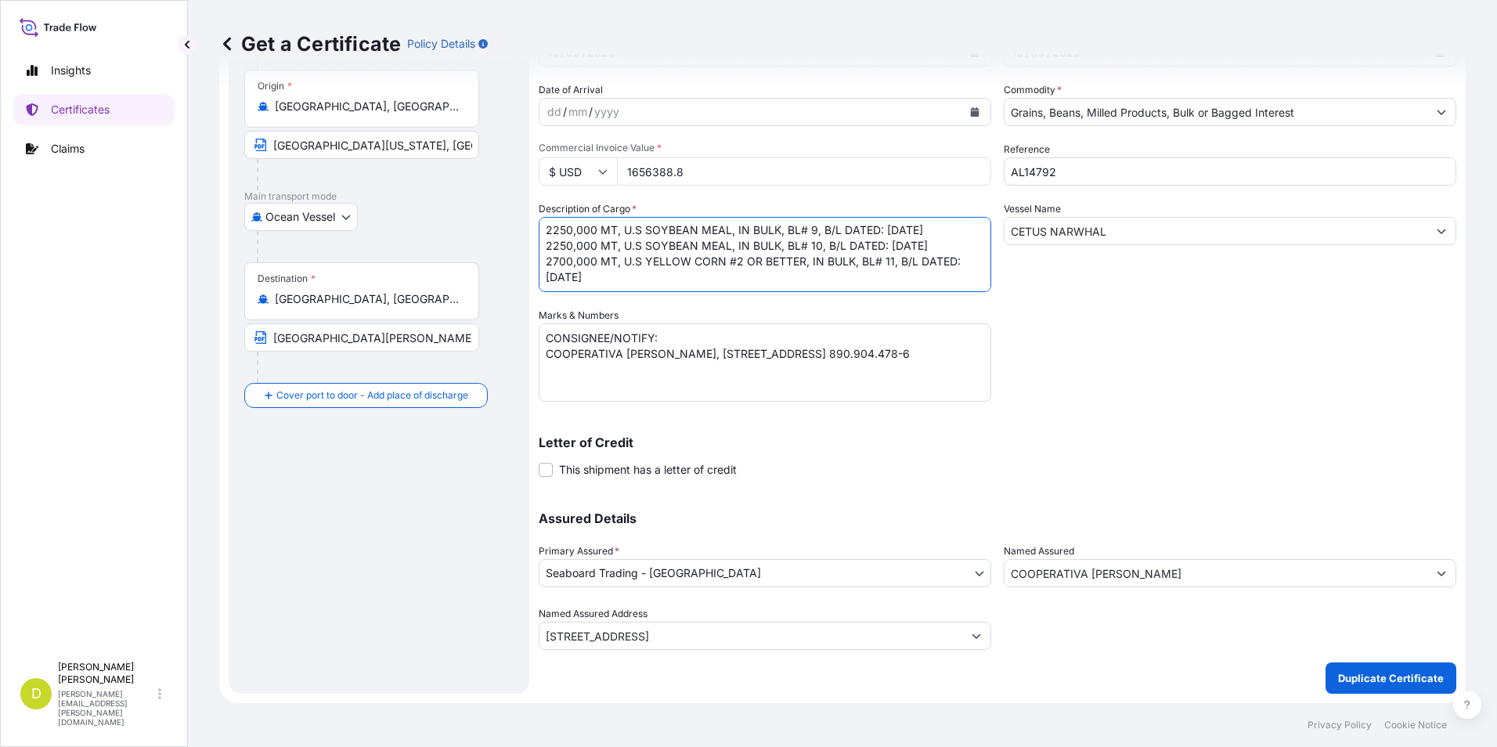
click at [536, 266] on form "Route Details Cover door to port - Add loading place Place of loading Road / [G…" at bounding box center [842, 328] width 1246 height 749
click at [813, 230] on textarea "2250,000 MT, U.S YELLOW CORN #2 OR BETTER, IN BULK, BL# 9, B/L DATED: [DATE] 22…" at bounding box center [765, 254] width 453 height 75
click at [816, 262] on textarea "2250,000 MT, U.S YELLOW CORN #2 OR BETTER, IN BULK, BL# 9, B/L DATED: [DATE] 22…" at bounding box center [765, 254] width 453 height 75
drag, startPoint x: 596, startPoint y: 228, endPoint x: 543, endPoint y: 228, distance: 52.5
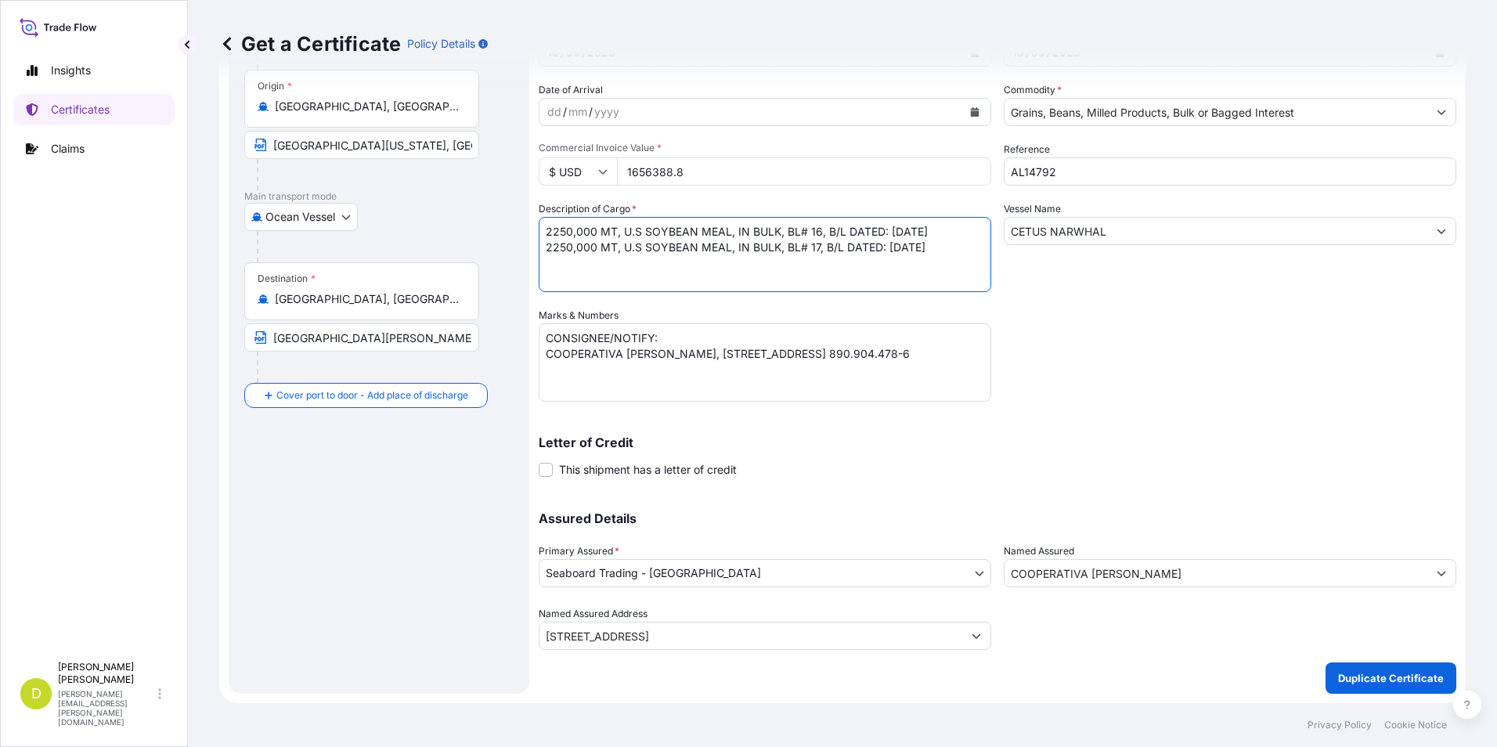
click at [543, 228] on textarea "2250,000 MT, U.S YELLOW CORN #2 OR BETTER, IN BULK, BL# 9, B/L DATED: [DATE] 22…" at bounding box center [765, 254] width 453 height 75
paste textarea "1420,000"
drag, startPoint x: 608, startPoint y: 250, endPoint x: 604, endPoint y: 258, distance: 9.8
click at [608, 250] on textarea "2250,000 MT, U.S YELLOW CORN #2 OR BETTER, IN BULK, BL# 9, B/L DATED: [DATE] 22…" at bounding box center [765, 254] width 453 height 75
drag, startPoint x: 597, startPoint y: 261, endPoint x: 509, endPoint y: 266, distance: 87.9
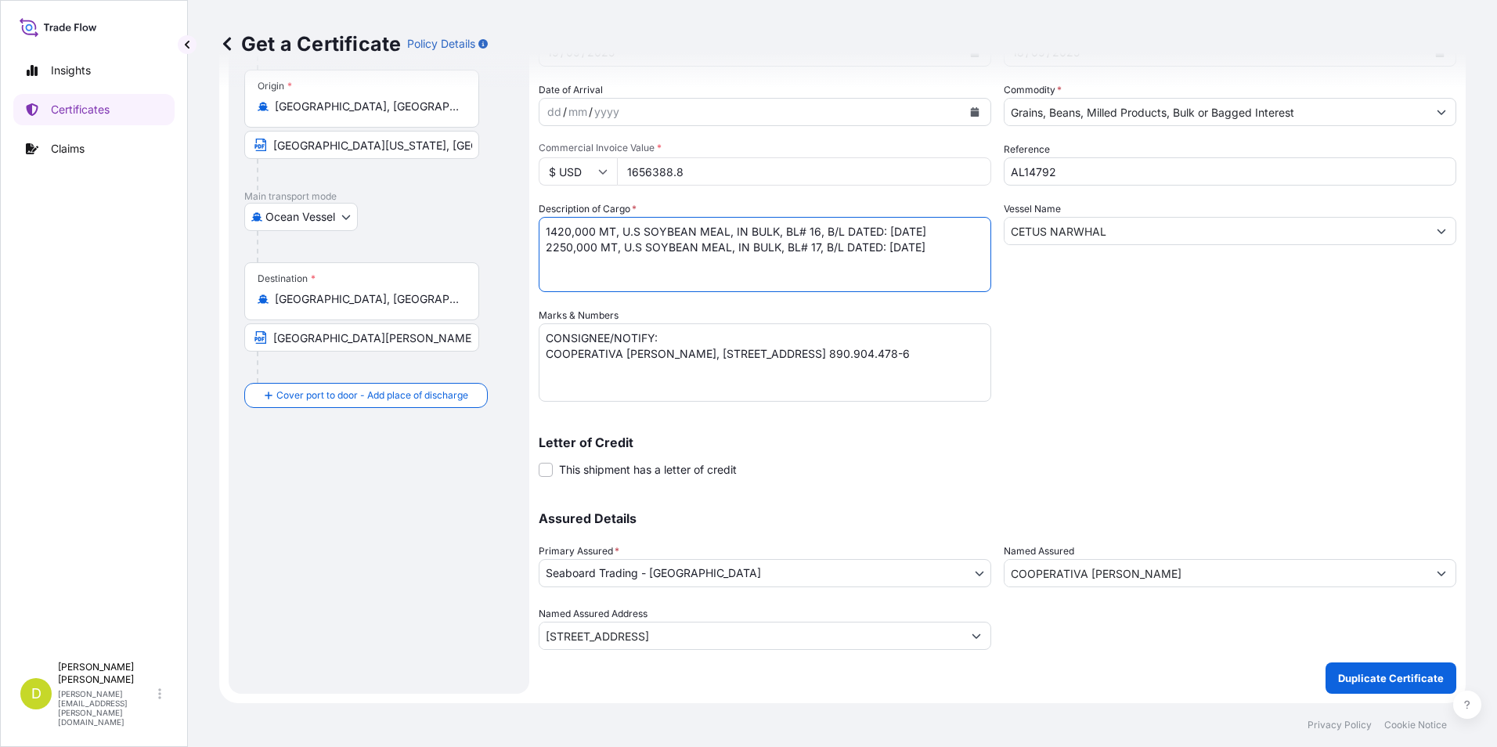
click at [509, 266] on form "Route Details Cover door to port - Add loading place Place of loading Road / [G…" at bounding box center [842, 328] width 1246 height 749
paste textarea "1875,782"
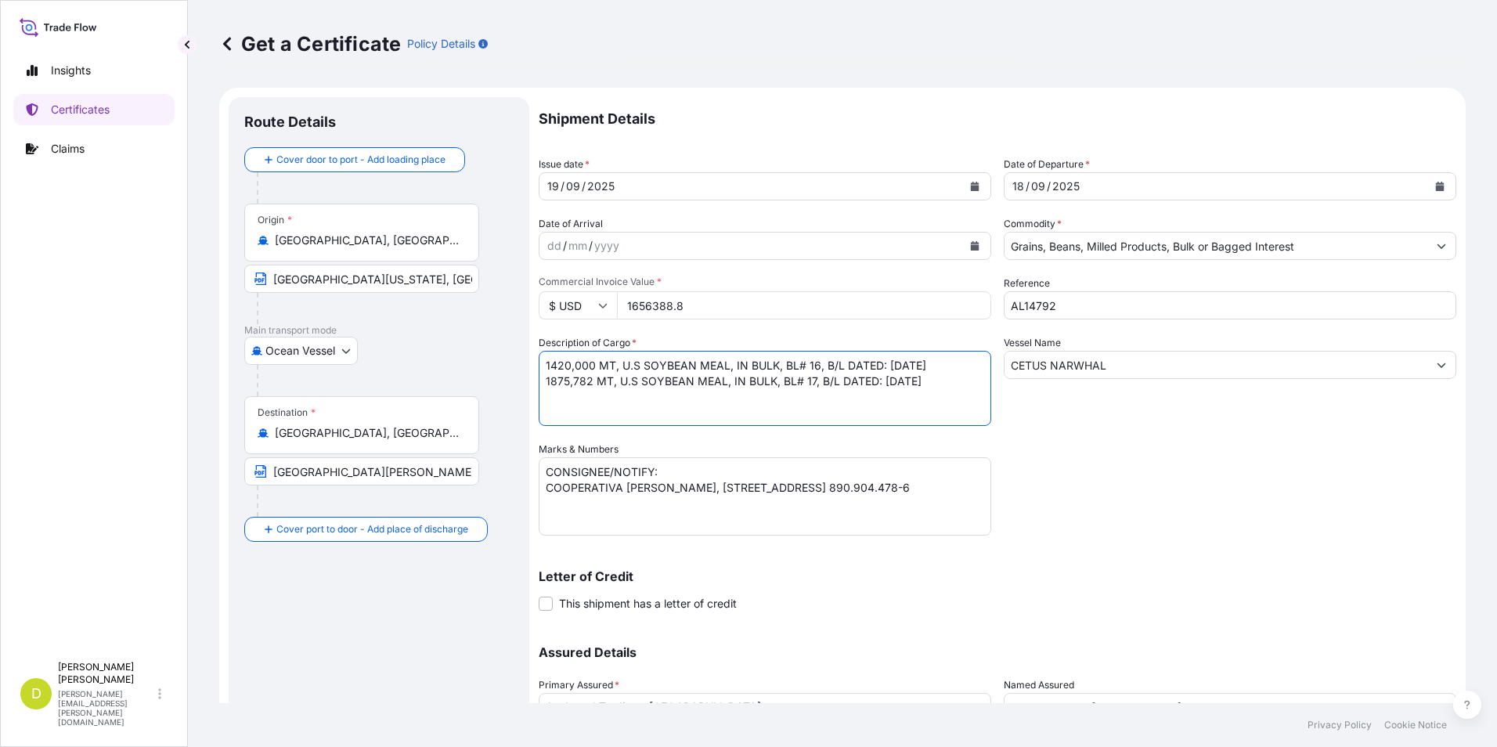
type textarea "1420,000 MT, U.S SOYBEAN MEAL, IN BULK, BL# 16, B/L DATED: [DATE] 1875,782 MT, …"
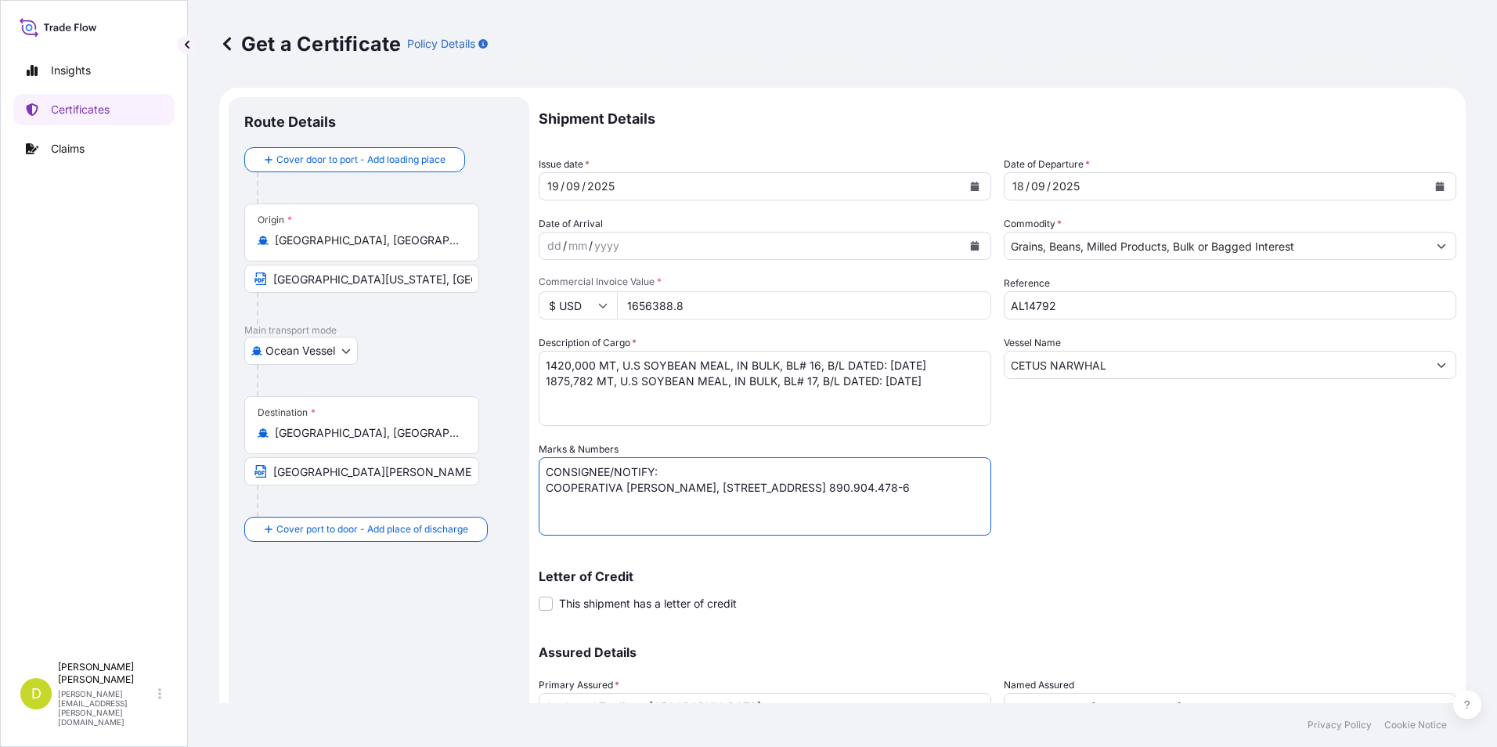
drag, startPoint x: 742, startPoint y: 514, endPoint x: 540, endPoint y: 492, distance: 203.2
click at [540, 492] on textarea "CONSIGNEE/NOTIFY: COOPERATIVA [PERSON_NAME], [STREET_ADDRESS] 890.904.478-6" at bounding box center [765, 496] width 453 height 78
paste textarea "SEABOARD OVERSEAS [GEOGRAPHIC_DATA] S.A.S., [STREET_ADDRESS], NIT 900.219.353-1"
type textarea "CONSIGNEE/NOTIFY: SEABOARD OVERSEAS [GEOGRAPHIC_DATA] S.A.S., [STREET_ADDRESS],…"
click at [1171, 495] on div "Shipment Details Issue date * [DATE] Date of Departure * [DATE] Date of Arrival…" at bounding box center [998, 440] width 918 height 687
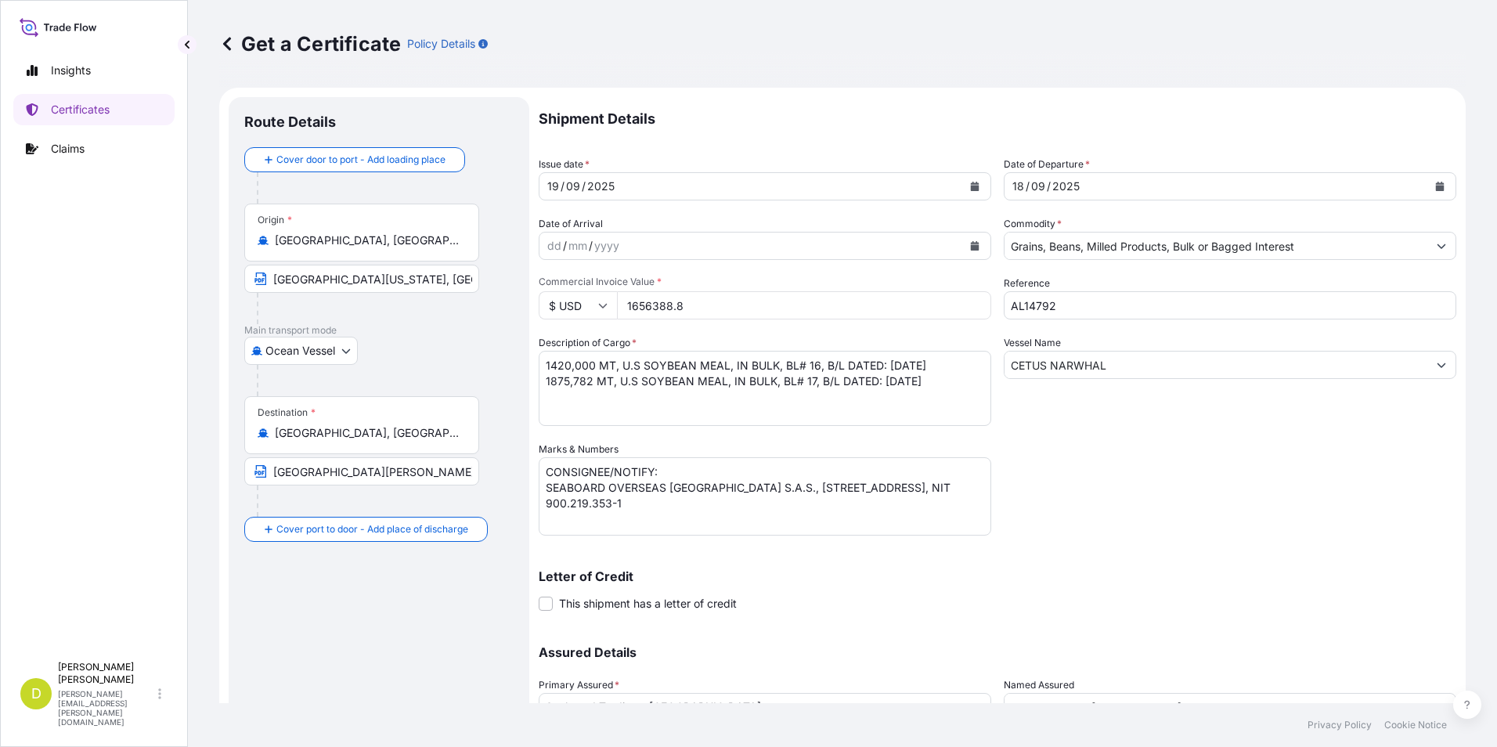
click at [763, 305] on input "1656388.8" at bounding box center [804, 305] width 374 height 28
type input "79214.11"
click at [1069, 460] on div "Shipment Details Issue date * [DATE] Date of Departure * [DATE] Date of Arrival…" at bounding box center [998, 440] width 918 height 687
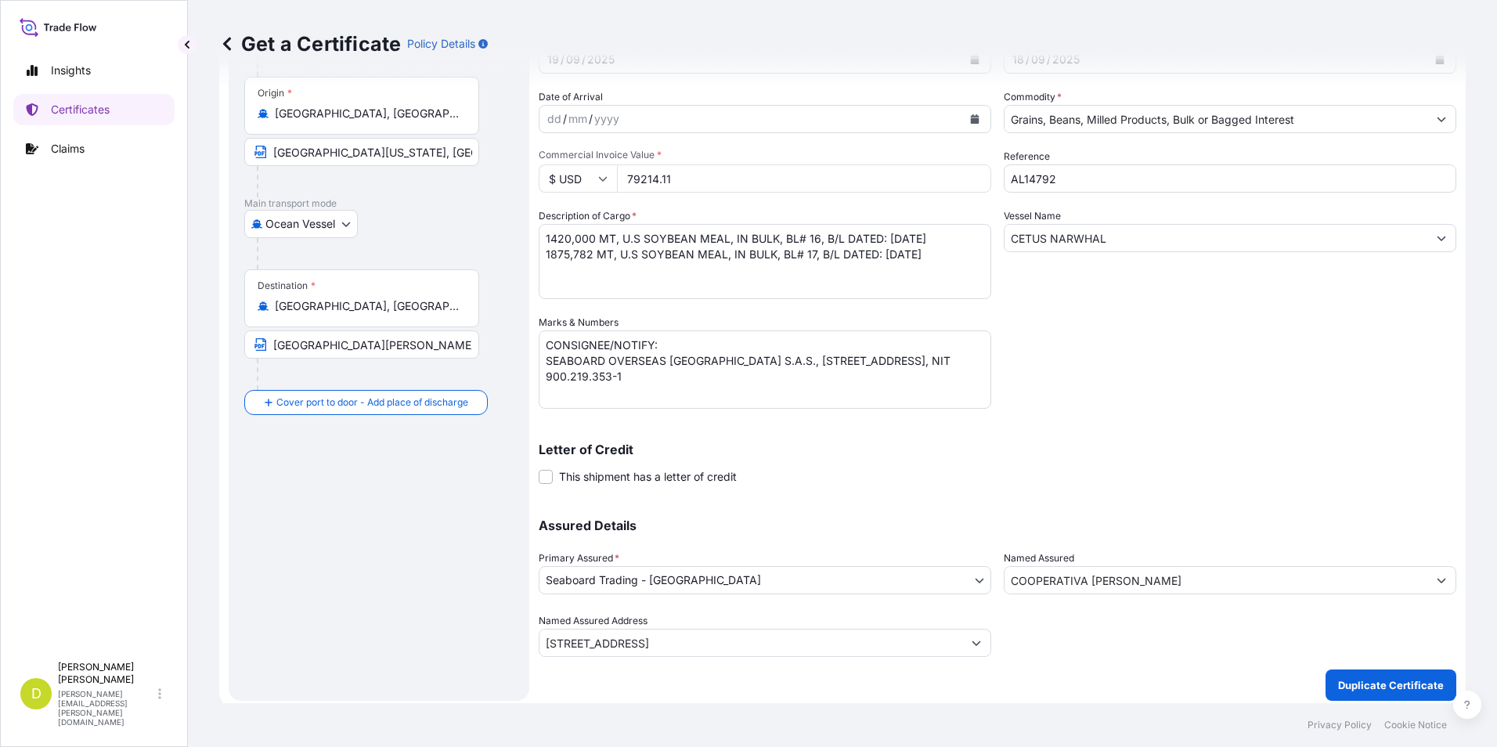
scroll to position [134, 0]
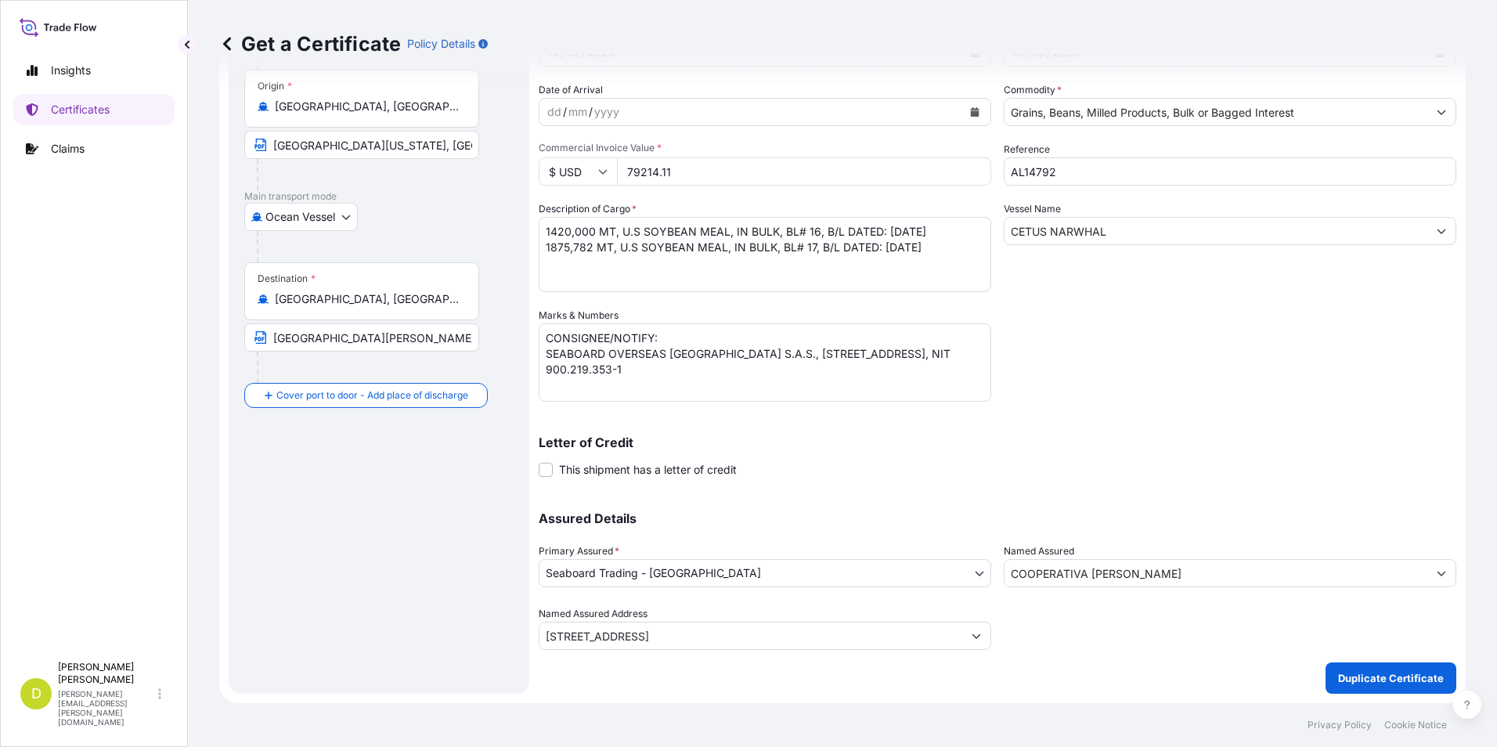
click at [1149, 579] on input "COOPERATIVA [PERSON_NAME]" at bounding box center [1215, 573] width 423 height 28
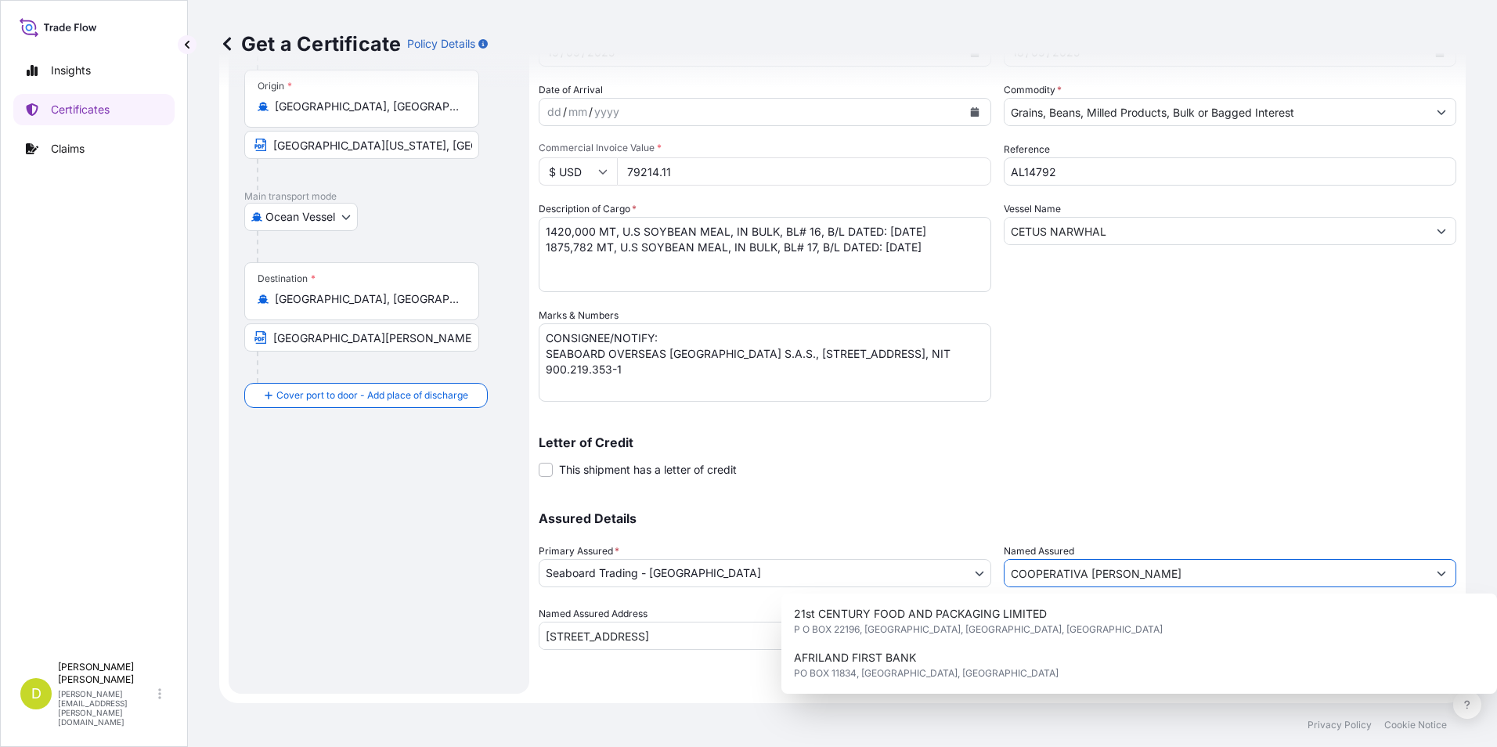
drag, startPoint x: 1154, startPoint y: 579, endPoint x: 997, endPoint y: 589, distance: 156.9
click at [997, 589] on div "Assured Details Primary Assured * Seaboard Trading - Colombia Seaboard Corporat…" at bounding box center [998, 571] width 918 height 157
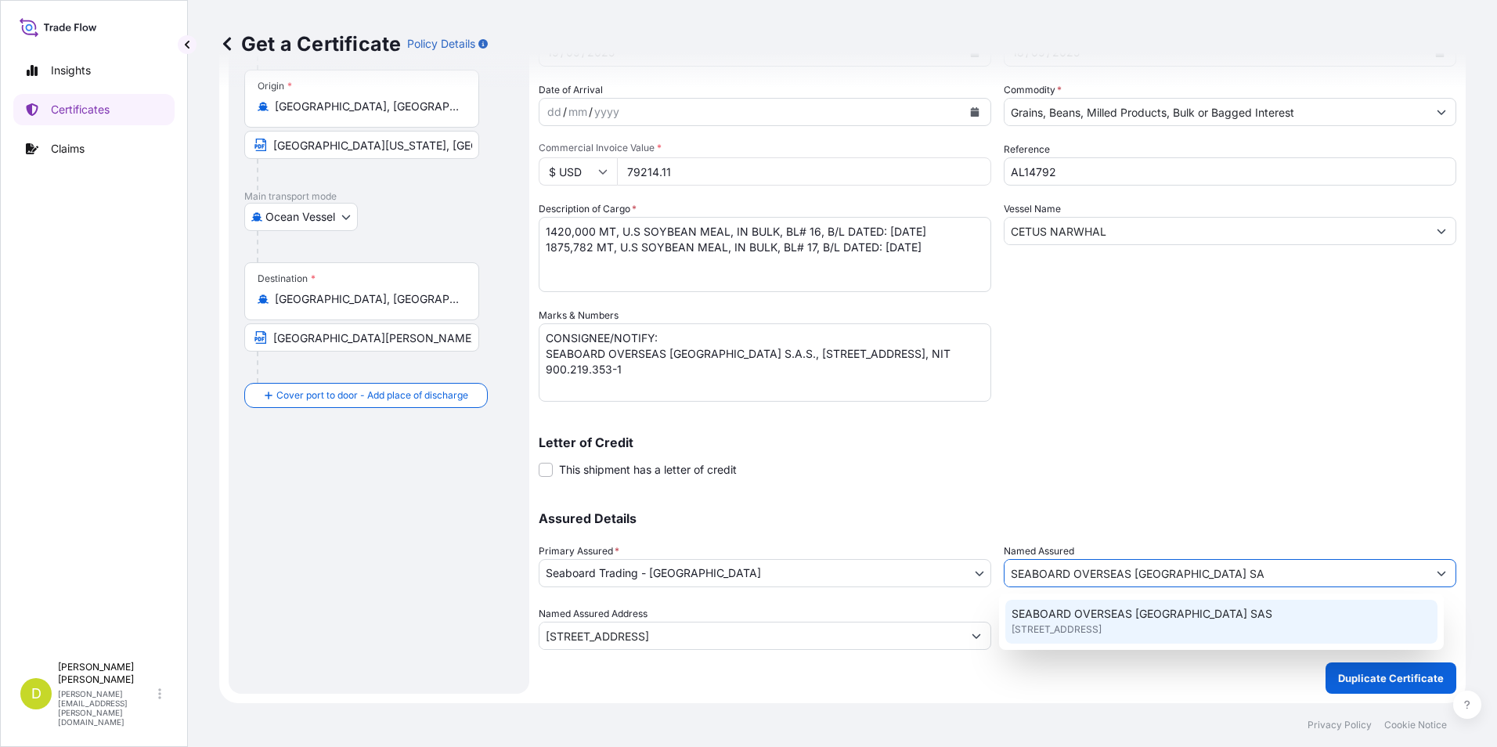
click at [1084, 615] on span "SEABOARD OVERSEAS [GEOGRAPHIC_DATA] SAS" at bounding box center [1142, 614] width 261 height 16
type input "SEABOARD OVERSEAS [GEOGRAPHIC_DATA] SAS"
type input "CARRERA 11 NO 77A-49 OF.902"
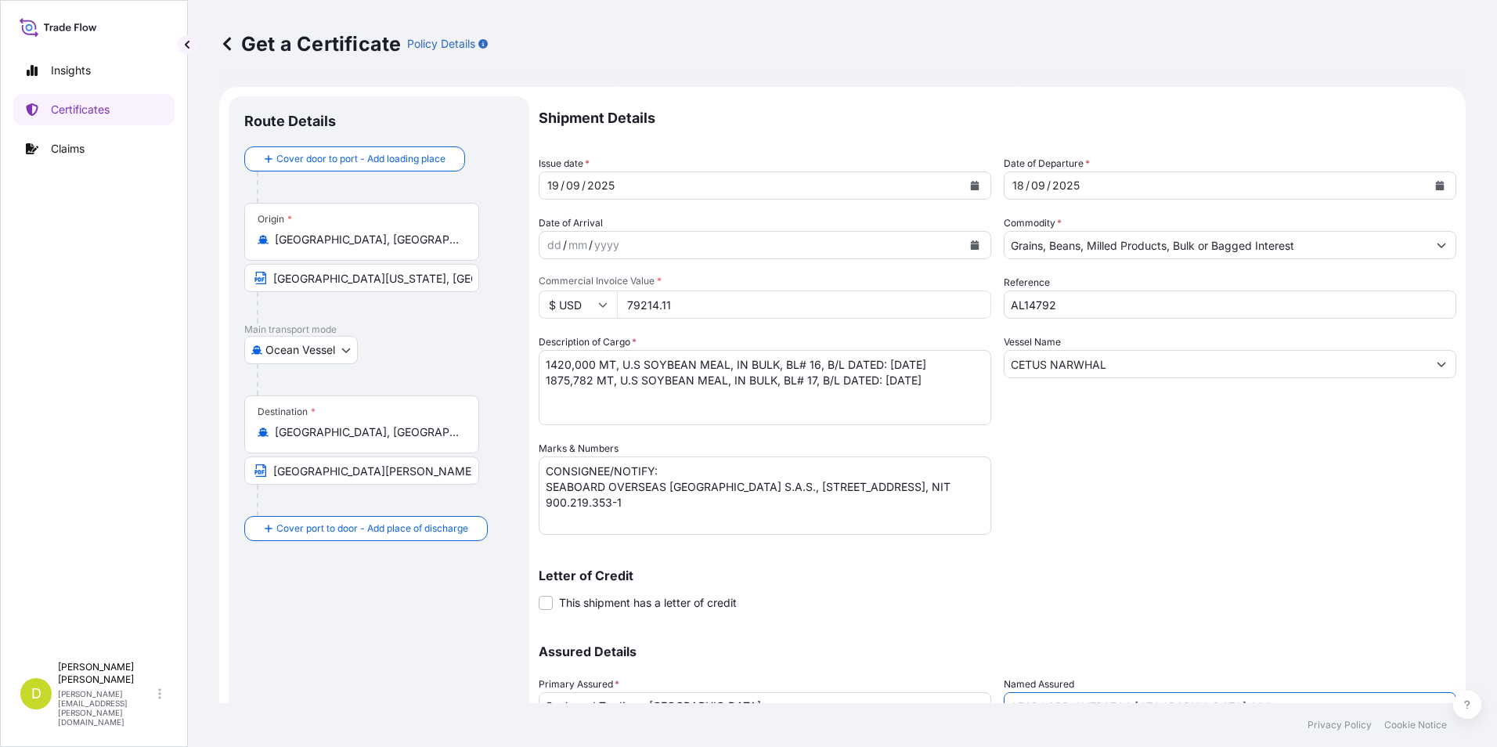
scroll to position [0, 0]
type input "SEABOARD OVERSEAS [GEOGRAPHIC_DATA] SAS"
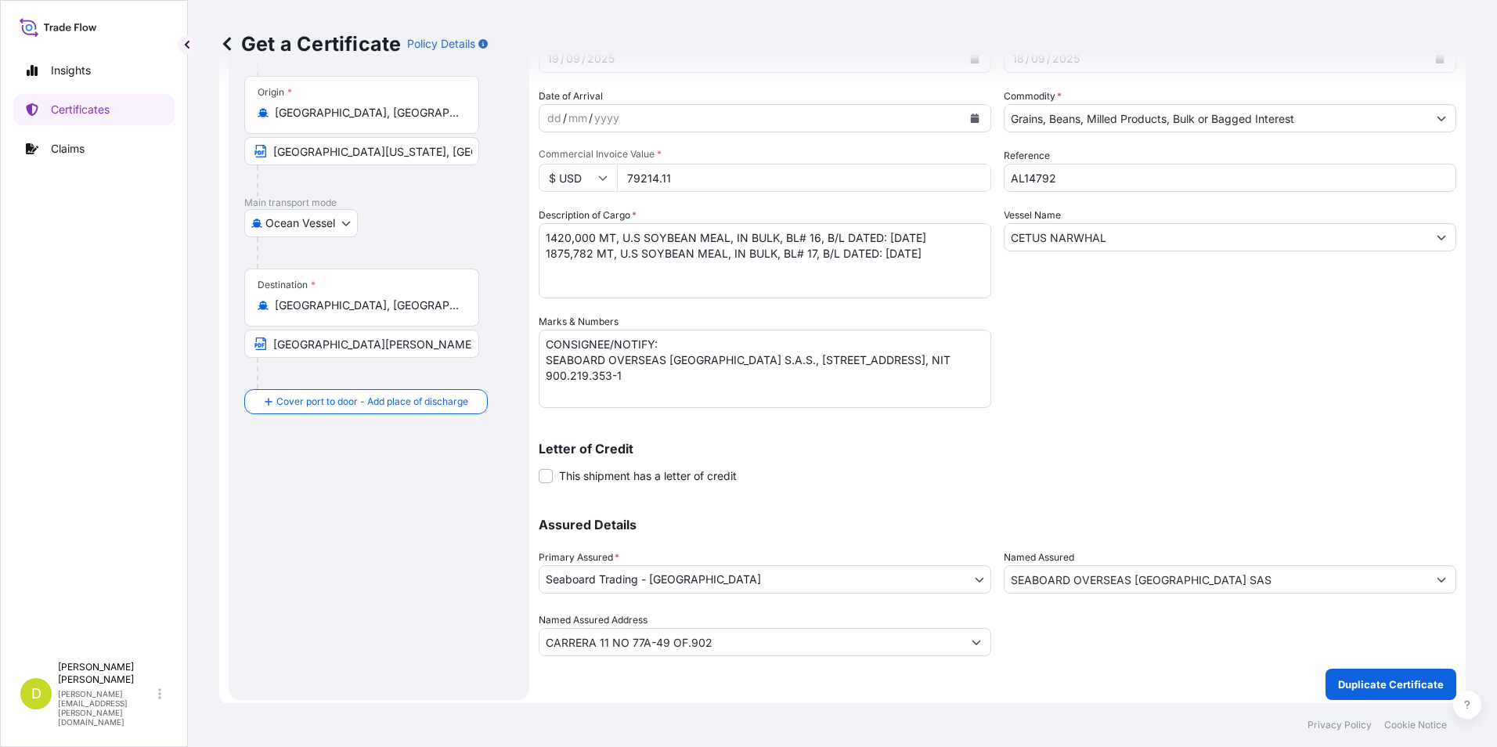
scroll to position [134, 0]
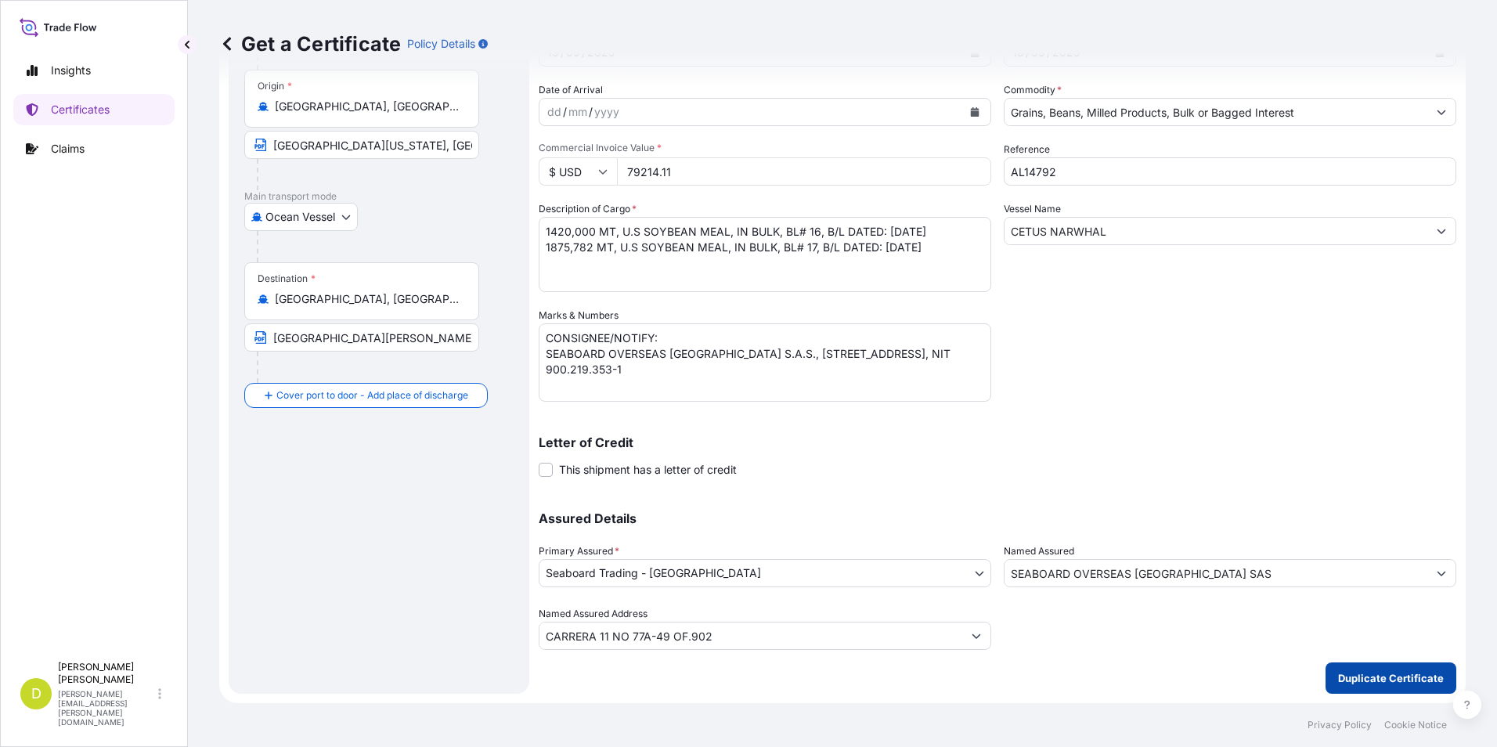
click at [1343, 671] on p "Duplicate Certificate" at bounding box center [1391, 678] width 106 height 16
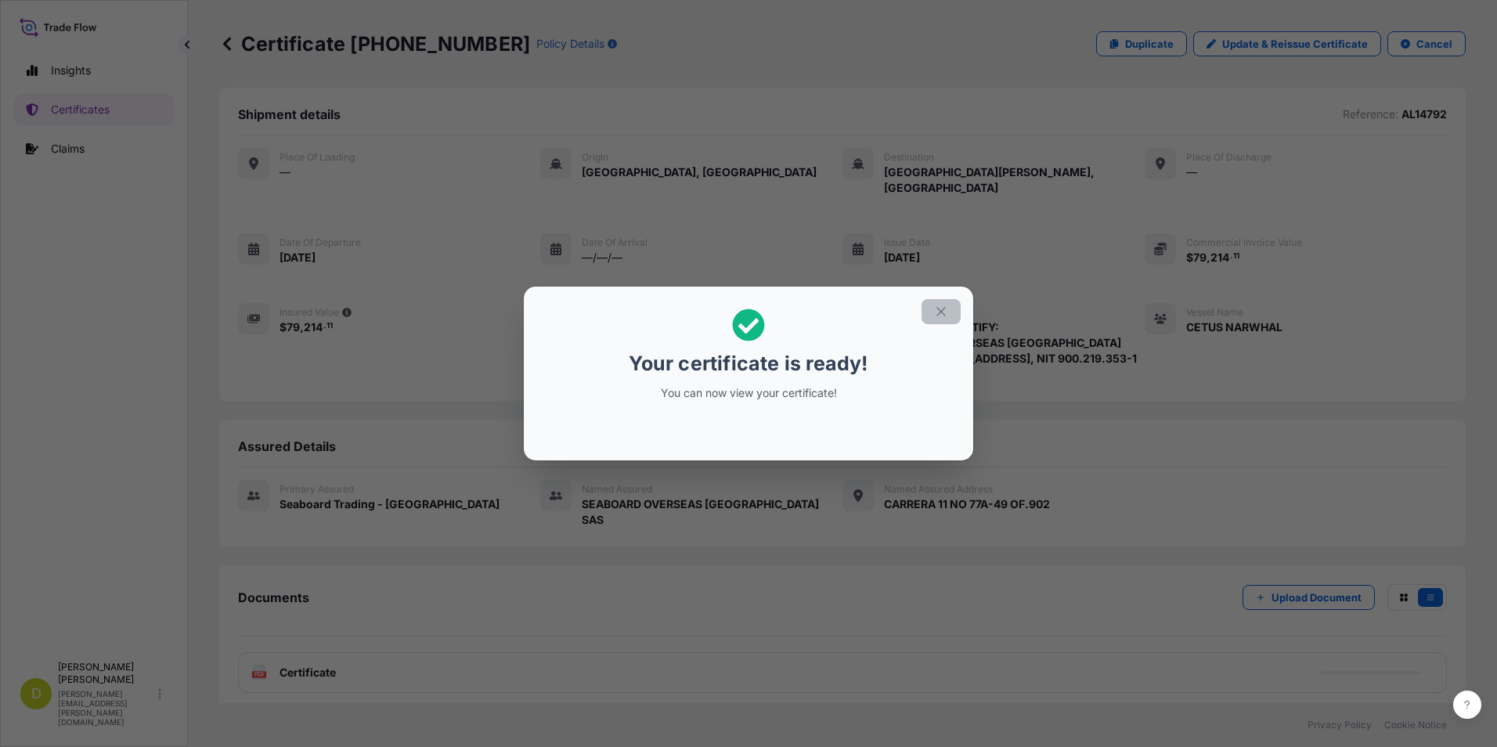
click at [943, 314] on icon "button" at bounding box center [940, 311] width 9 height 9
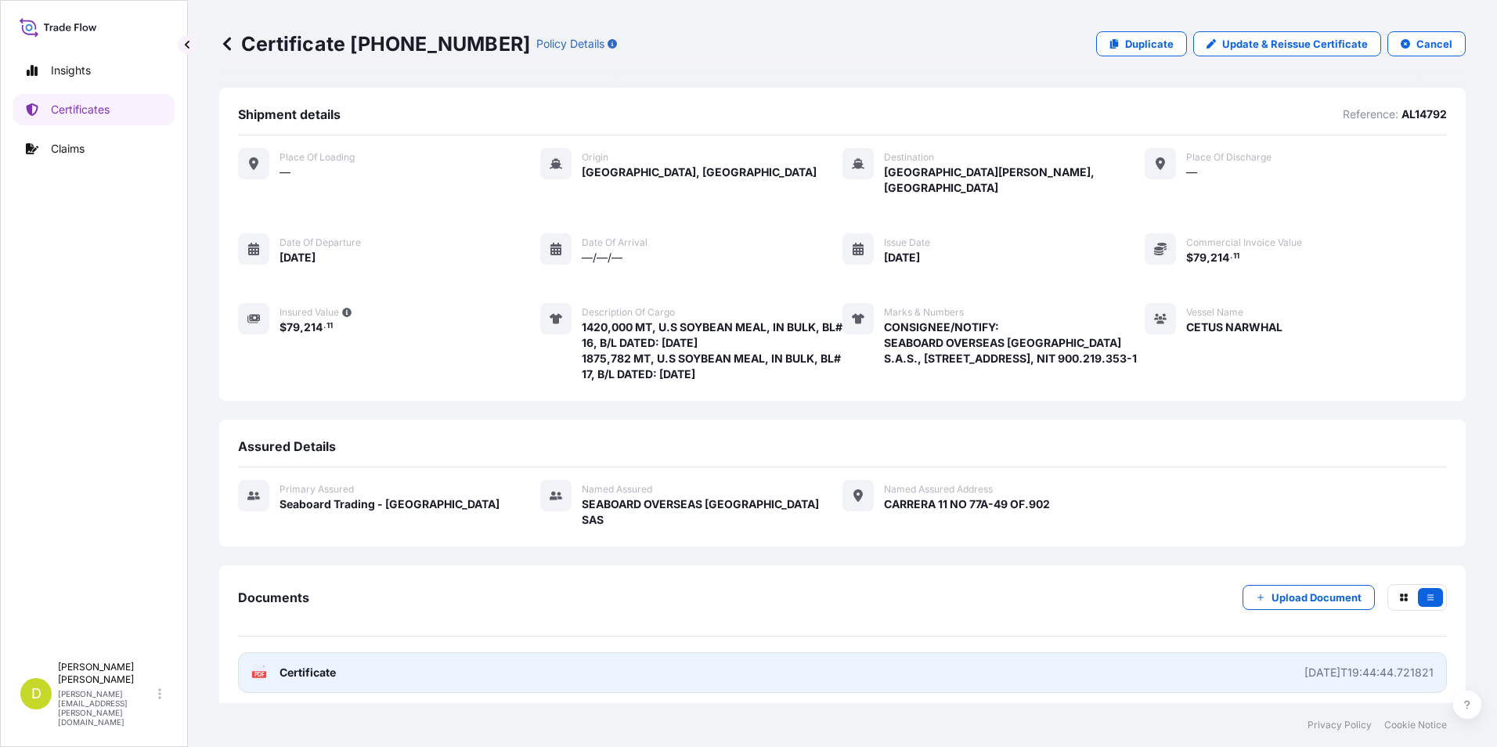
click at [942, 652] on link "PDF Certificate [DATE]T19:44:44.721821" at bounding box center [842, 672] width 1209 height 41
